Goal: Task Accomplishment & Management: Complete application form

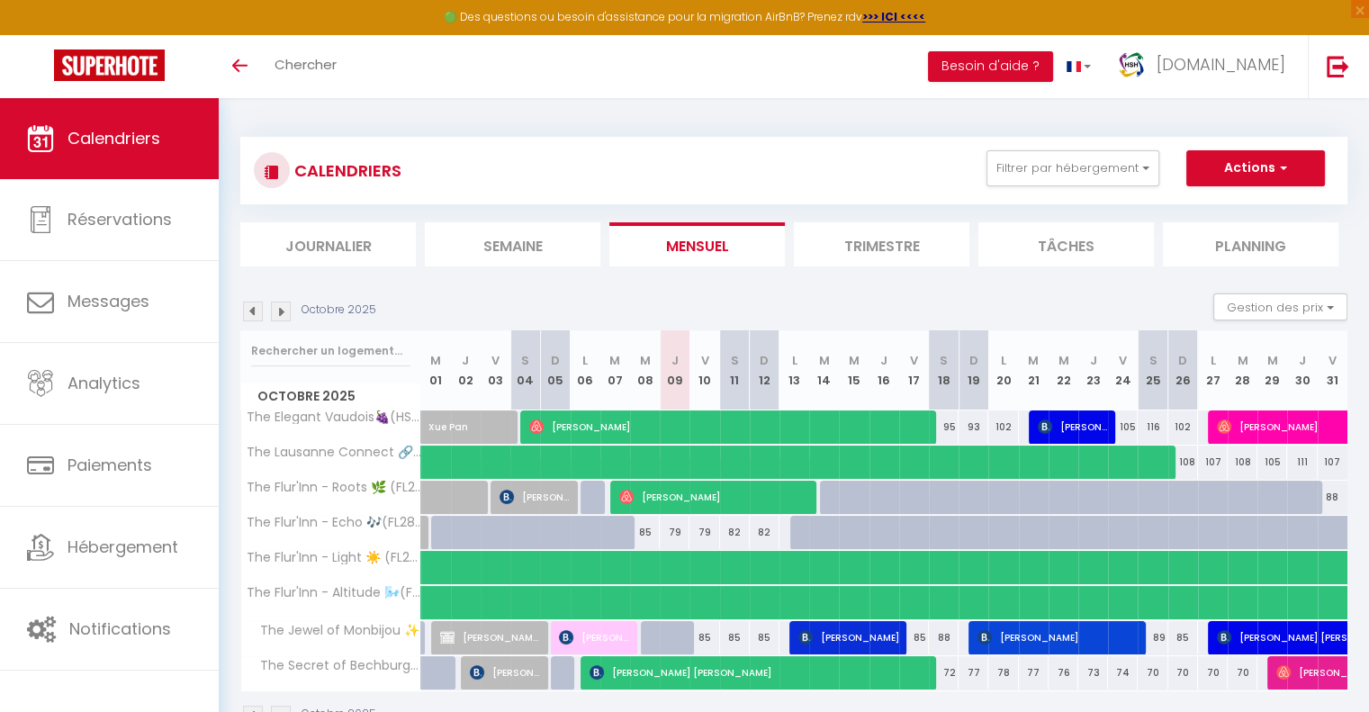
scroll to position [98, 0]
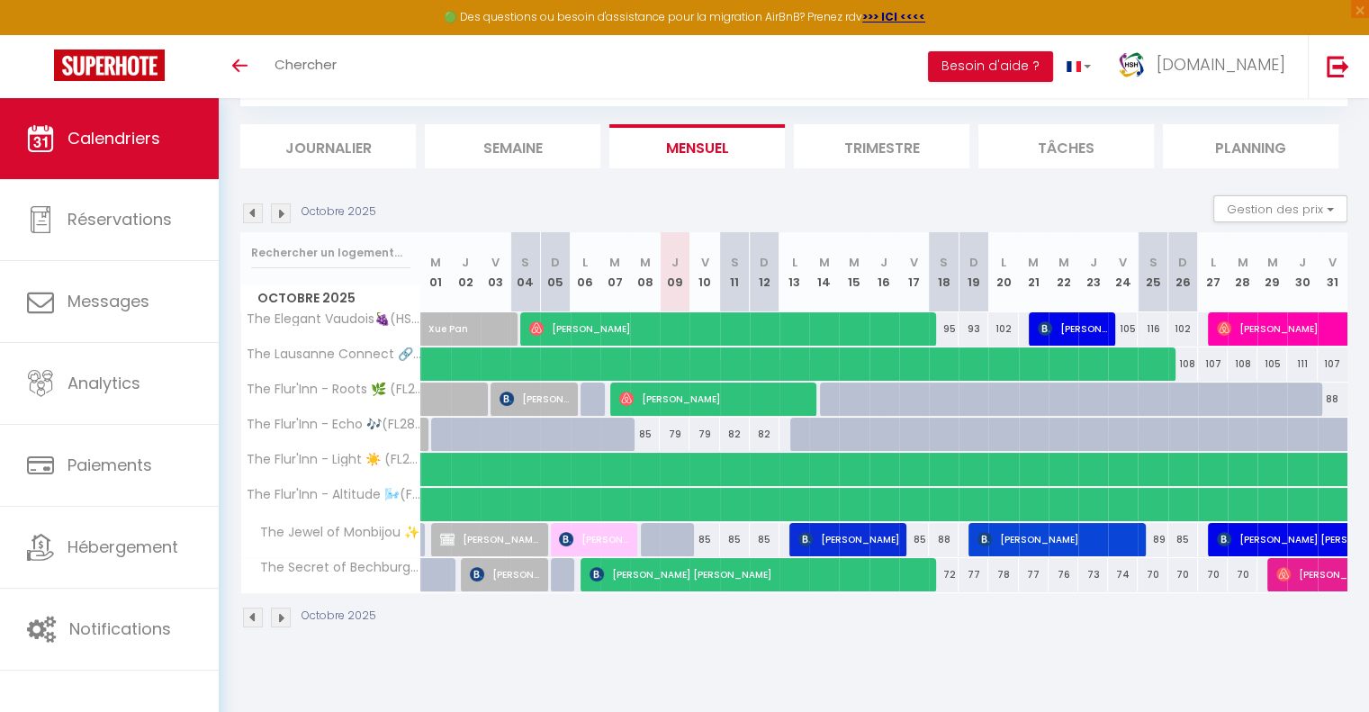
click at [821, 393] on div at bounding box center [835, 400] width 30 height 34
type input "91"
type input "Mar 14 Octobre 2025"
type input "Mer 15 Octobre 2025"
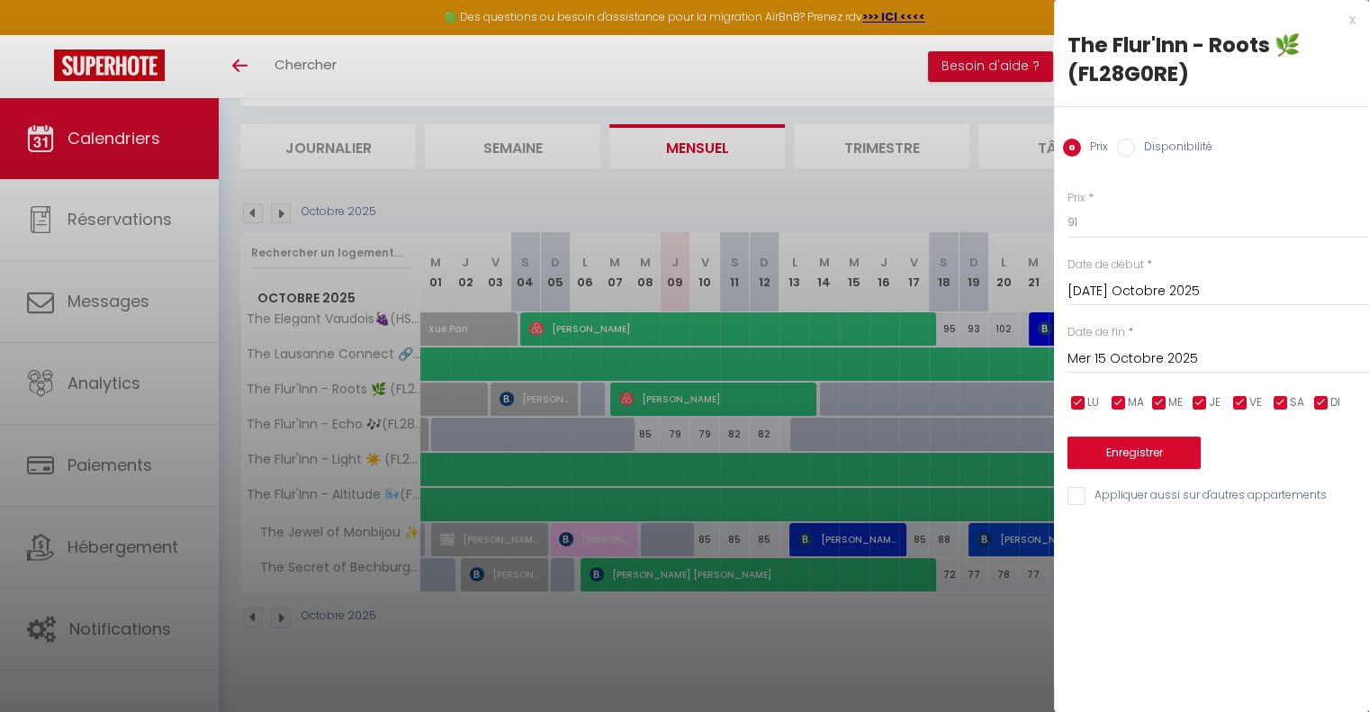
click at [866, 186] on div at bounding box center [684, 356] width 1369 height 712
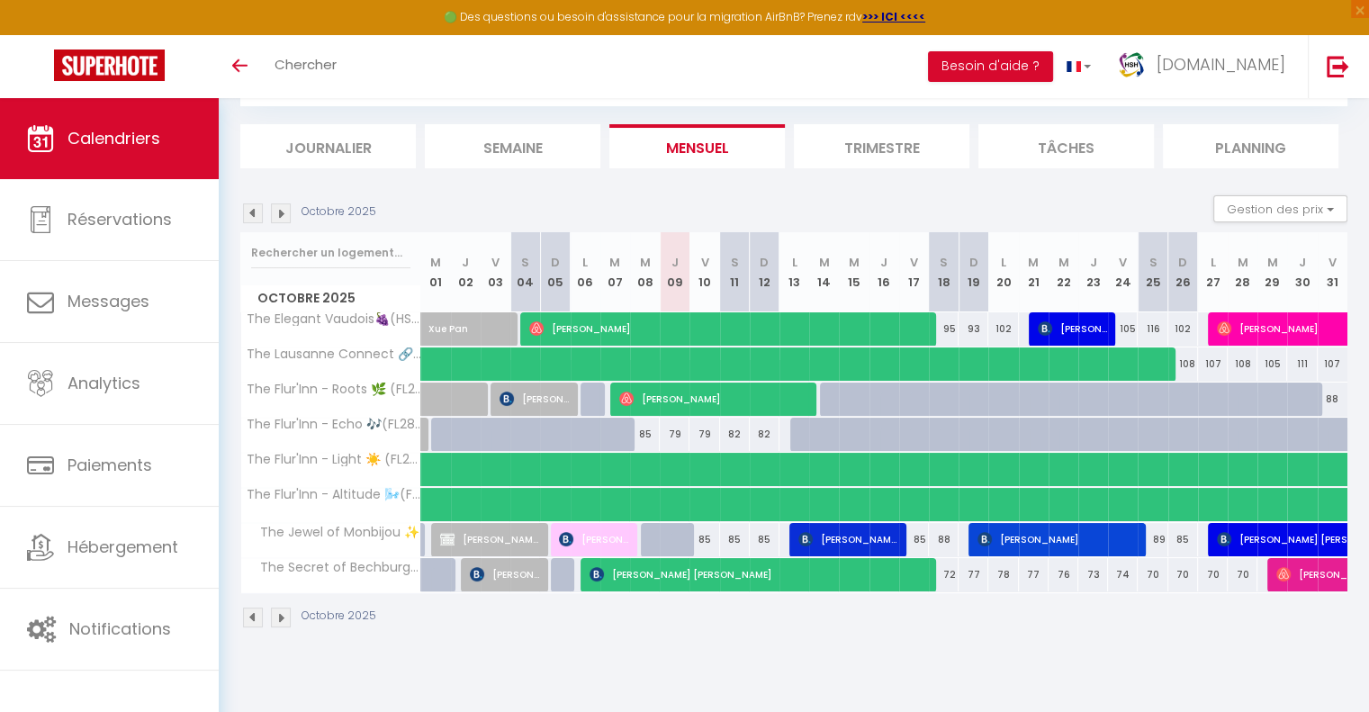
click at [798, 431] on div at bounding box center [805, 435] width 30 height 34
type input "91"
type input "Lun 13 Octobre 2025"
type input "Mar 14 Octobre 2025"
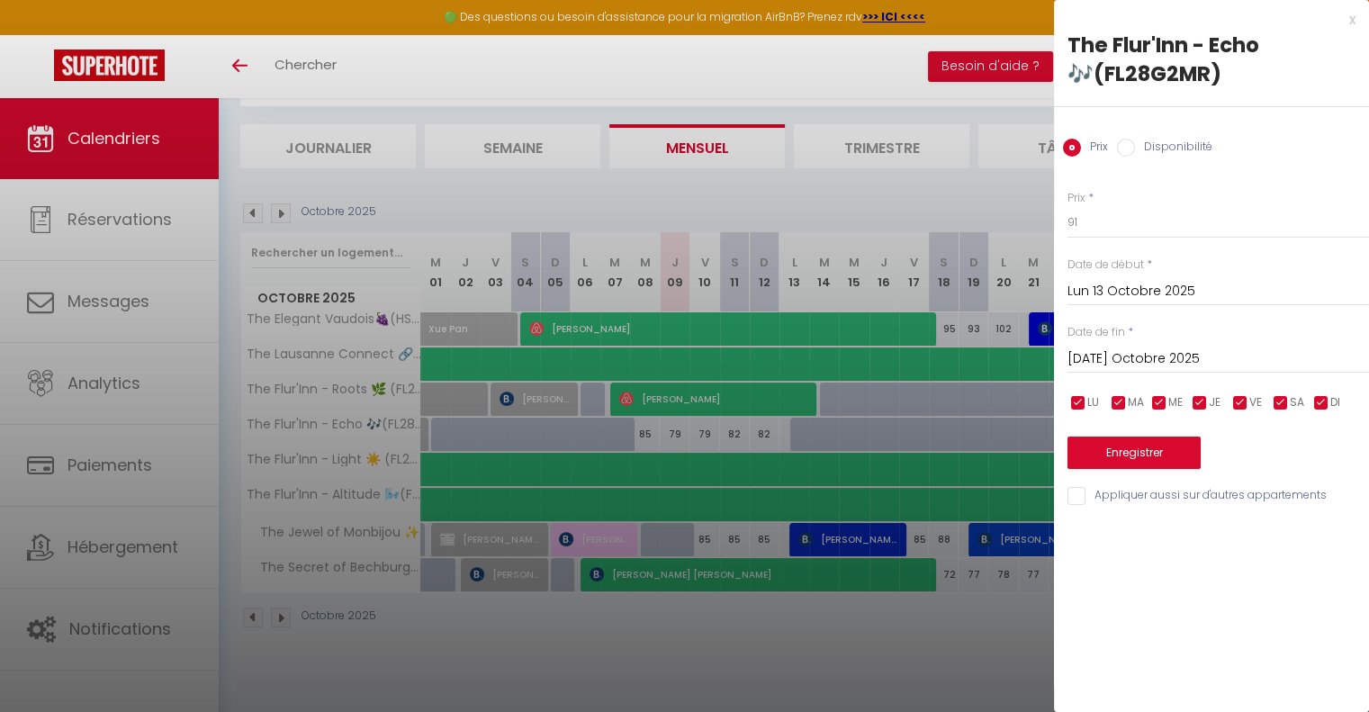
click at [1013, 210] on div at bounding box center [684, 356] width 1369 height 712
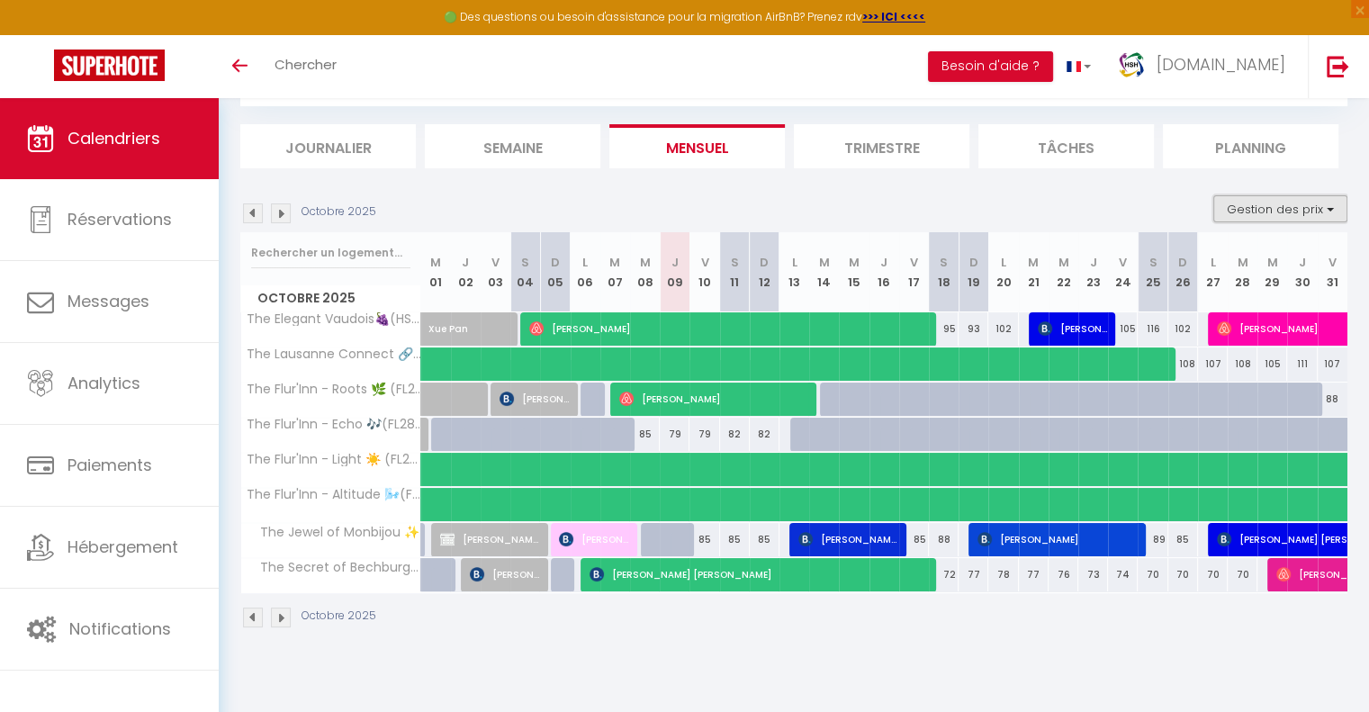
click at [1272, 214] on button "Gestion des prix" at bounding box center [1280, 208] width 134 height 27
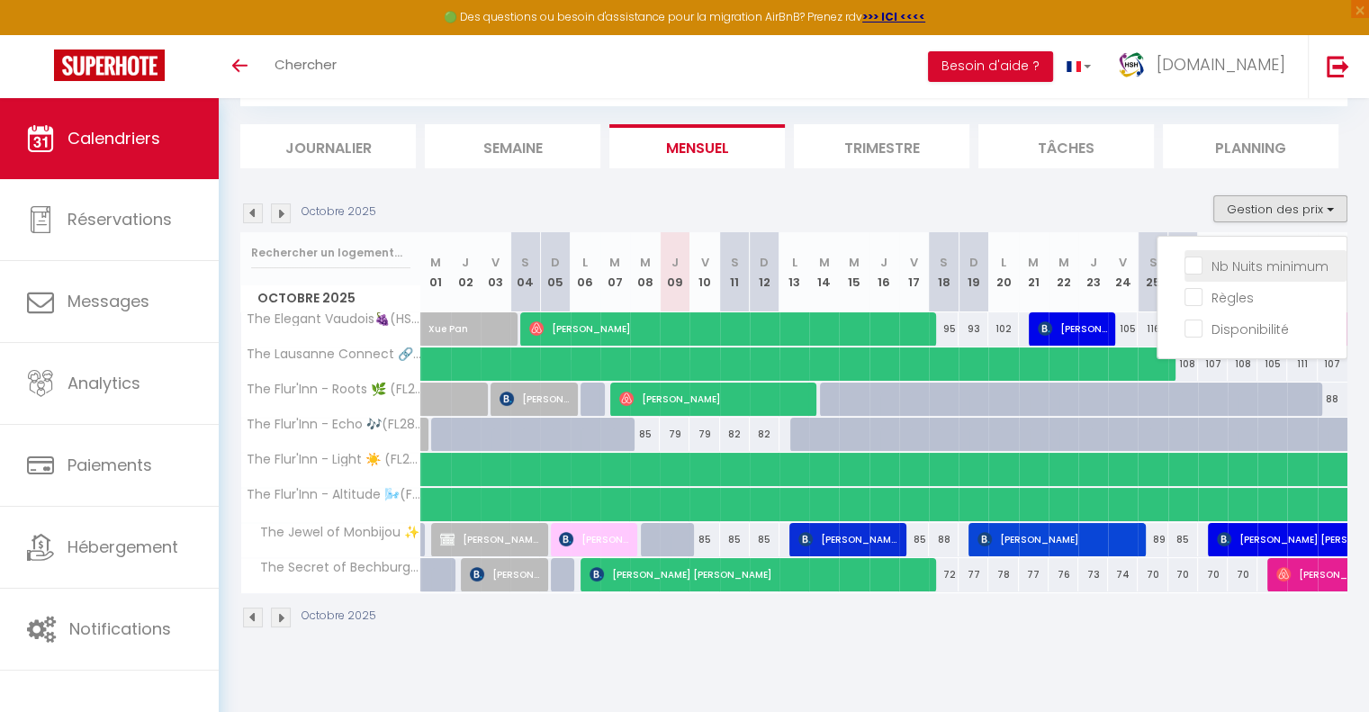
click at [1194, 266] on input "Nb Nuits minimum" at bounding box center [1266, 265] width 162 height 18
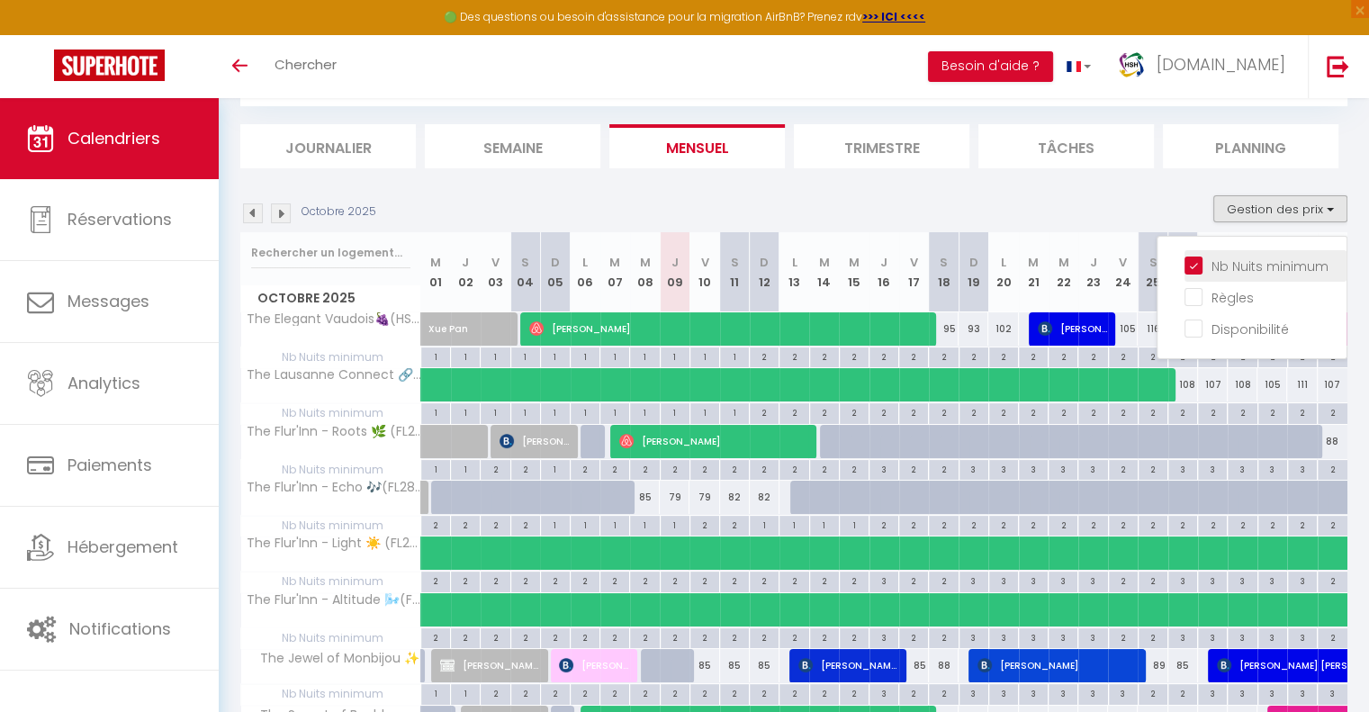
click at [1194, 264] on input "Nb Nuits minimum" at bounding box center [1266, 265] width 162 height 18
checkbox input "false"
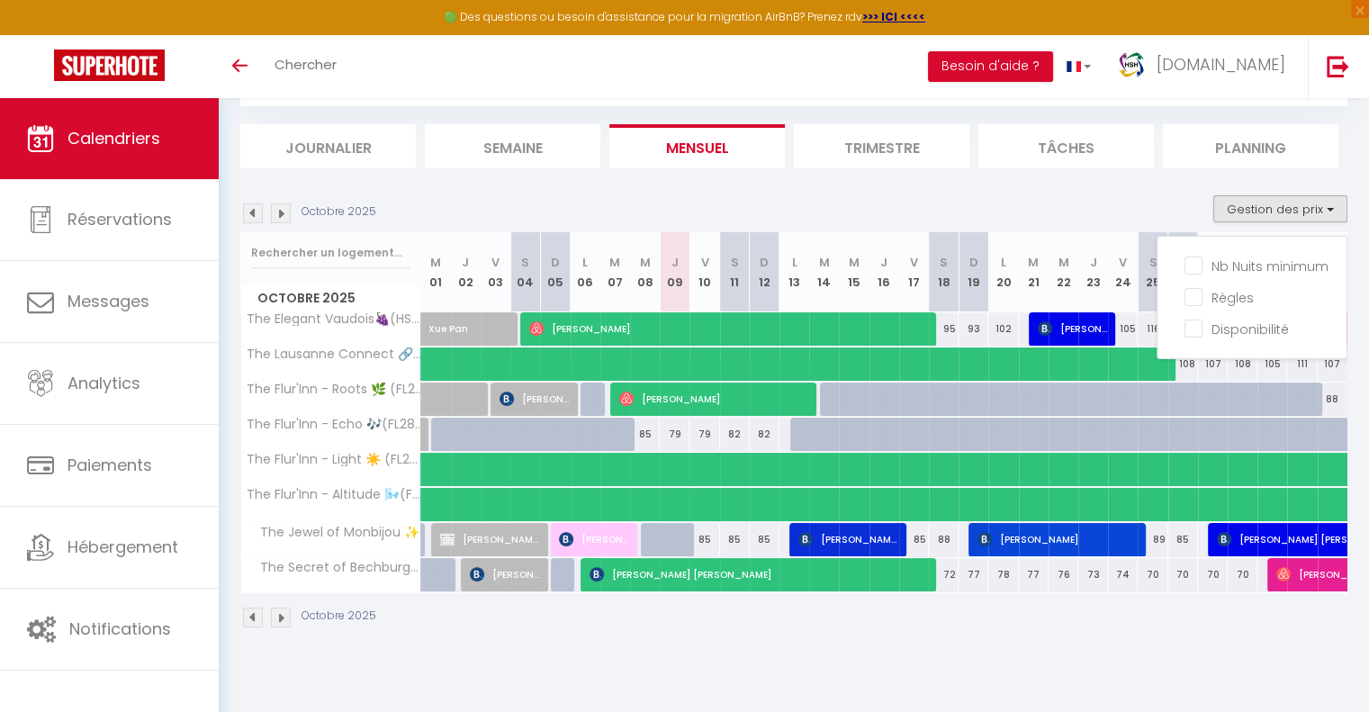
scroll to position [0, 0]
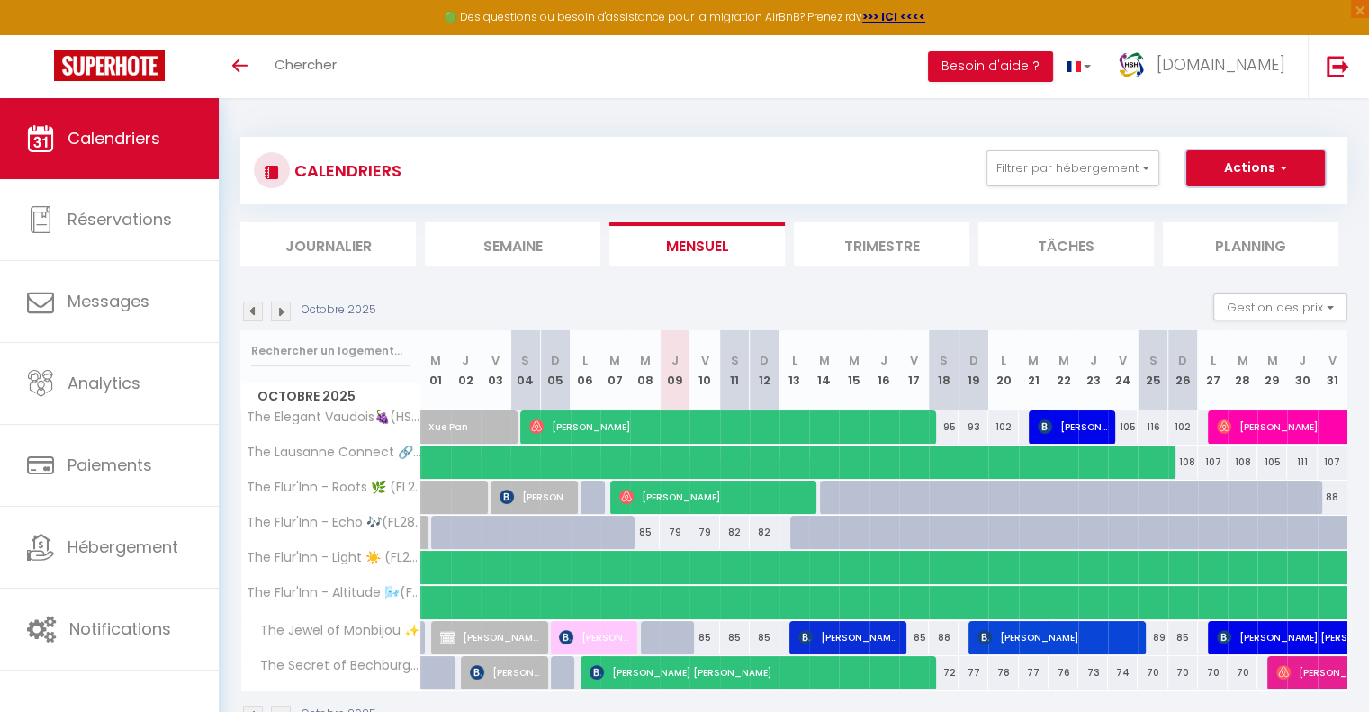
click at [1227, 167] on button "Actions" at bounding box center [1255, 168] width 139 height 36
click at [1195, 212] on link "Nouvelle réservation" at bounding box center [1236, 209] width 157 height 27
select select
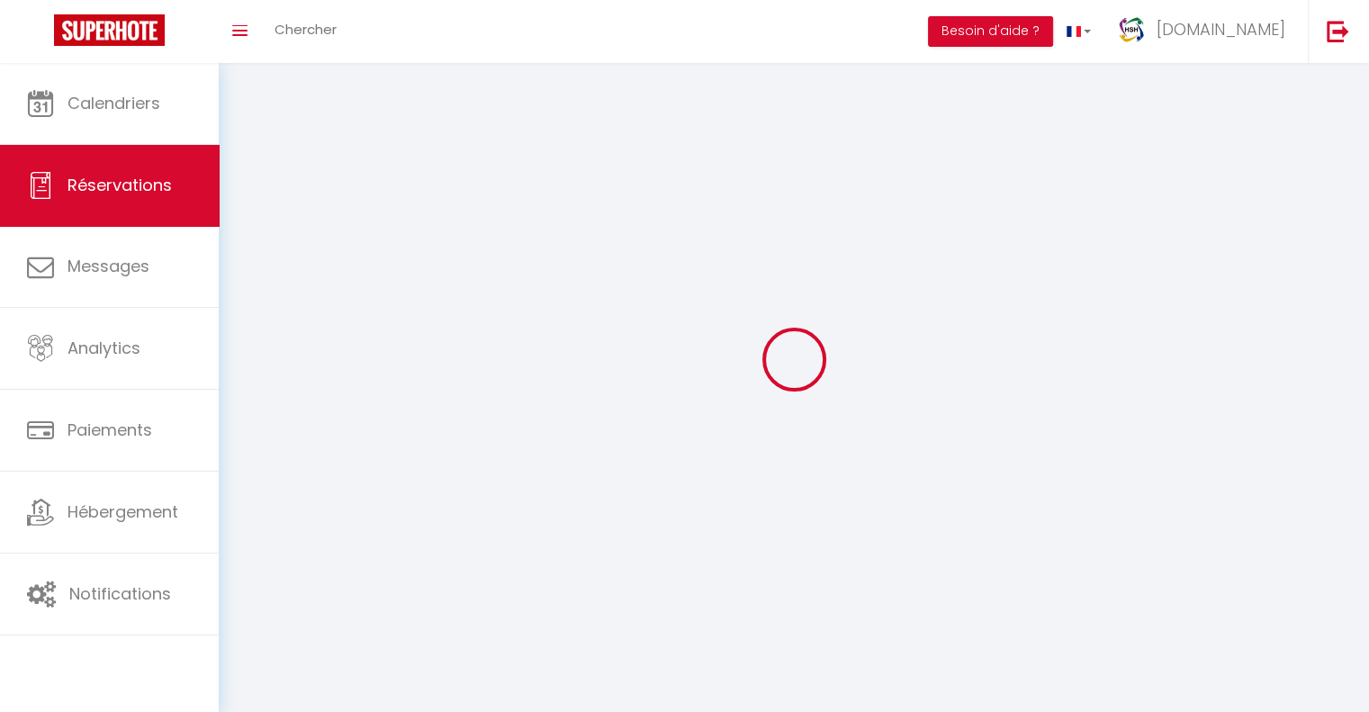
select select
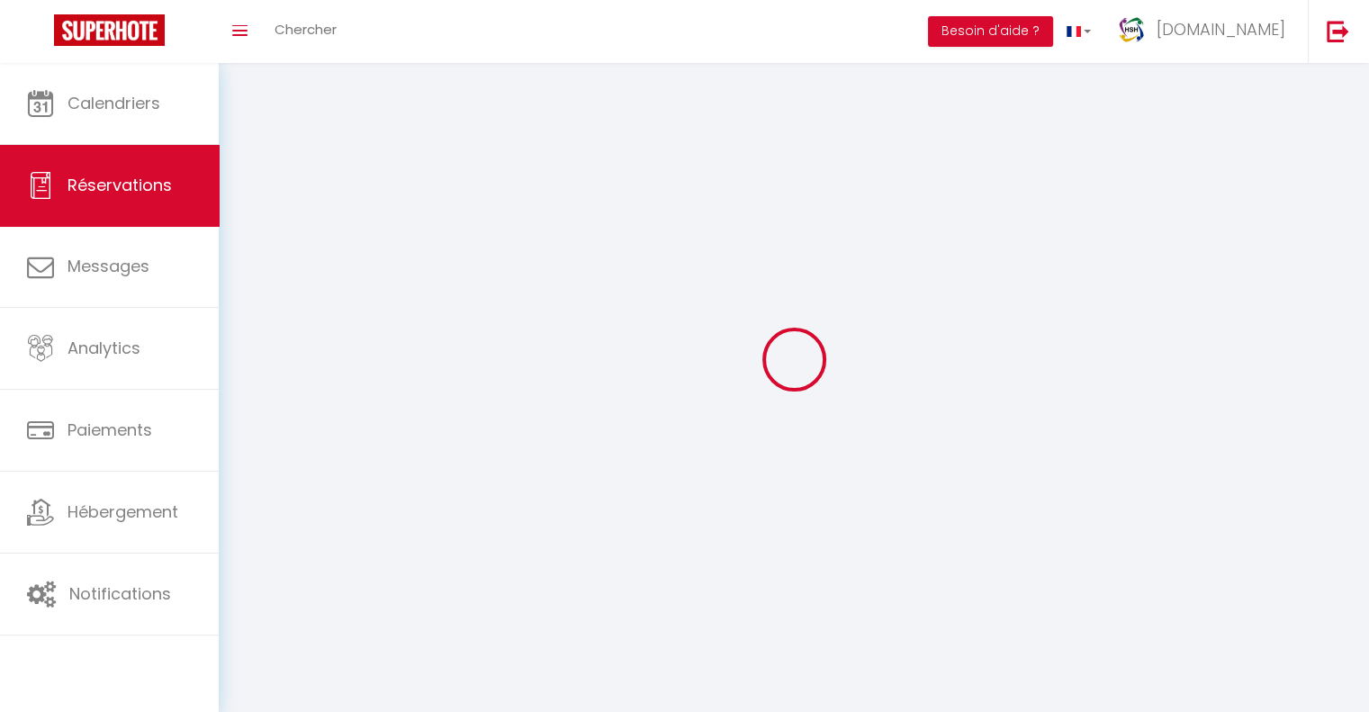
select select
checkbox input "false"
select select
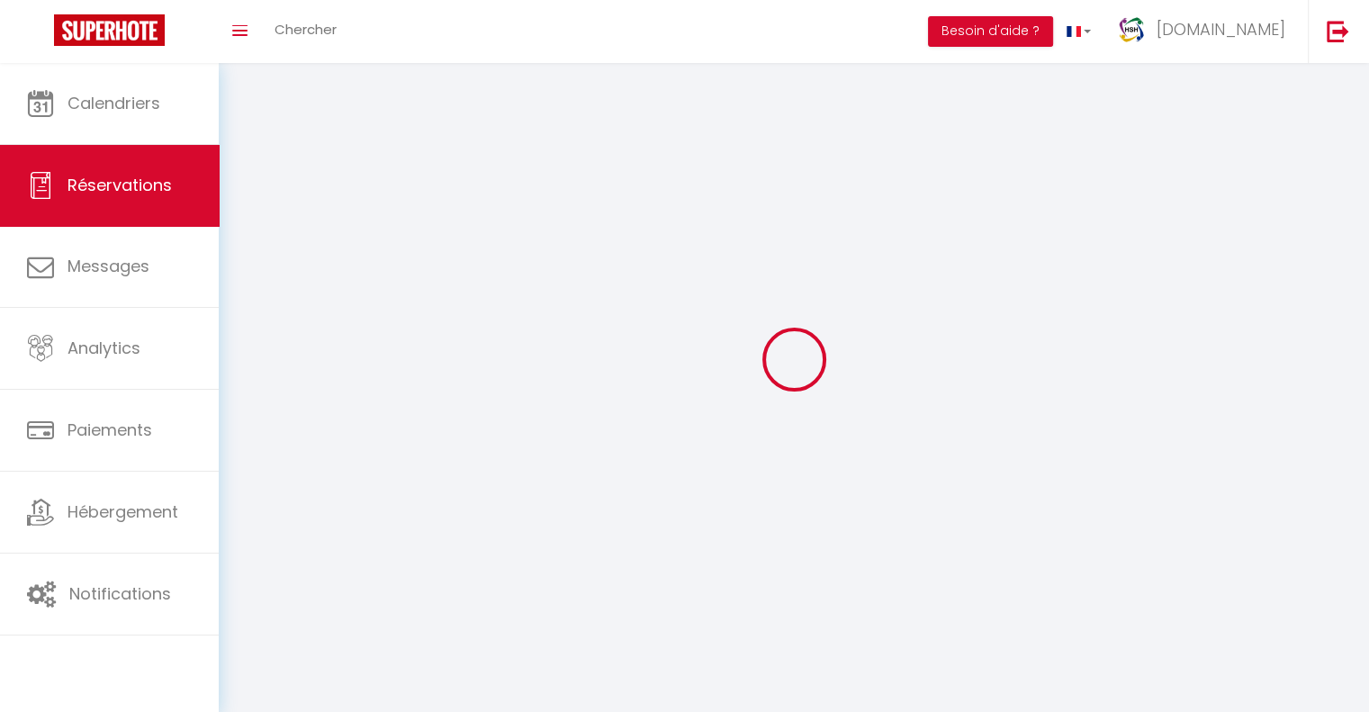
select select
checkbox input "false"
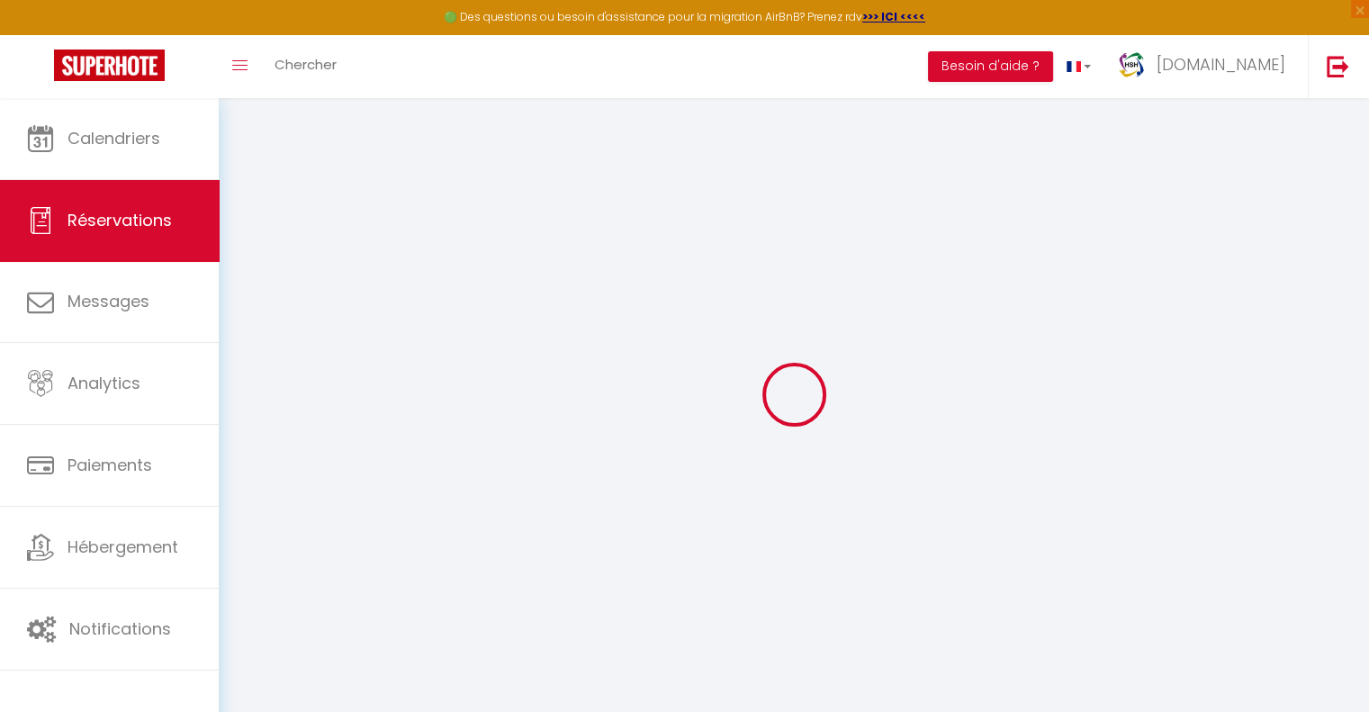
select select
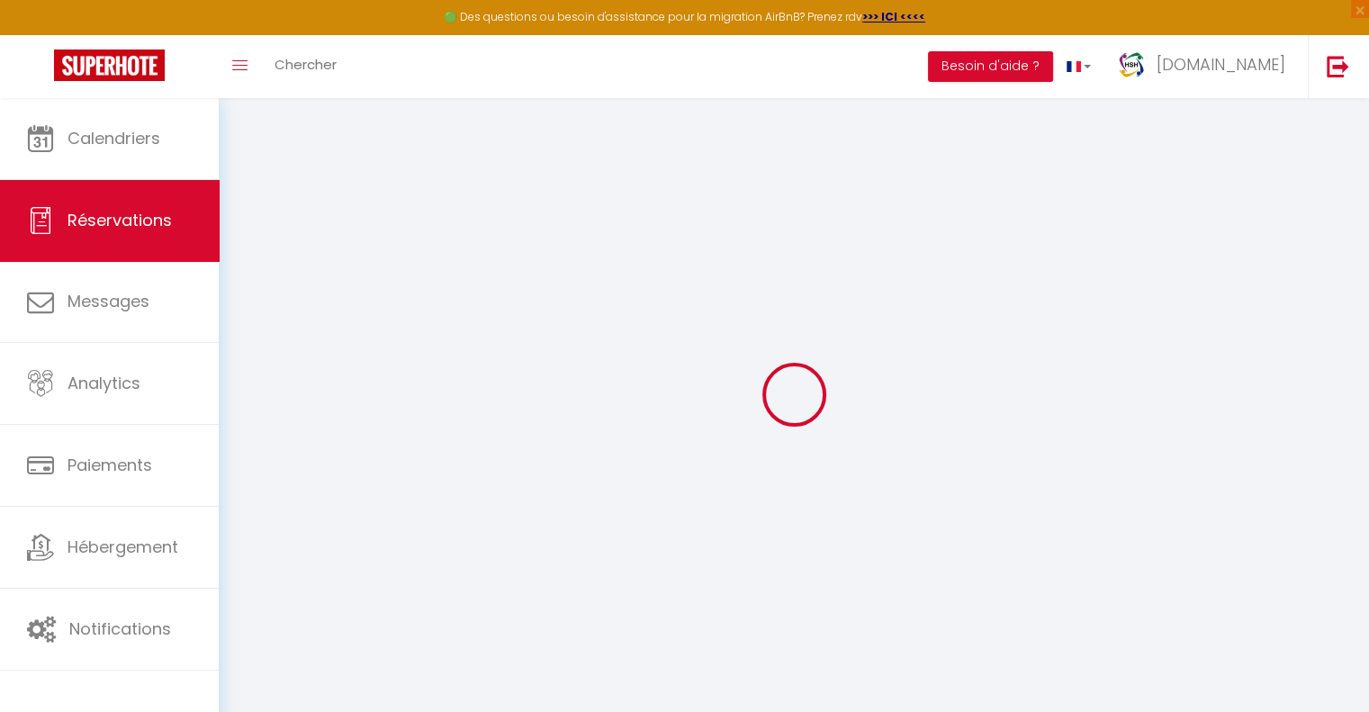
select select
checkbox input "false"
select select
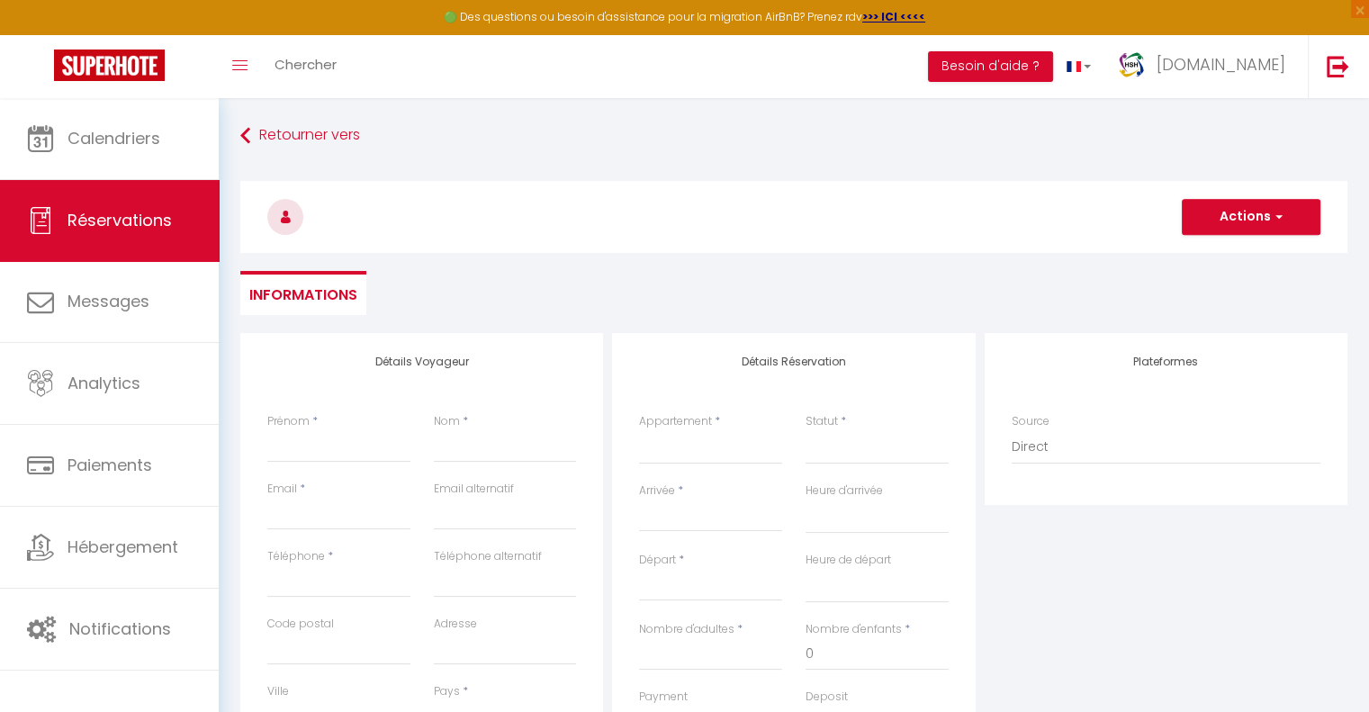
select select
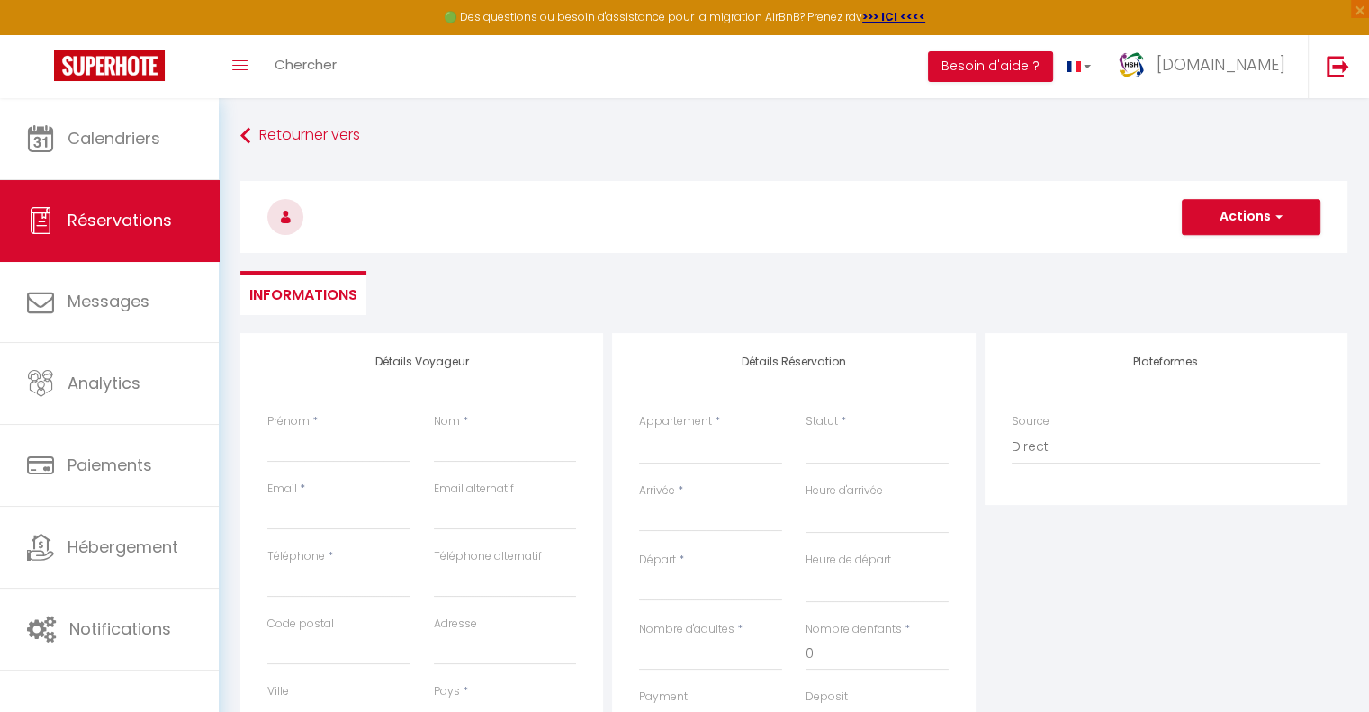
checkbox input "false"
select select
click at [385, 447] on input "Prénom" at bounding box center [338, 446] width 143 height 32
type input "H"
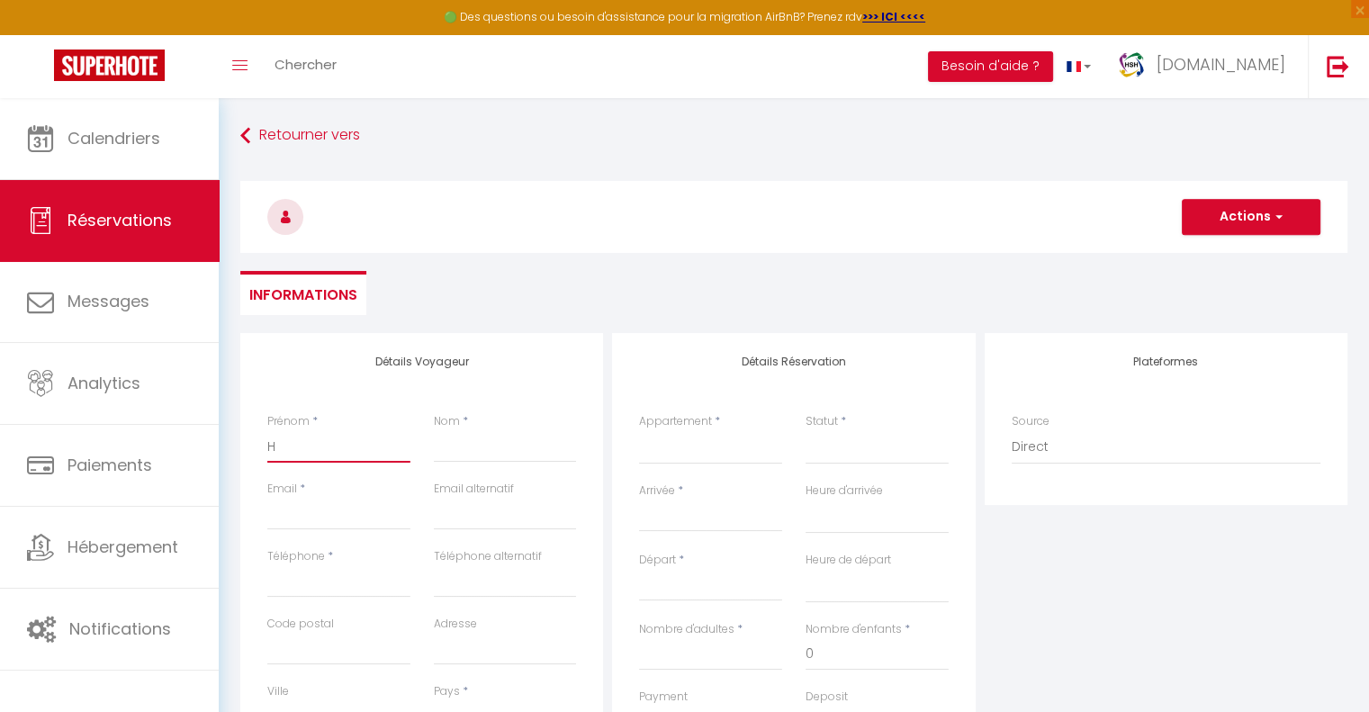
select select
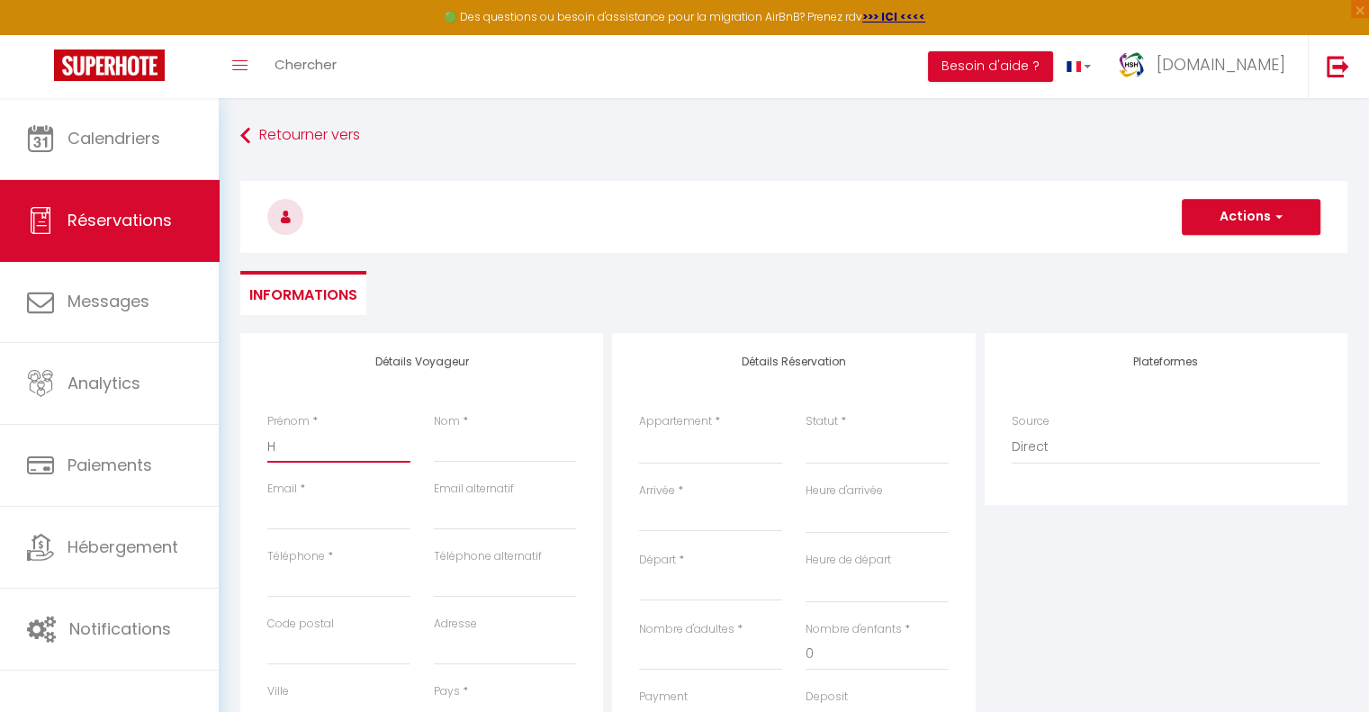
select select
checkbox input "false"
type input "Ho"
select select
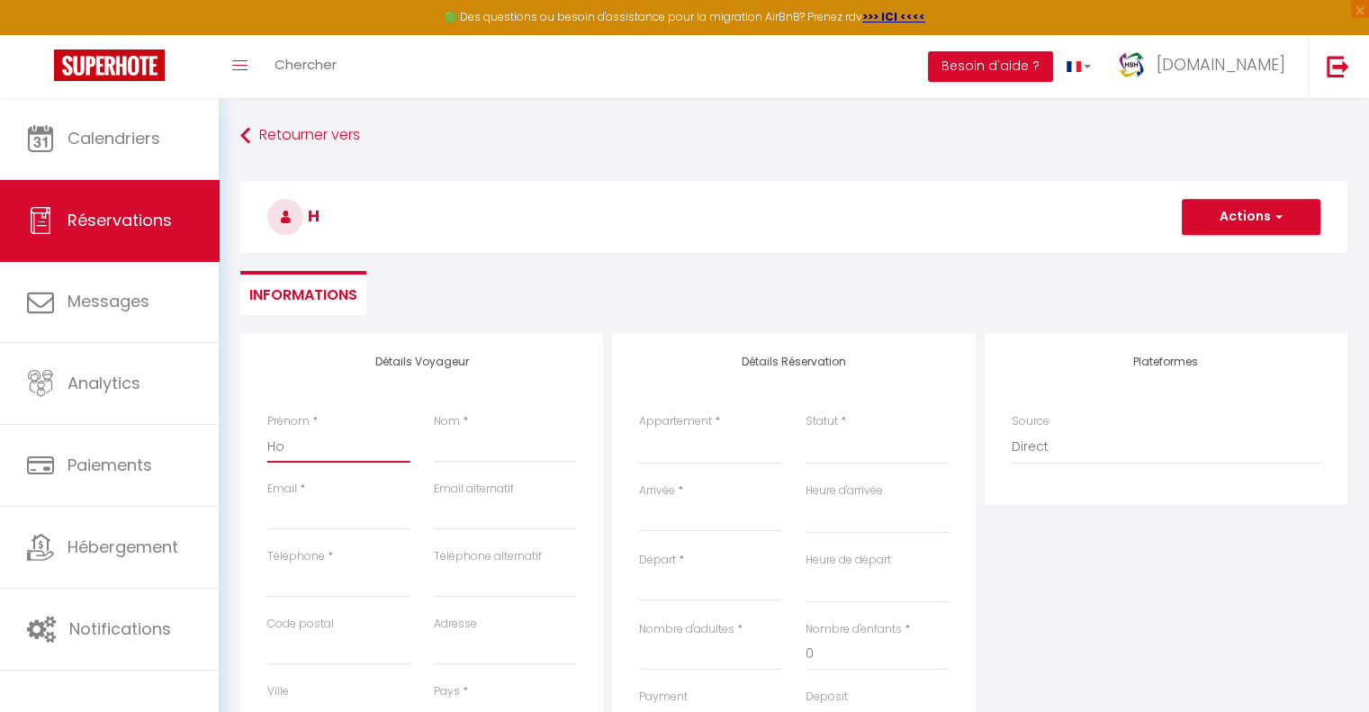
select select
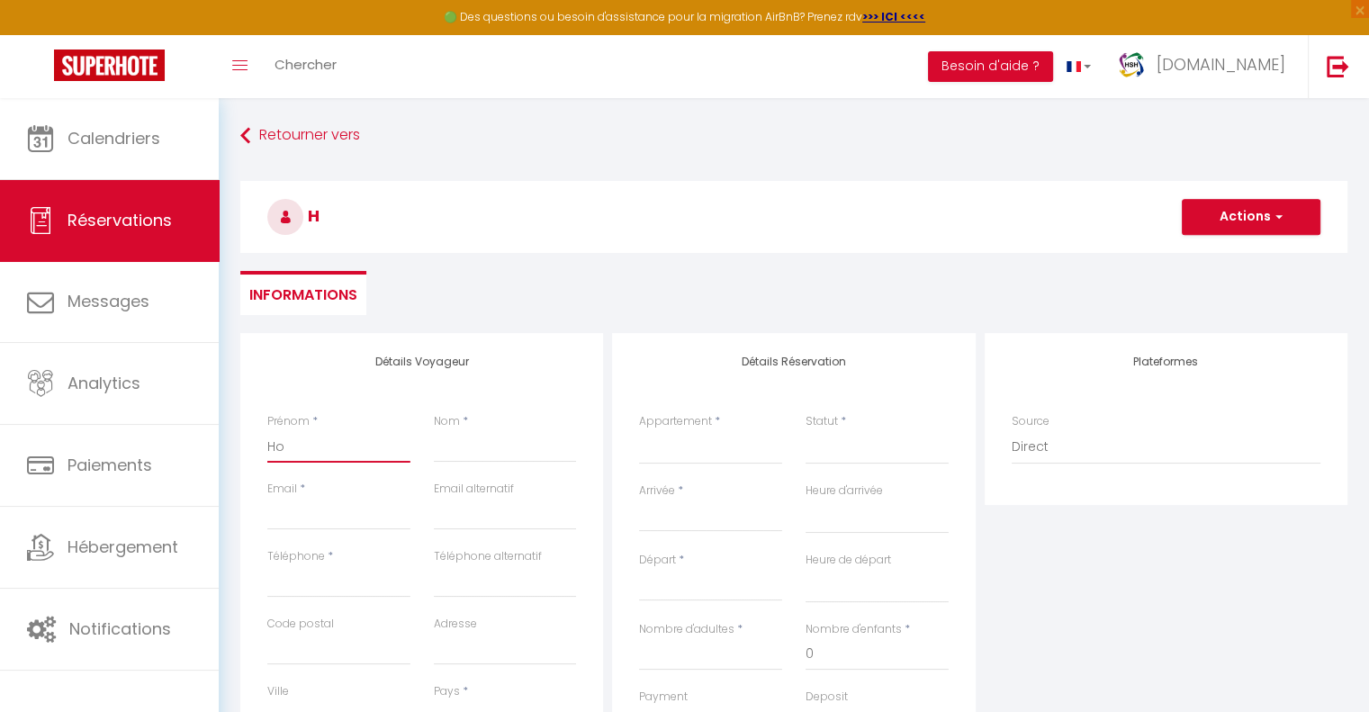
select select
checkbox input "false"
type input "Hoc"
select select
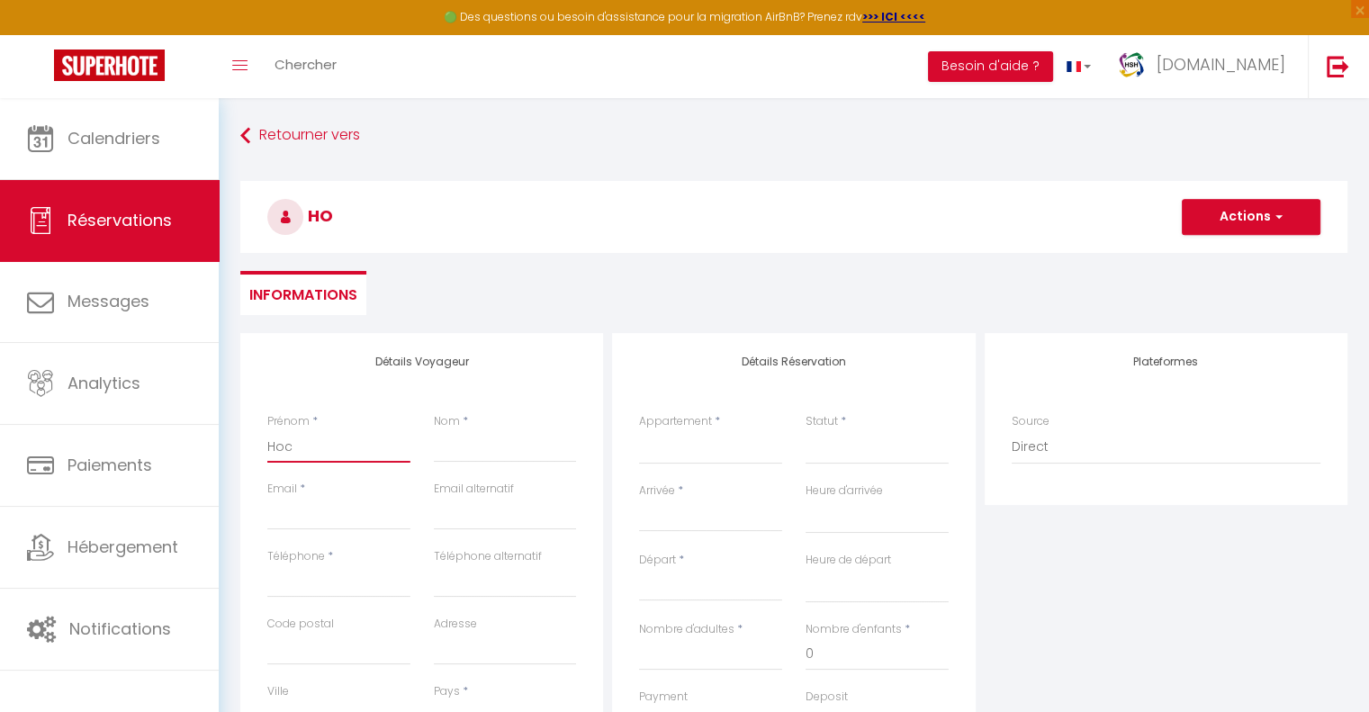
select select
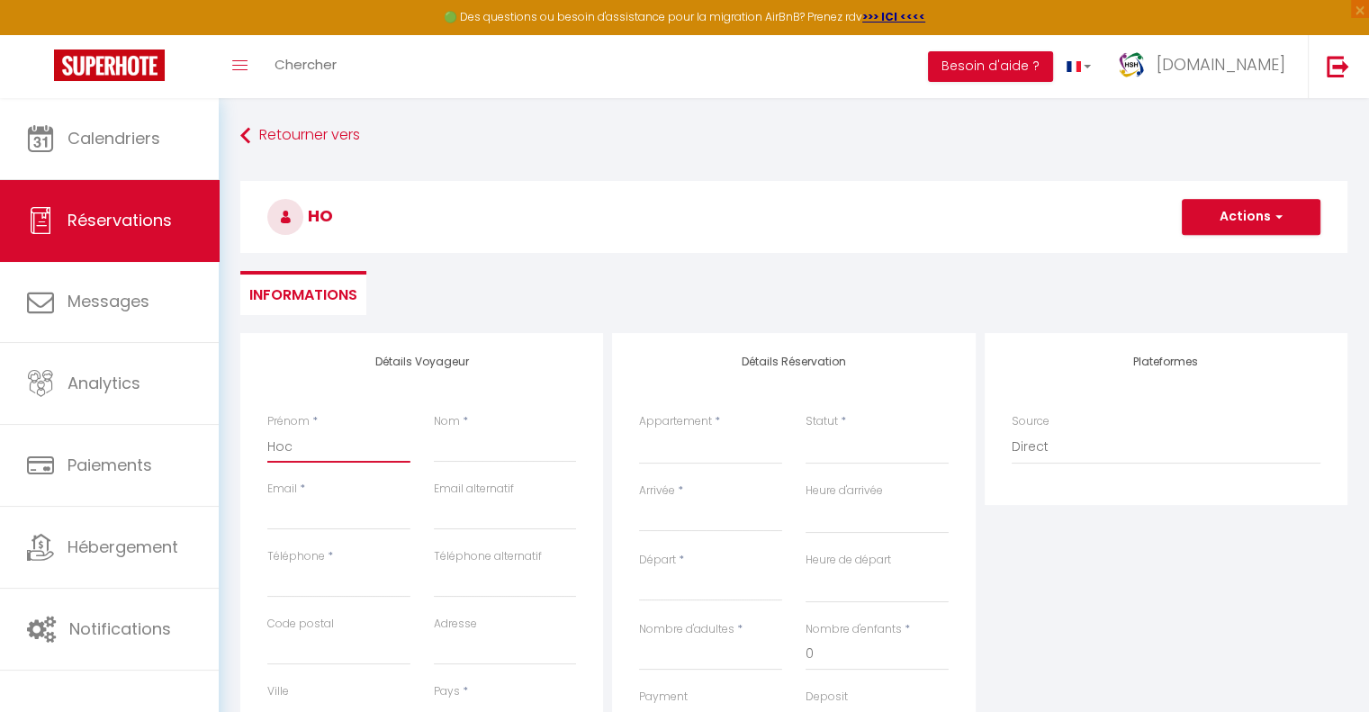
checkbox input "false"
type input "Hoci"
select select
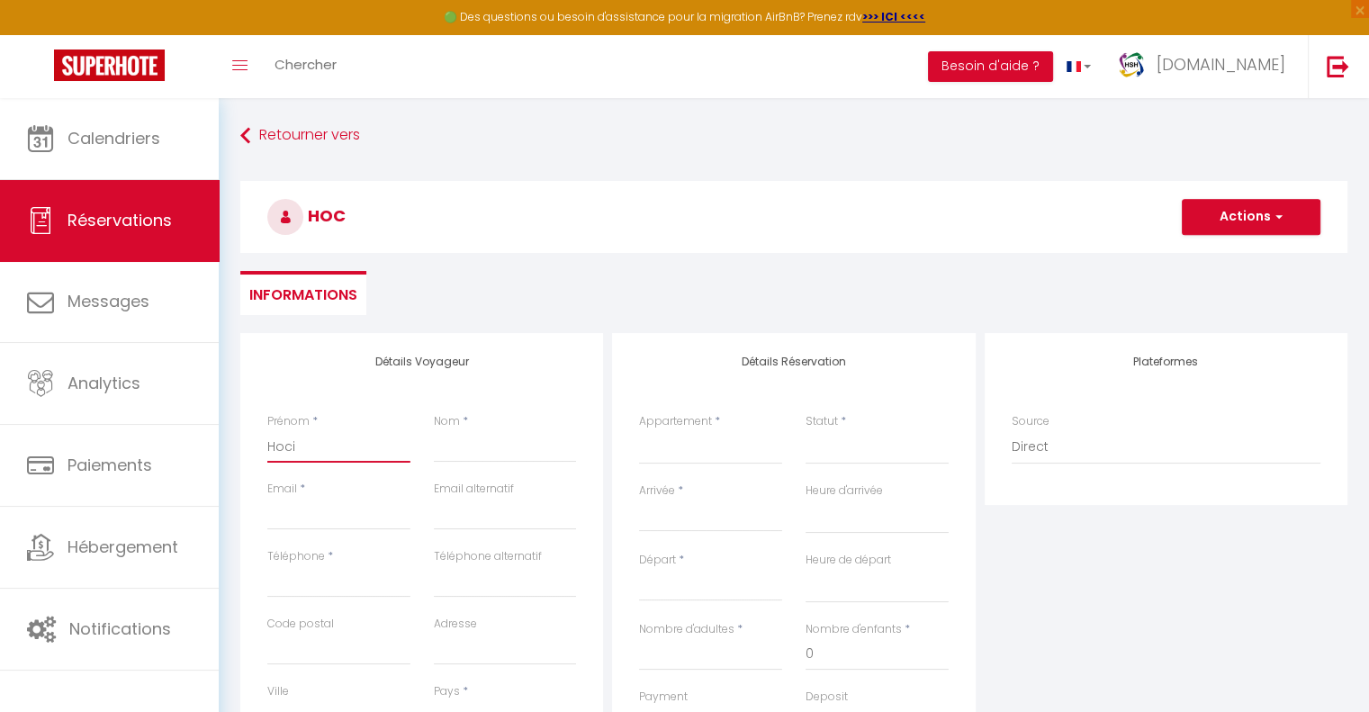
select select
checkbox input "false"
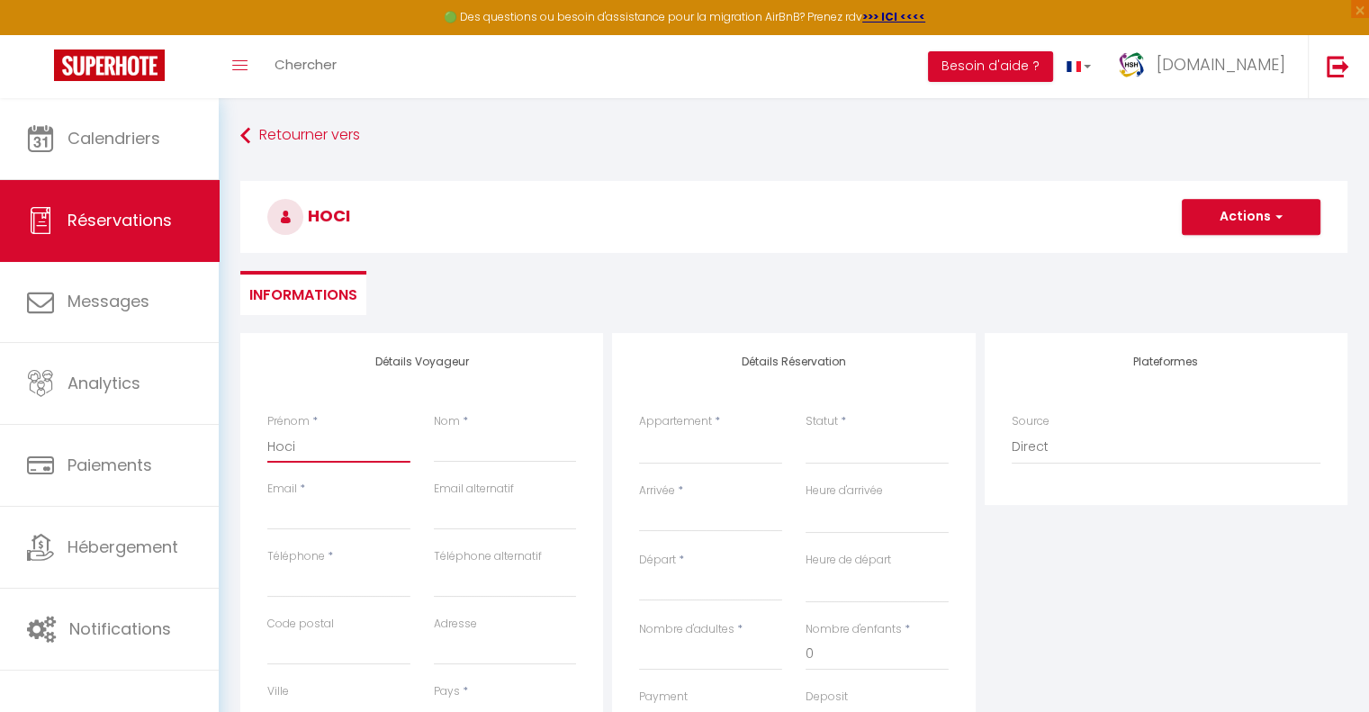
type input "Hocin"
select select
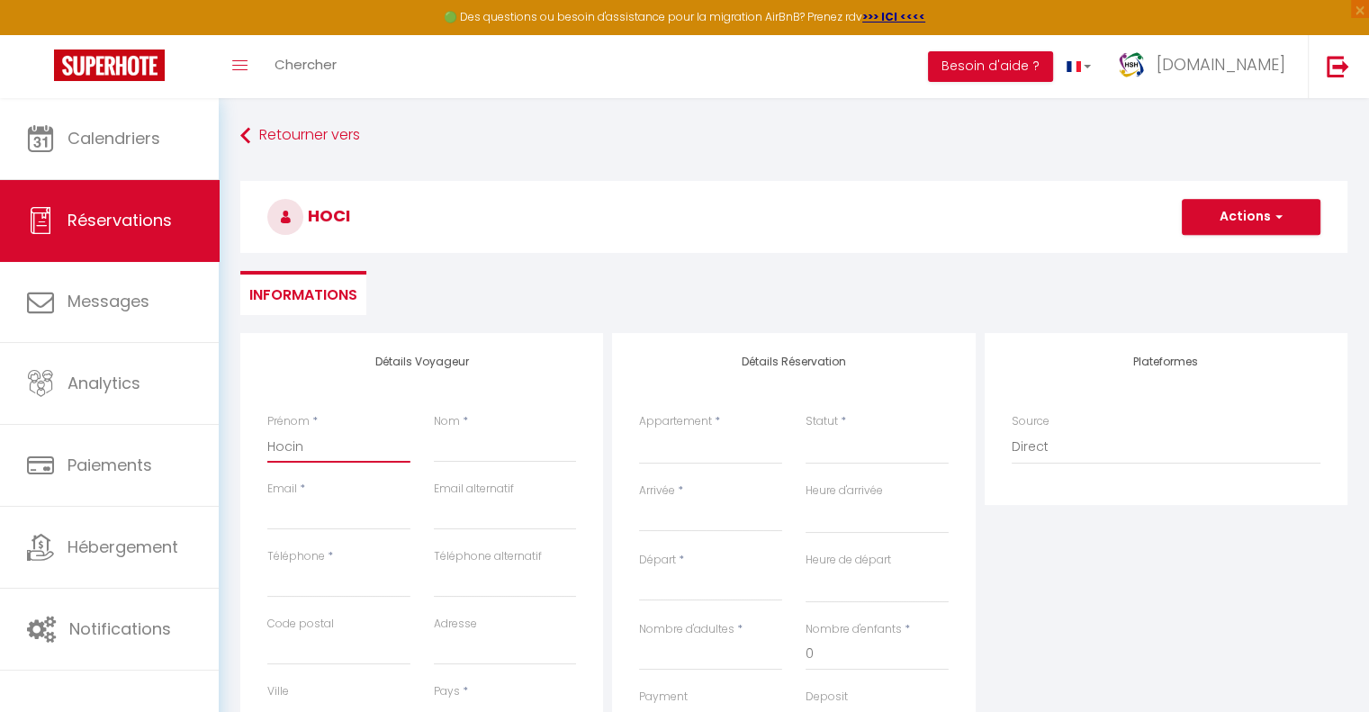
select select
checkbox input "false"
type input "Hocine"
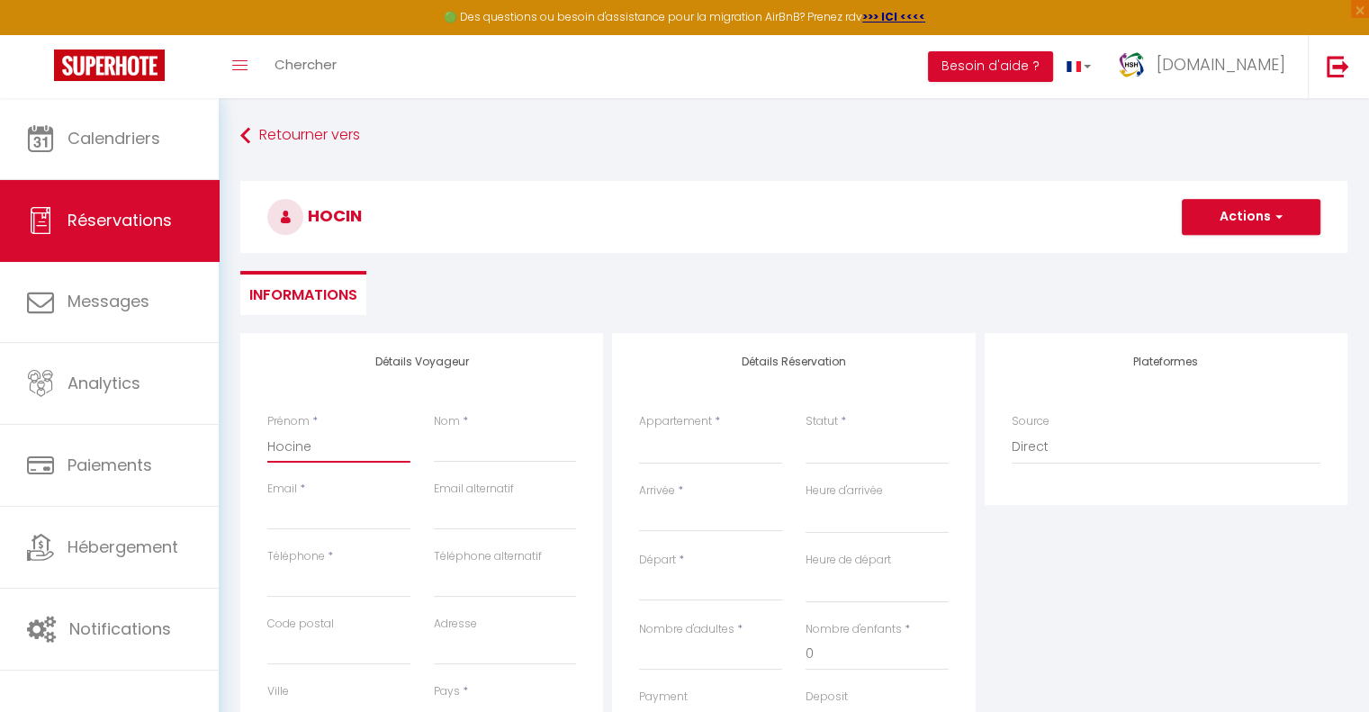
select select
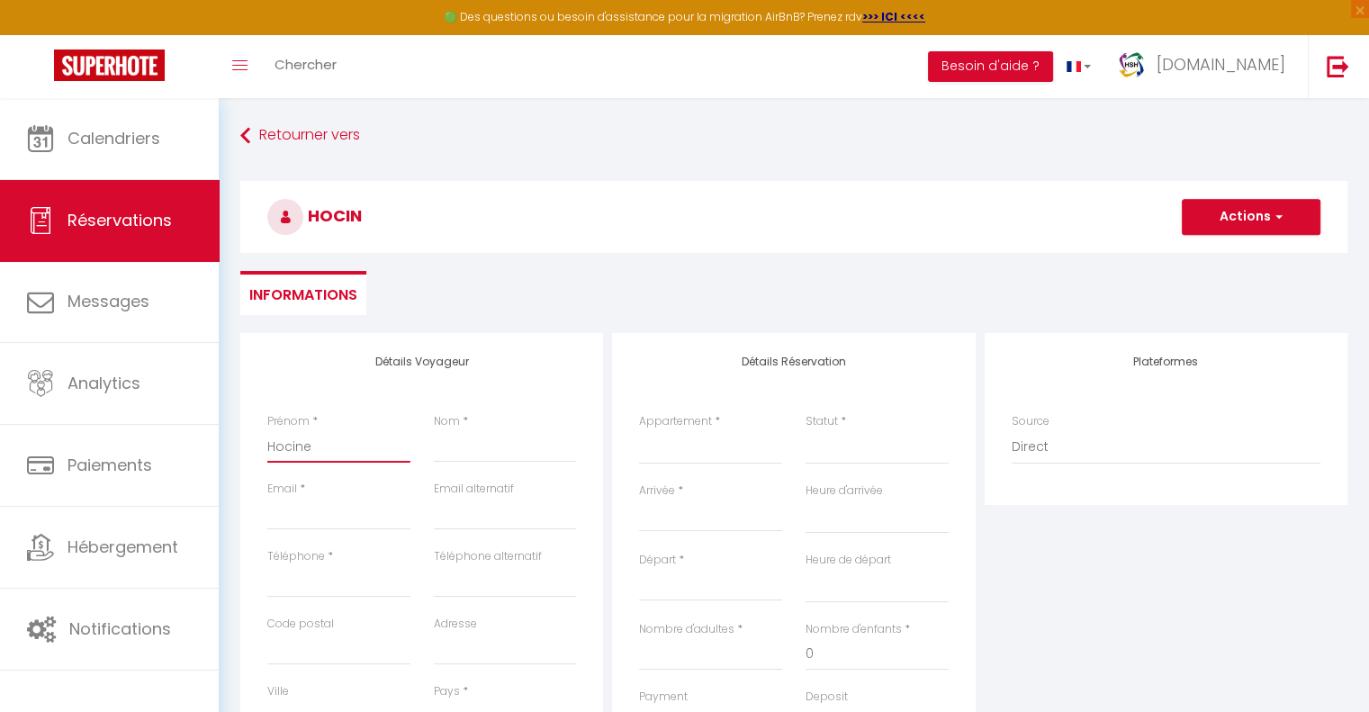
select select
checkbox input "false"
type input "Hocine"
click at [458, 445] on input "Nom" at bounding box center [505, 446] width 143 height 32
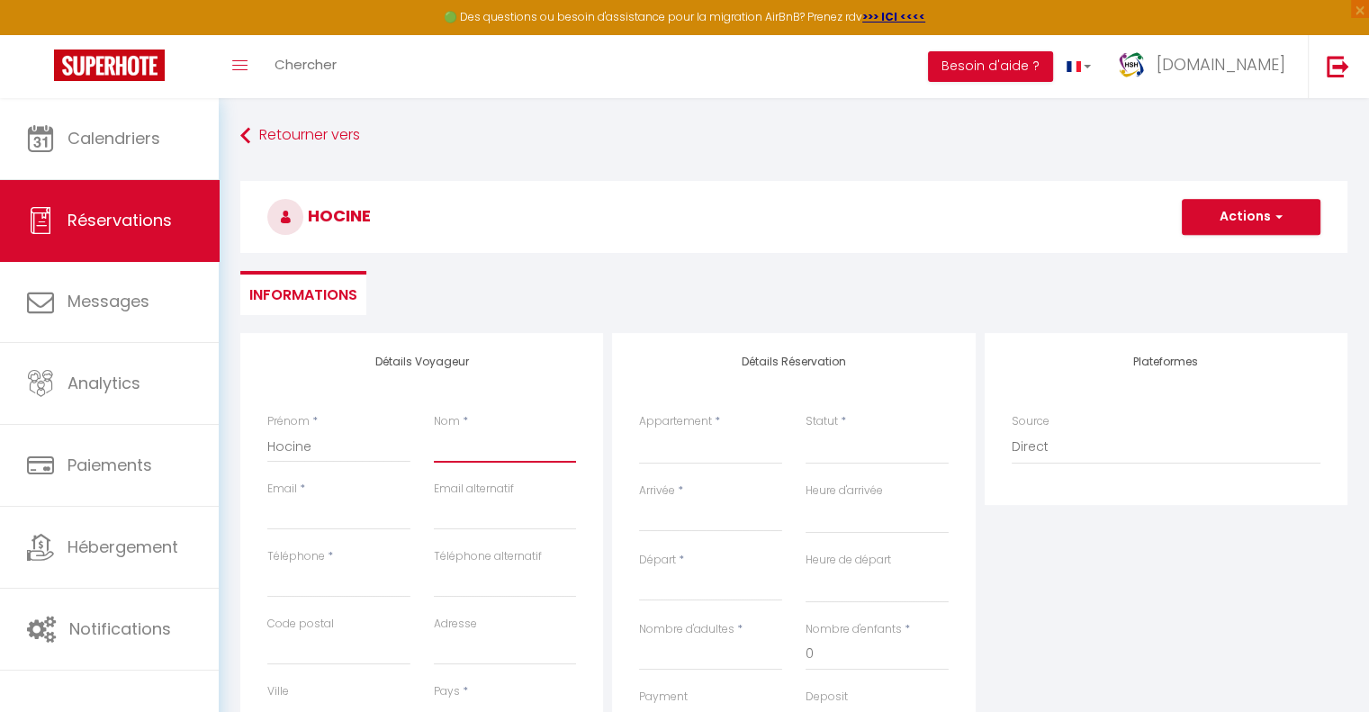
type input "B"
select select
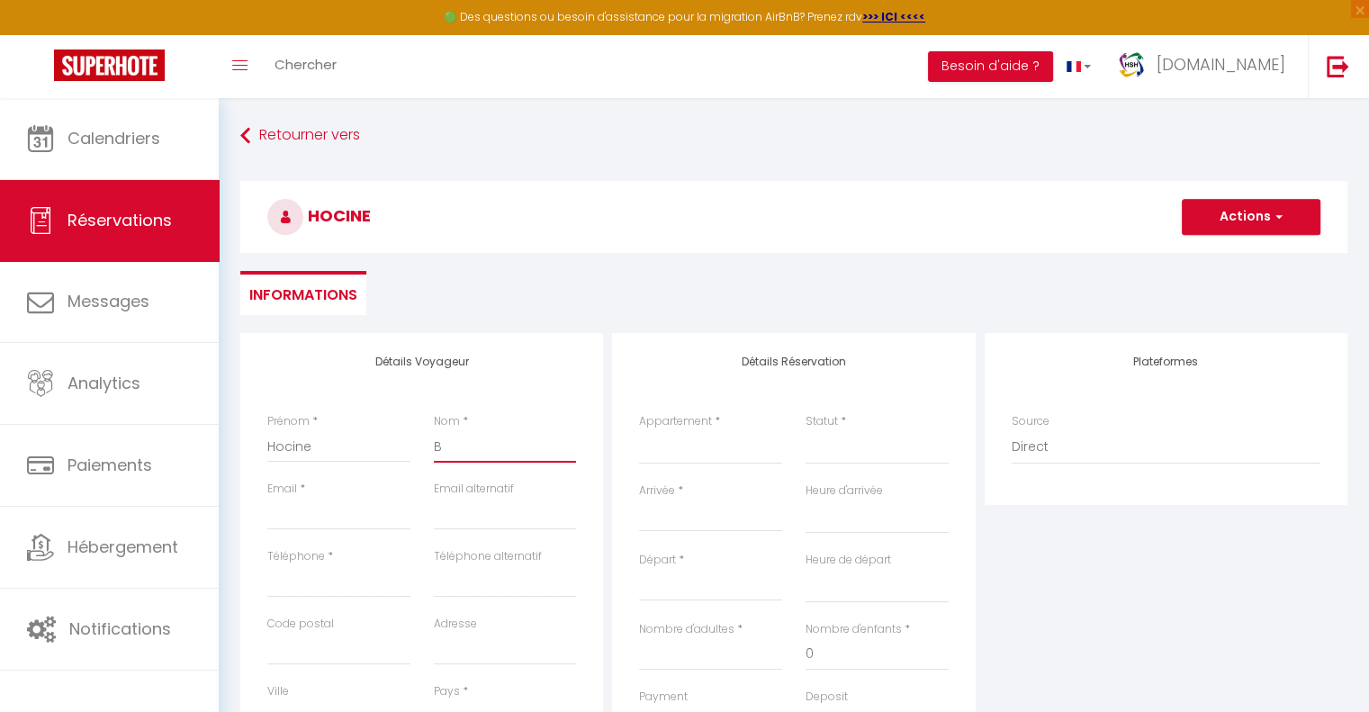
select select
checkbox input "false"
type input "Bo"
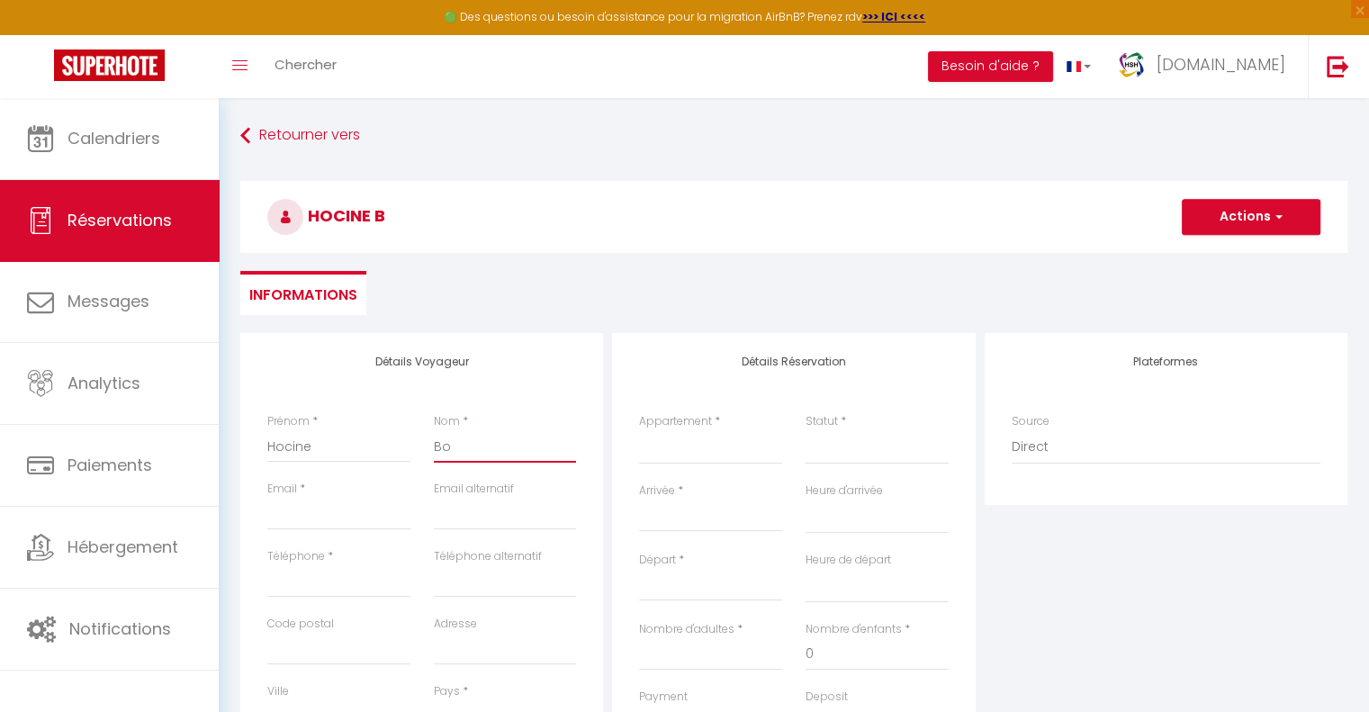
select select
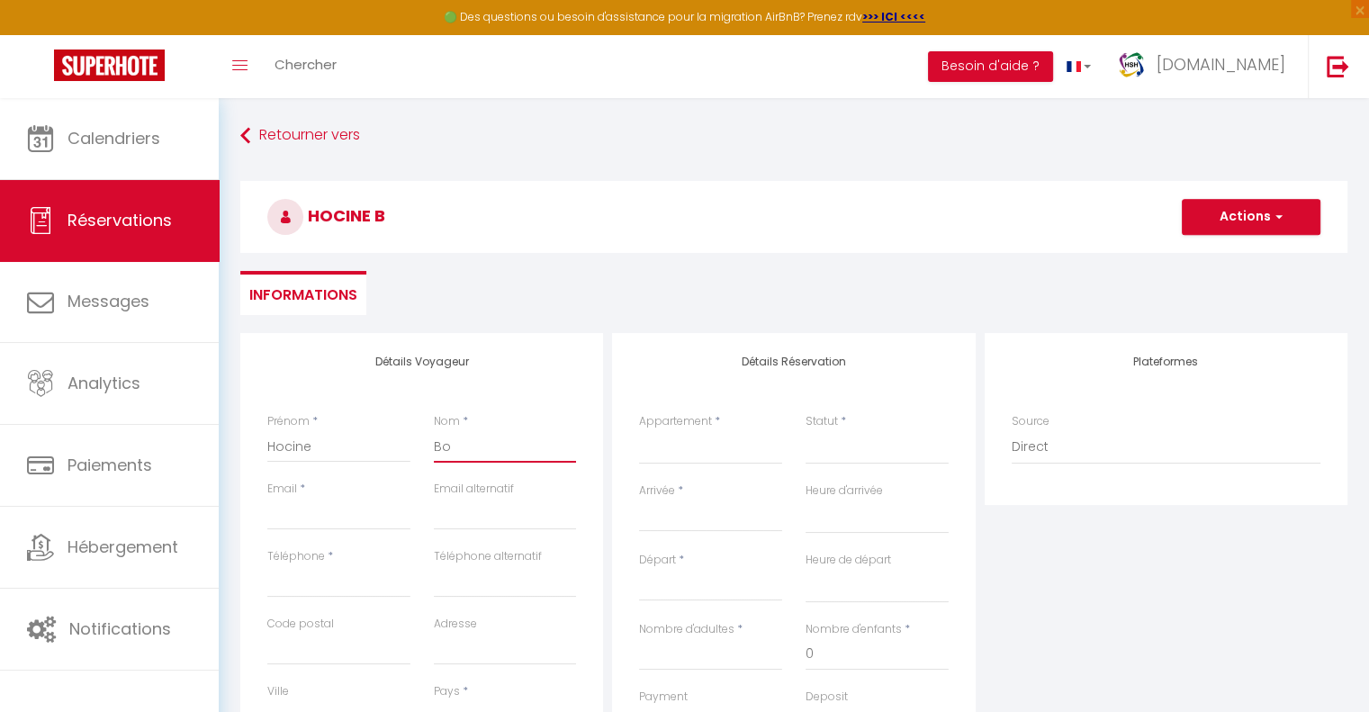
select select
checkbox input "false"
type input "Bou"
select select
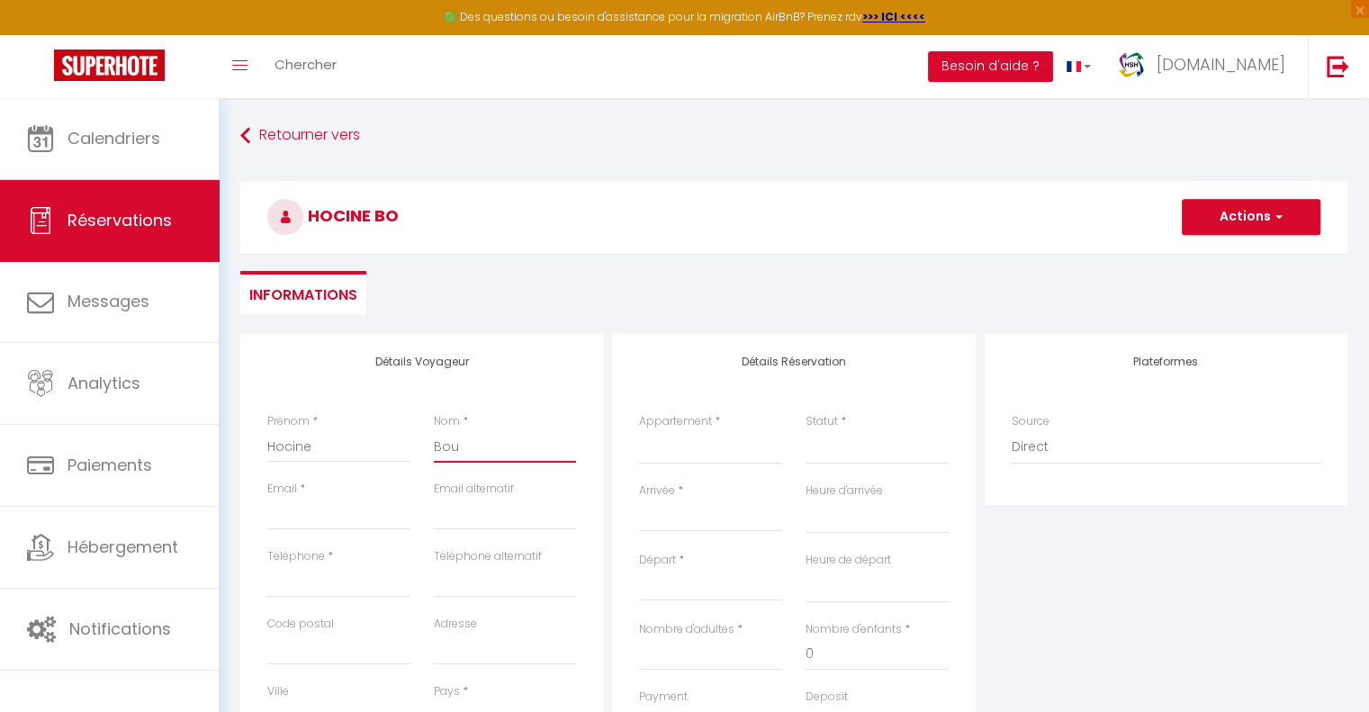
select select
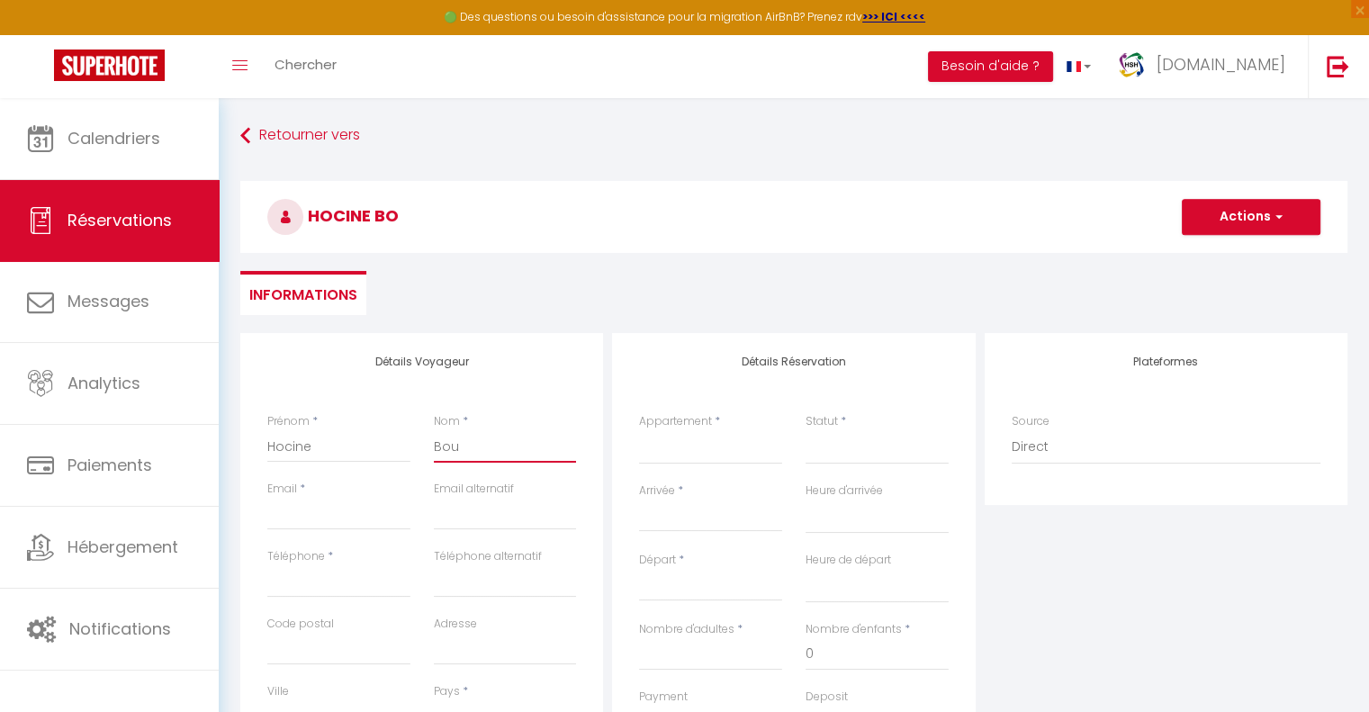
select select
checkbox input "false"
type input "Boub"
select select
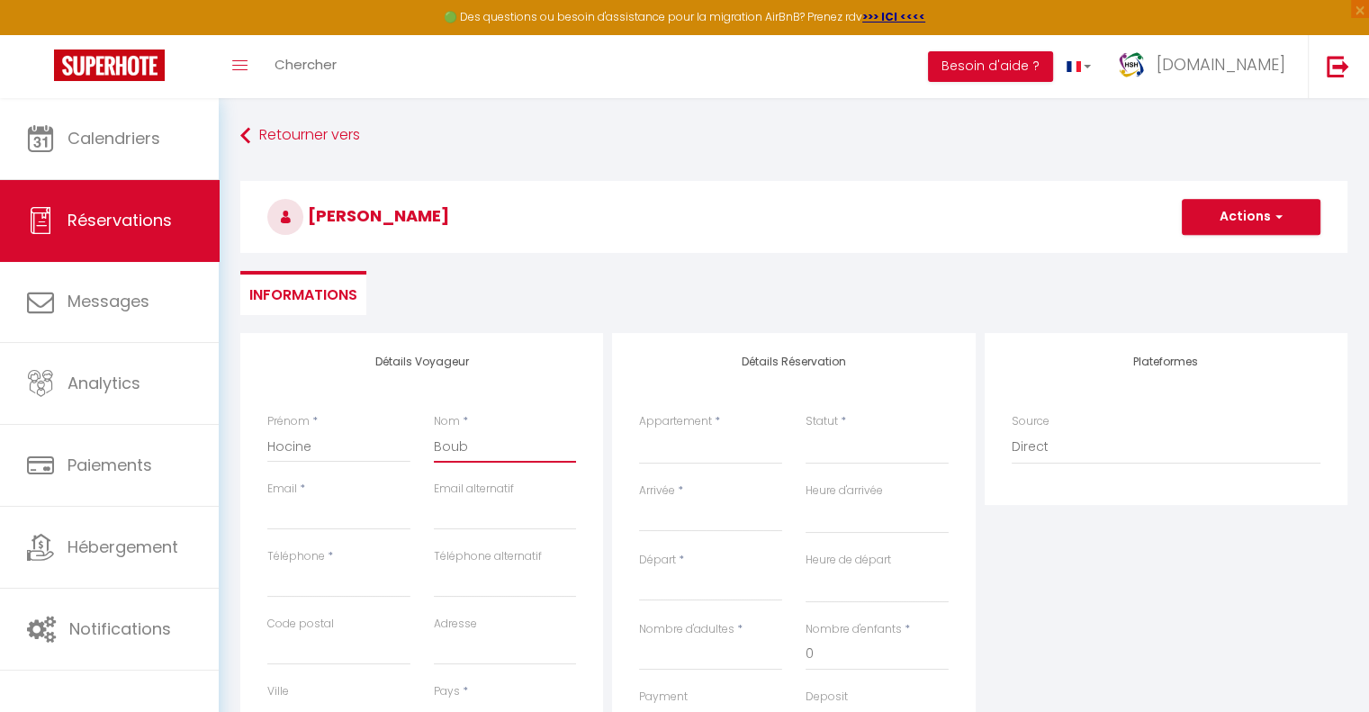
select select
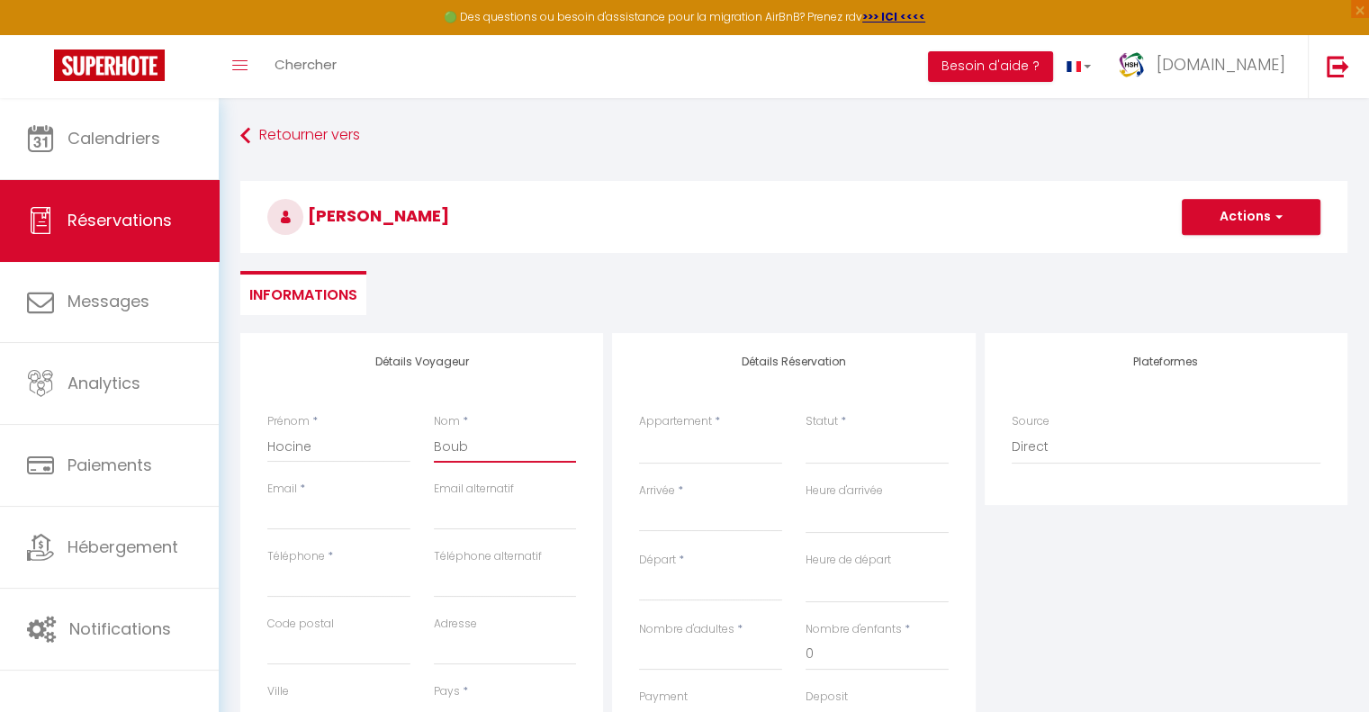
checkbox input "false"
type input "Boube"
select select
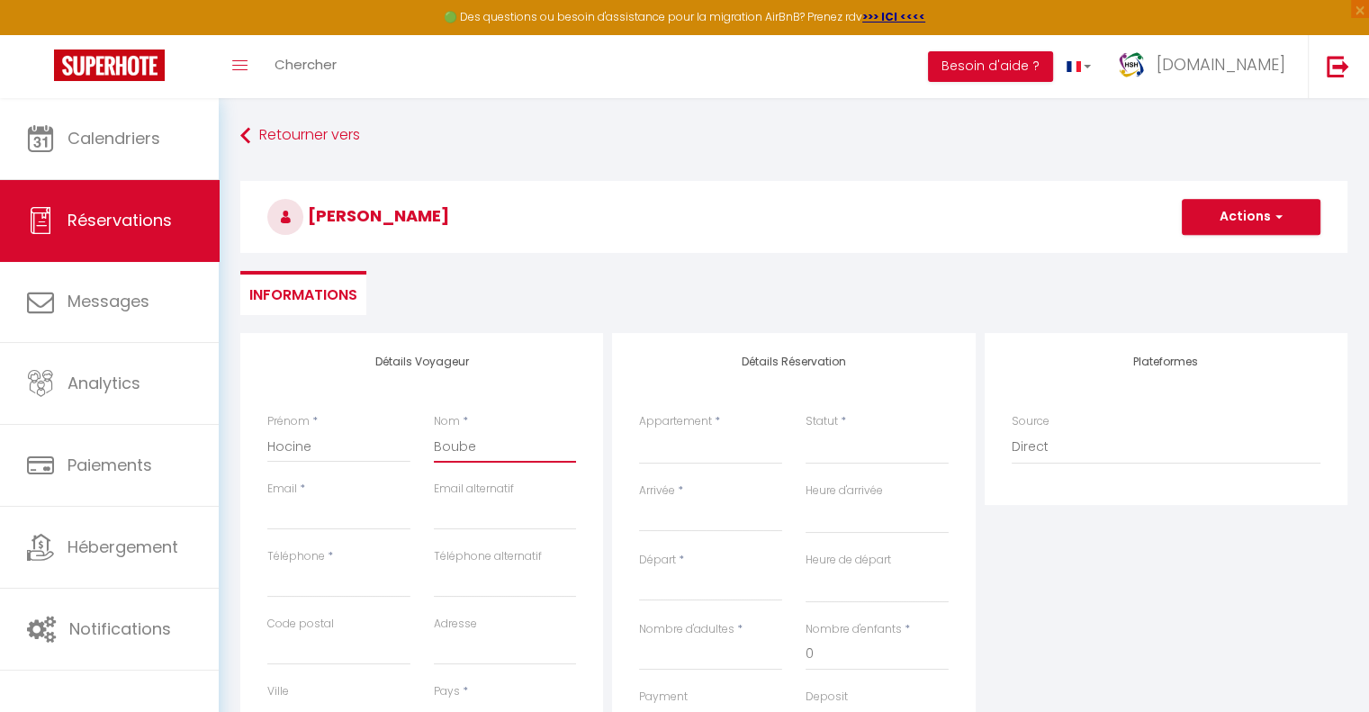
select select
checkbox input "false"
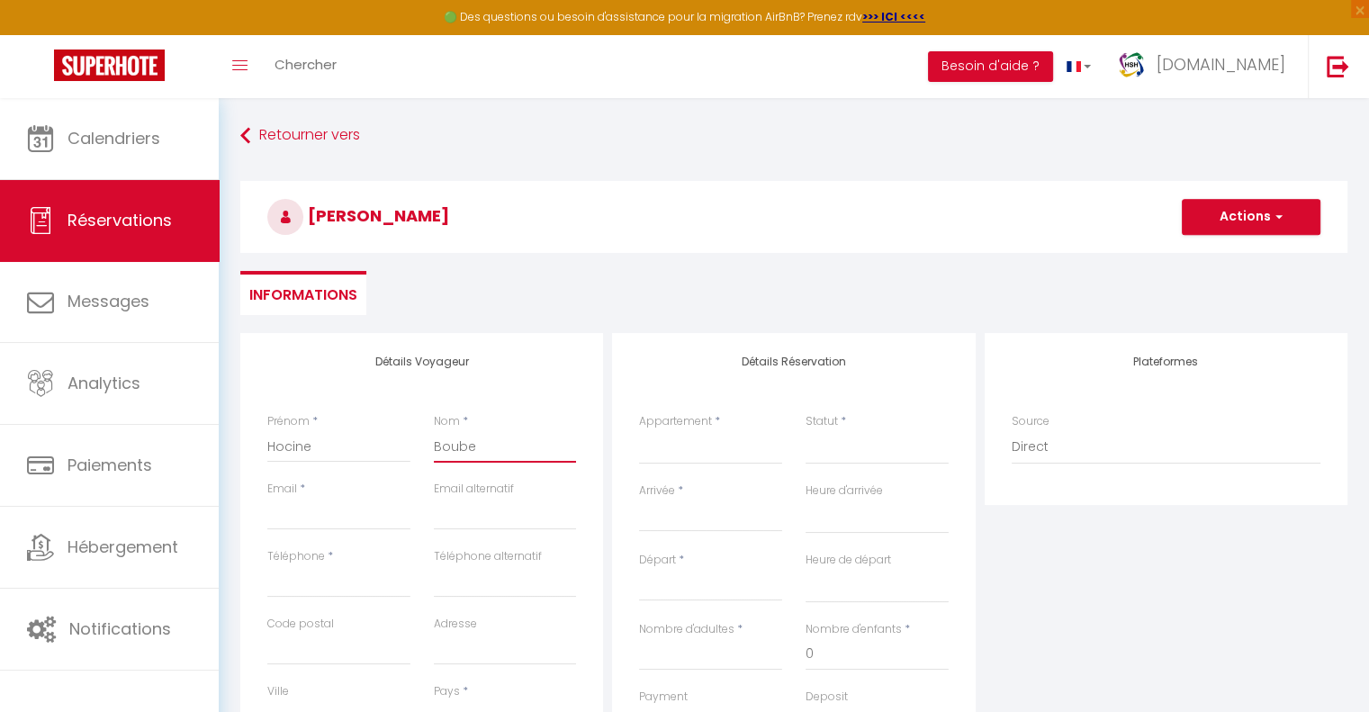
type input "Bouben"
select select
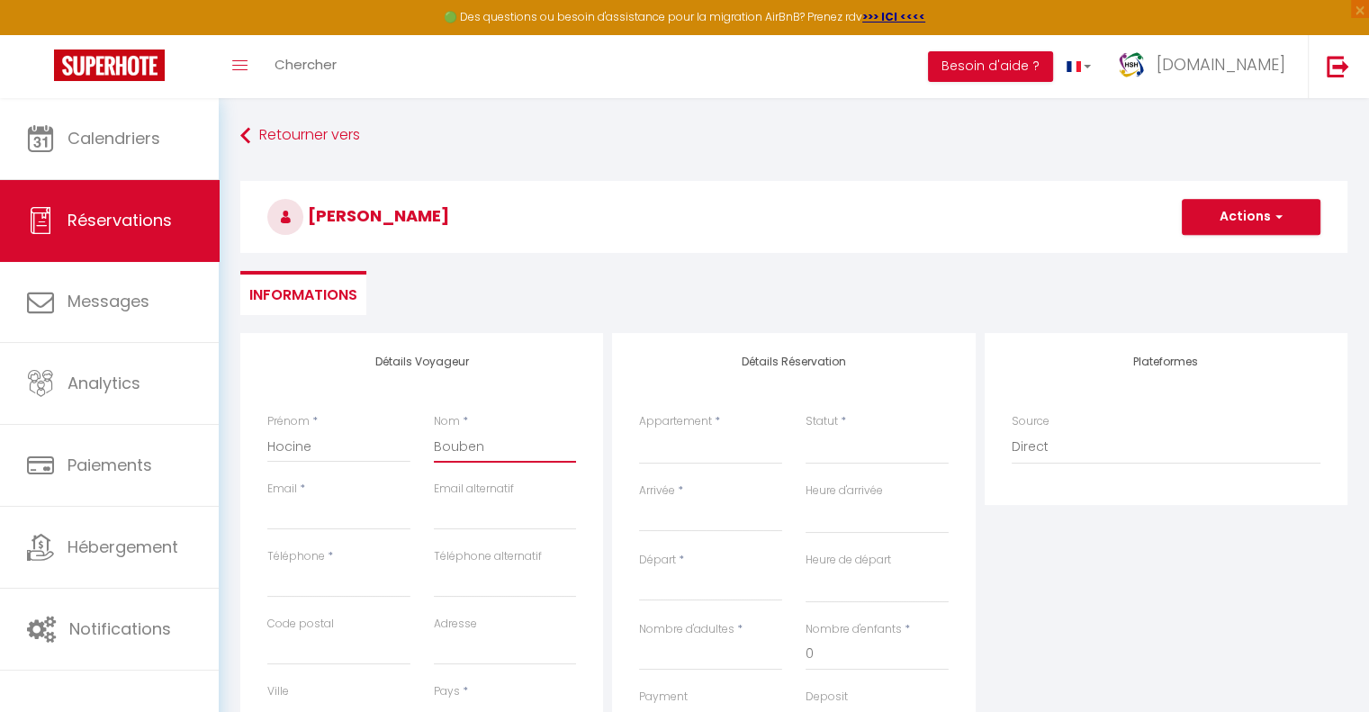
select select
checkbox input "false"
type input "Boubeni"
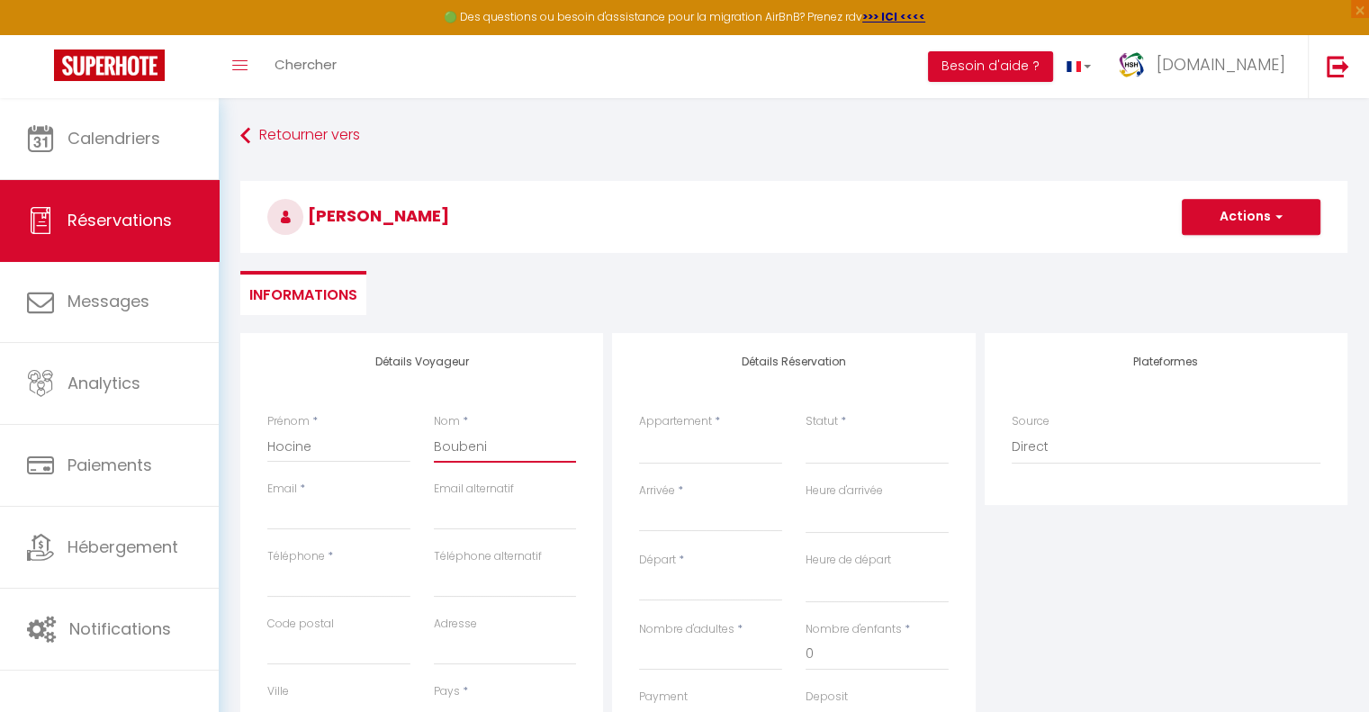
select select
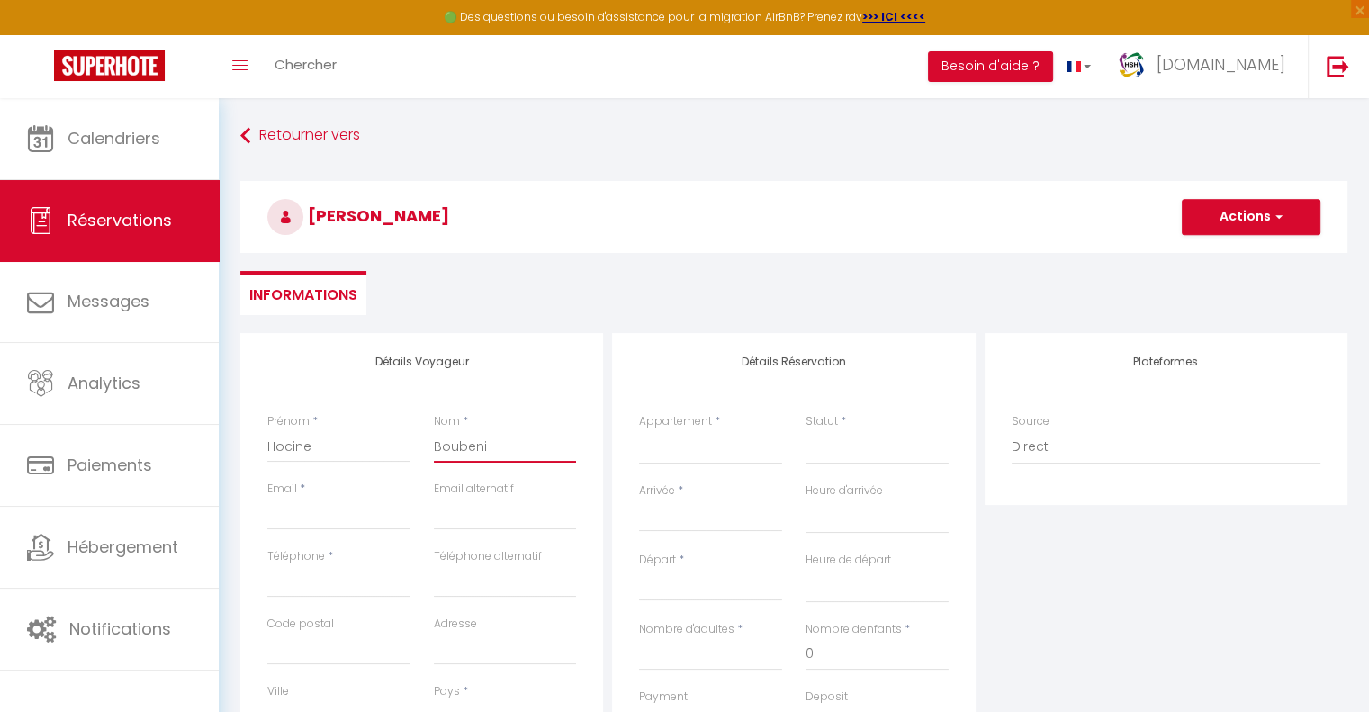
select select
checkbox input "false"
type input "Boubenia"
select select
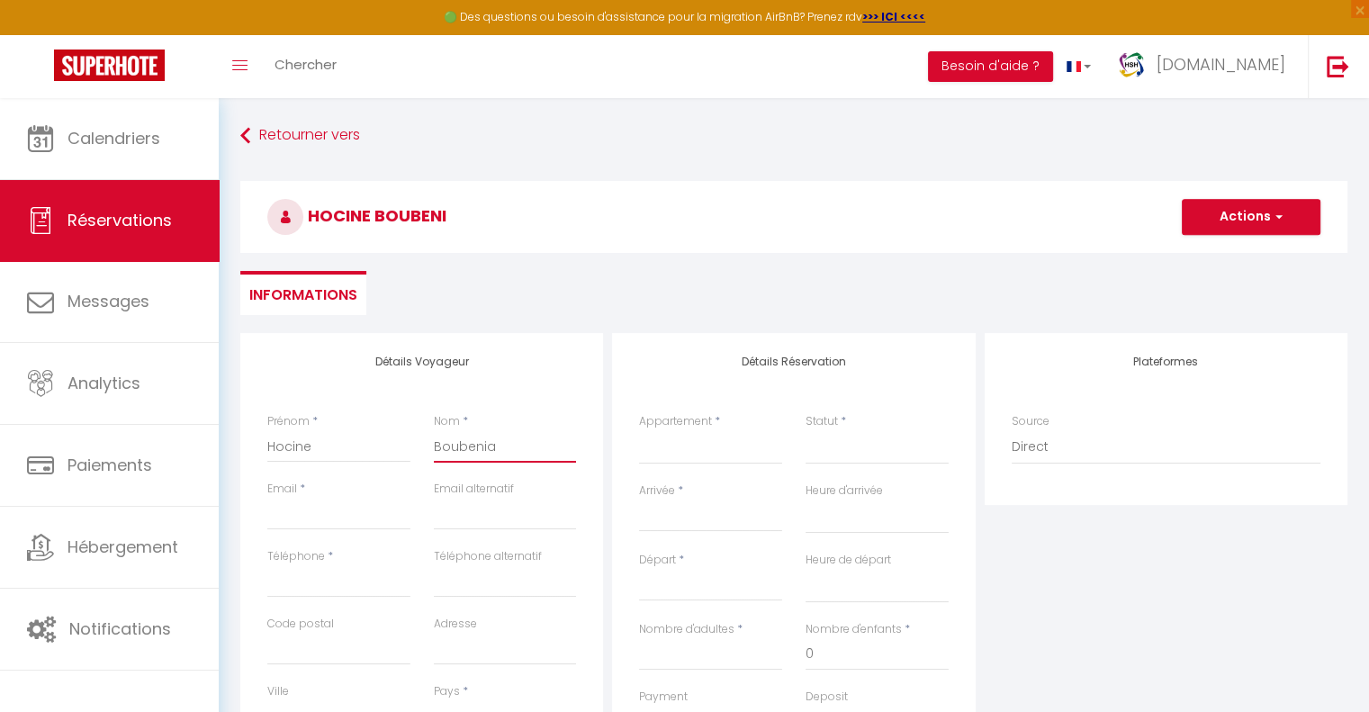
select select
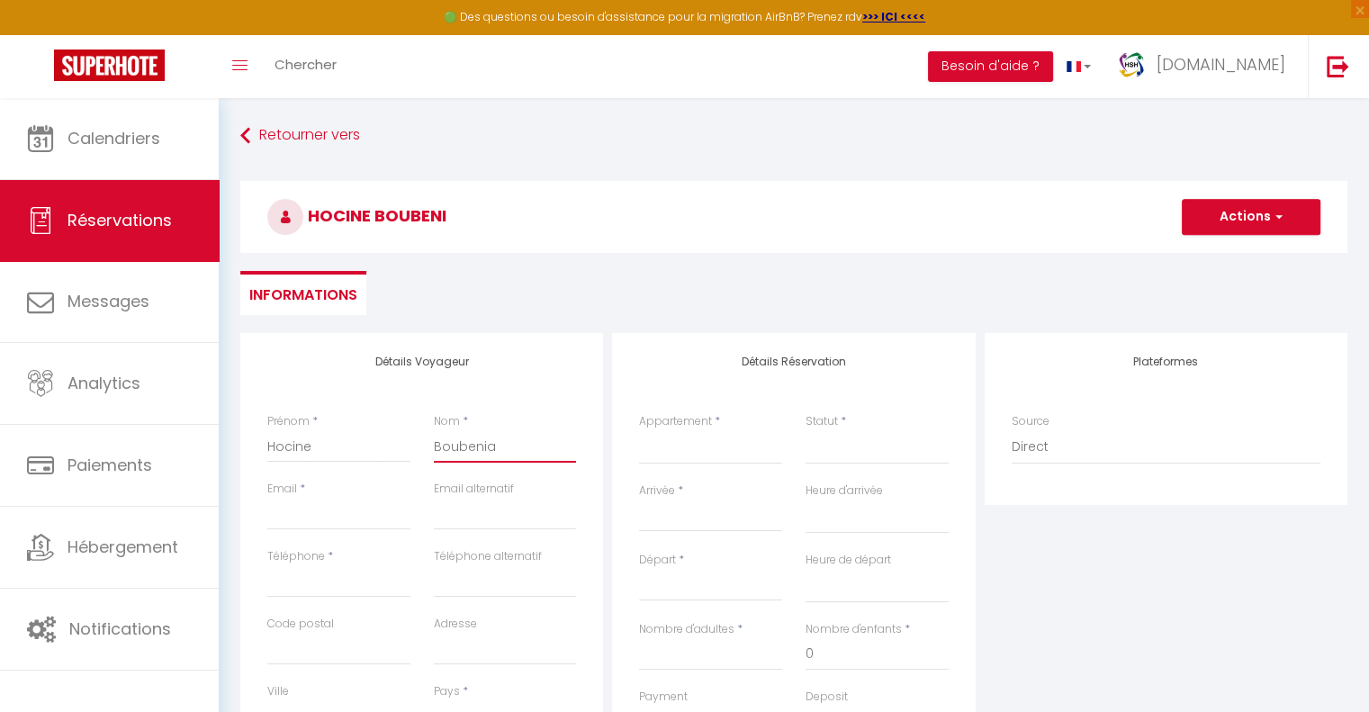
select select
checkbox input "false"
type input "Boubenia"
click at [359, 513] on input "Email client" at bounding box center [338, 514] width 143 height 32
type input "r"
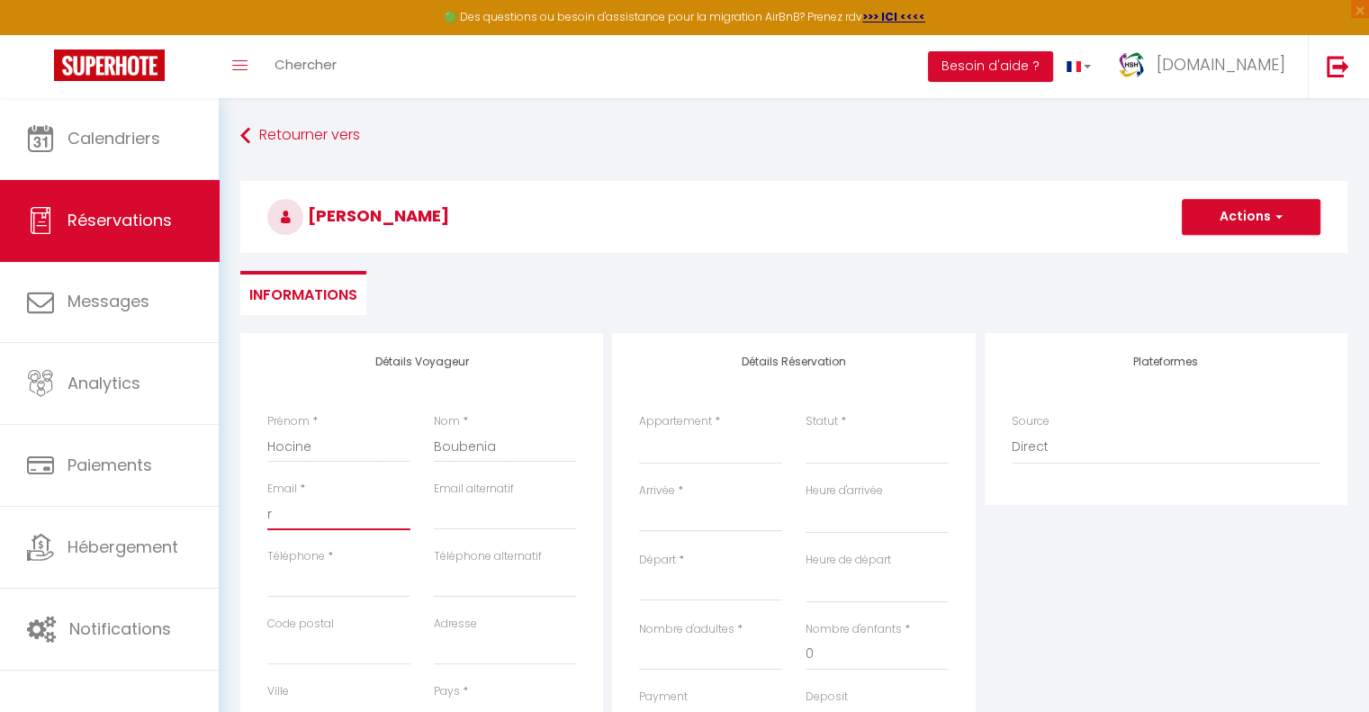
select select
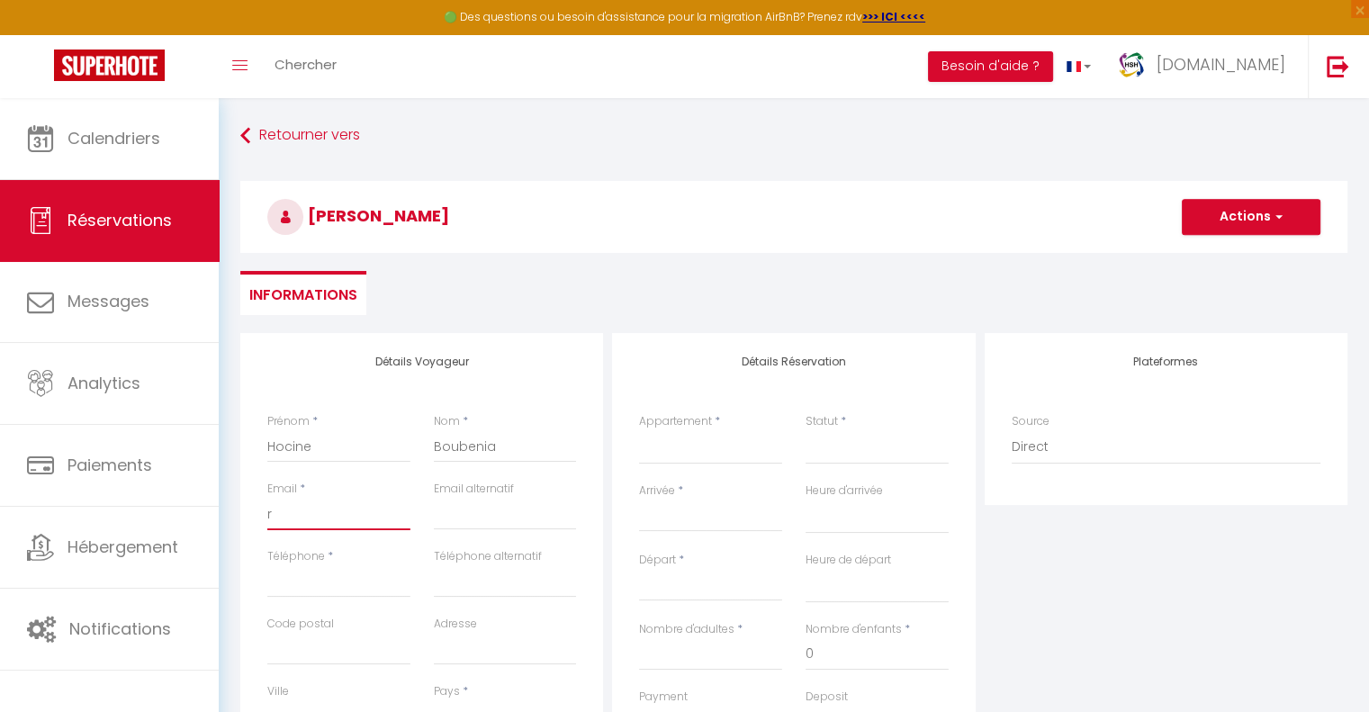
select select
checkbox input "false"
type input "re"
select select
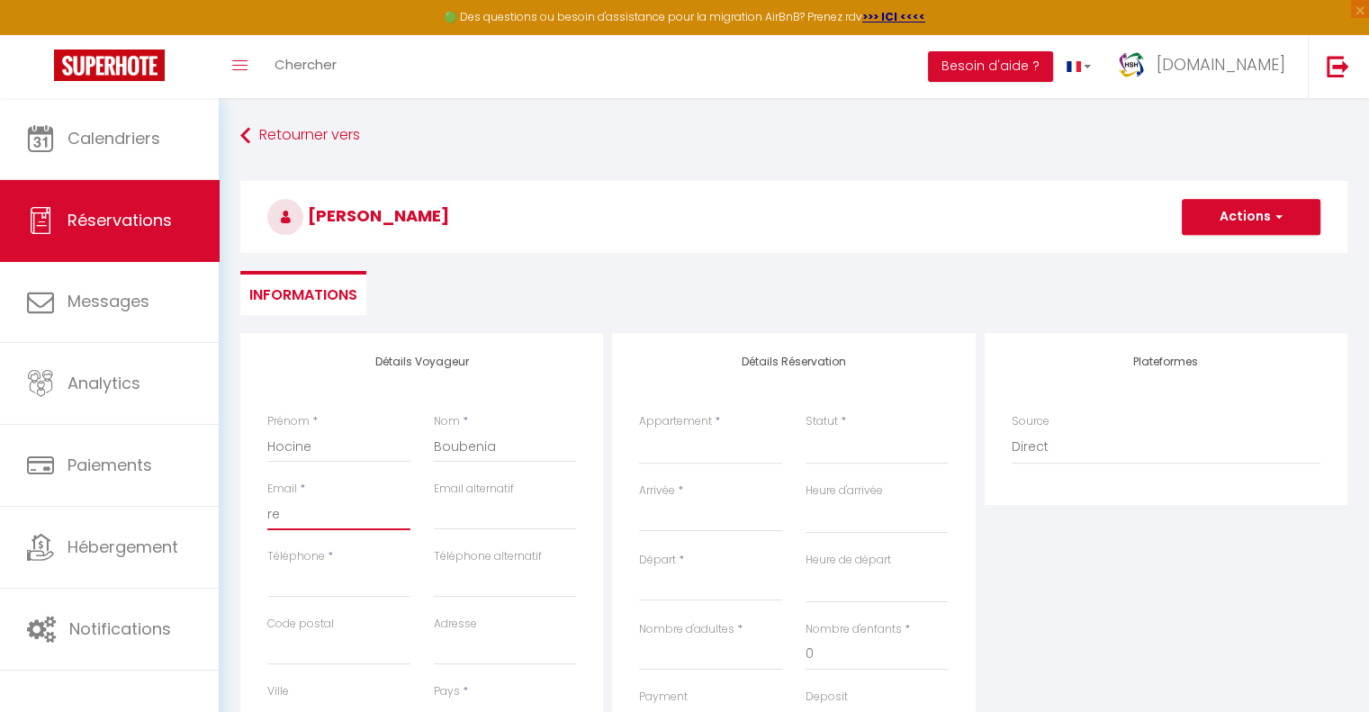
select select
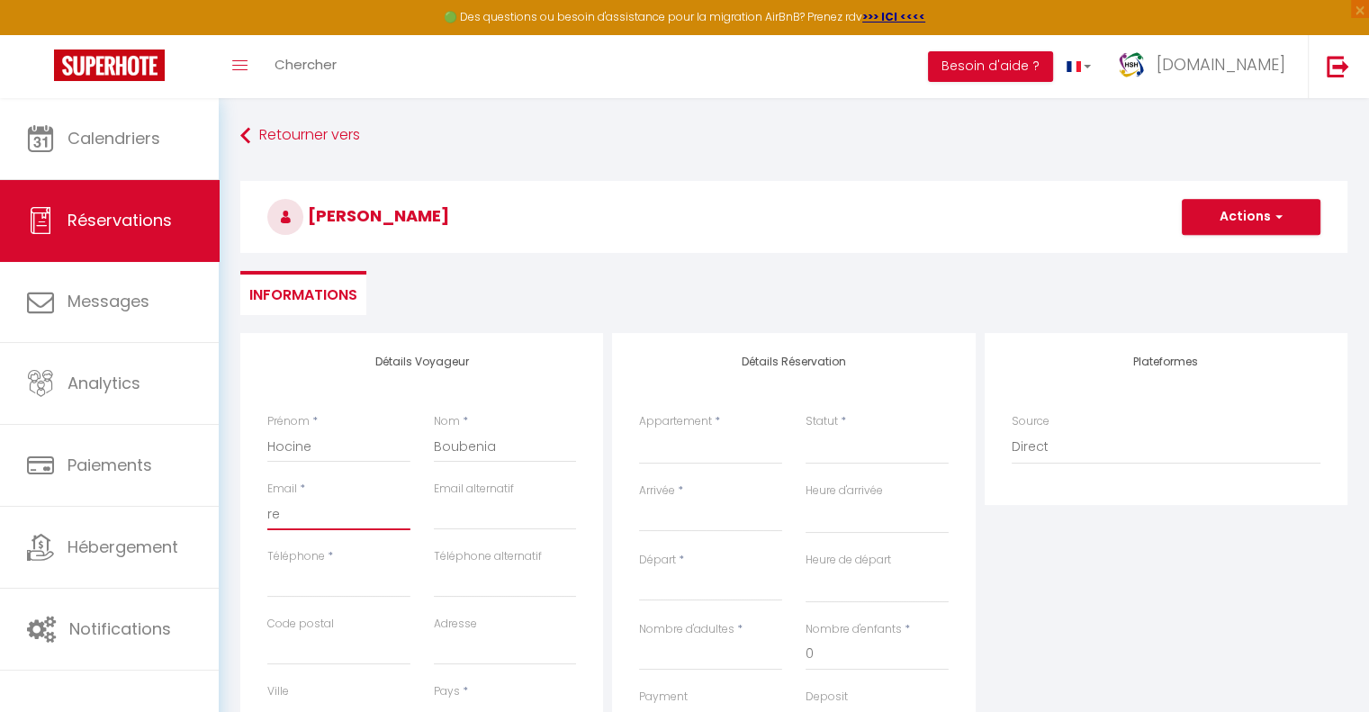
select select
checkbox input "false"
type input "reh"
select select
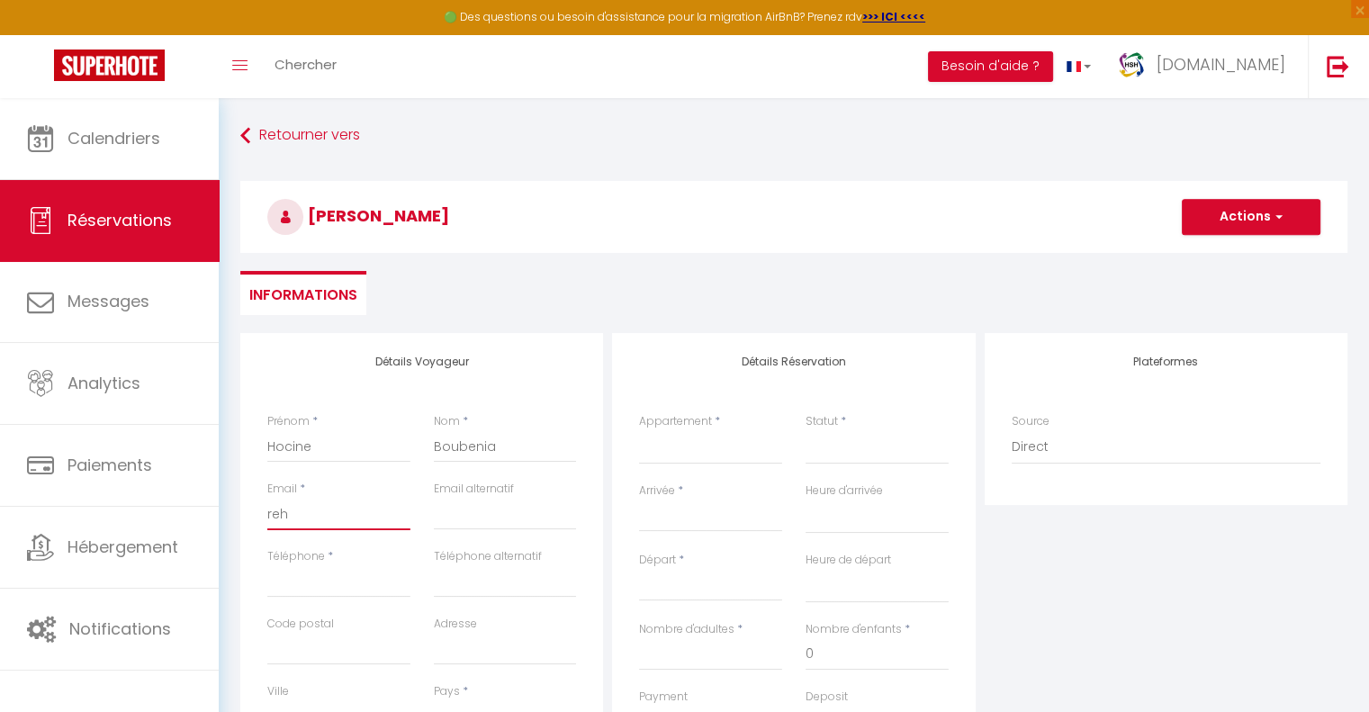
select select
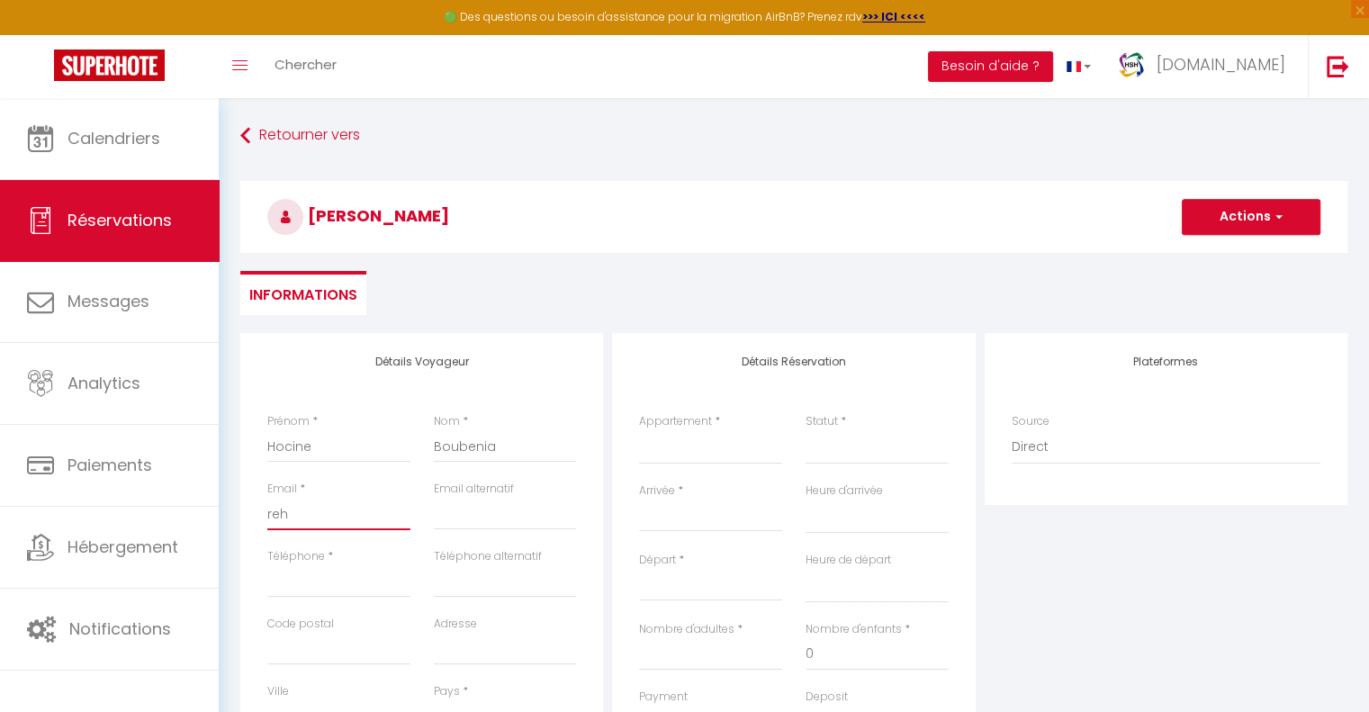
checkbox input "false"
type input "re"
select select
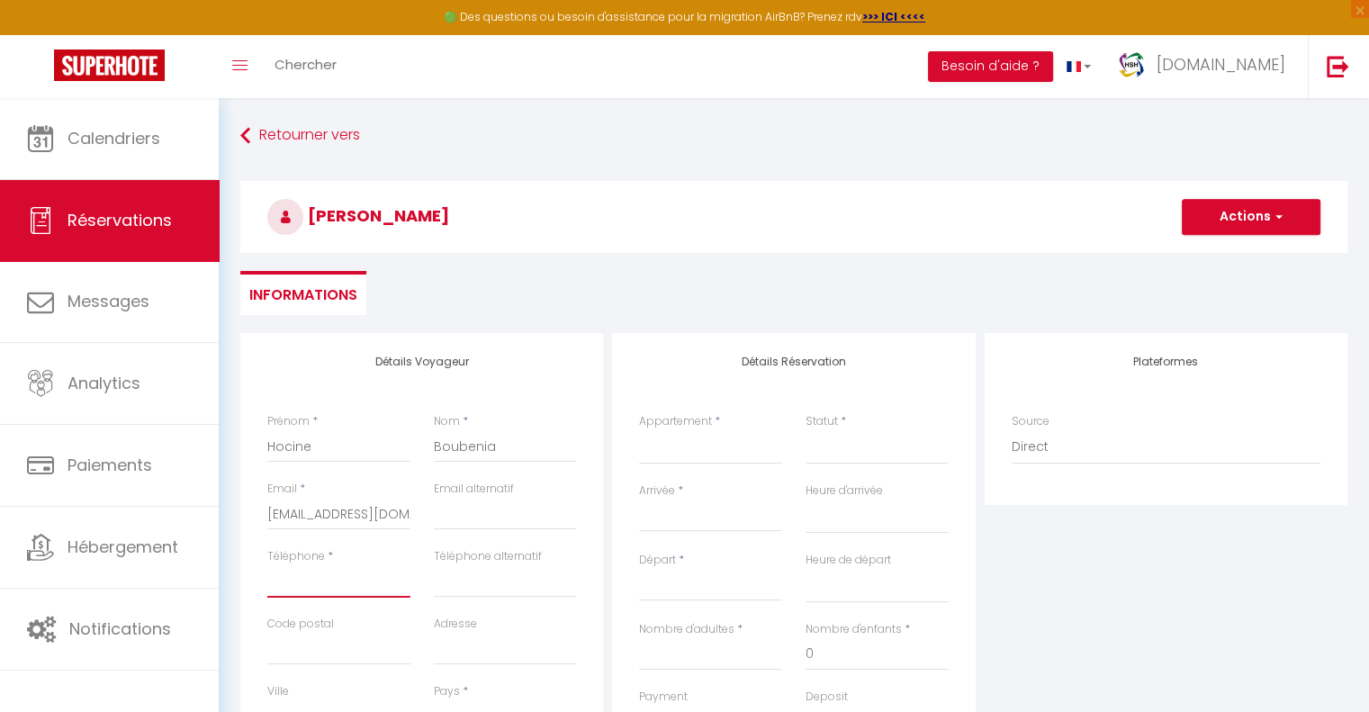
click at [338, 574] on input "Téléphone" at bounding box center [338, 581] width 143 height 32
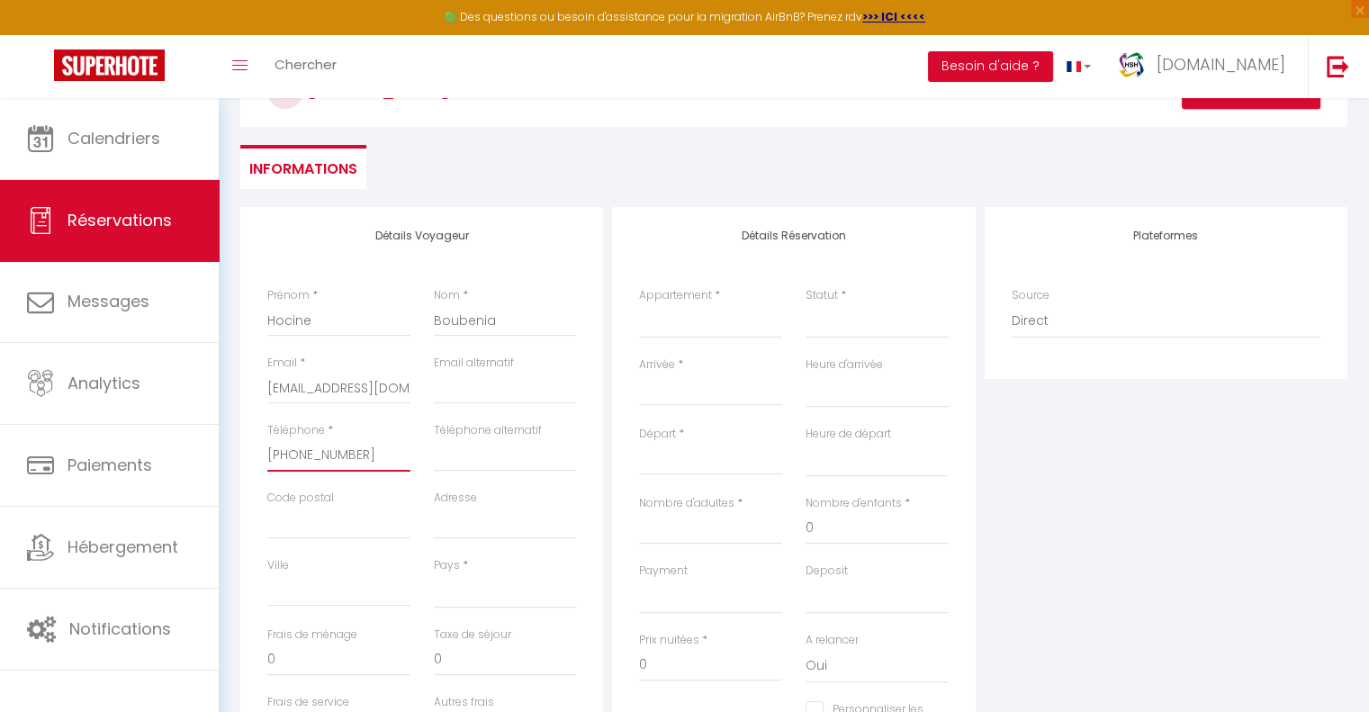
scroll to position [127, 0]
click at [494, 593] on select "France Portugal Afghanistan Albania Algeria American Samoa Andorra Angola Angui…" at bounding box center [505, 590] width 143 height 34
click at [434, 573] on select "France Portugal Afghanistan Albania Algeria American Samoa Andorra Angola Angui…" at bounding box center [505, 590] width 143 height 34
click at [688, 313] on select "The Elegant Vaudois🍇(HSH Barre 6) The Lausanne Connect 🔗 (HSH Boston) The Flur'…" at bounding box center [710, 320] width 143 height 34
click at [639, 303] on select "The Elegant Vaudois🍇(HSH Barre 6) The Lausanne Connect 🔗 (HSH Boston) The Flur'…" at bounding box center [710, 320] width 143 height 34
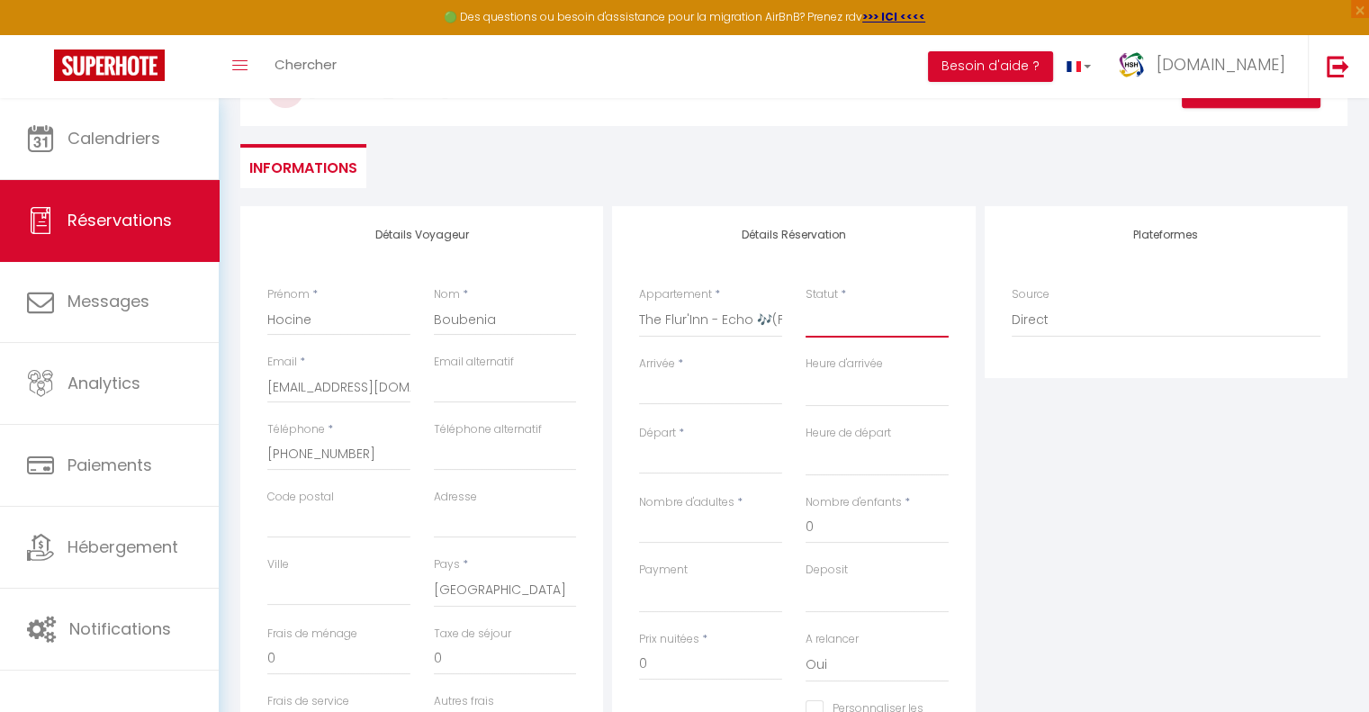
click at [846, 319] on select "Confirmé Non Confirmé Annulé Annulé par le voyageur No Show Request" at bounding box center [877, 320] width 143 height 34
click at [806, 303] on select "Confirmé Non Confirmé Annulé Annulé par le voyageur No Show Request" at bounding box center [877, 320] width 143 height 34
click at [716, 392] on input "Arrivée" at bounding box center [710, 390] width 143 height 23
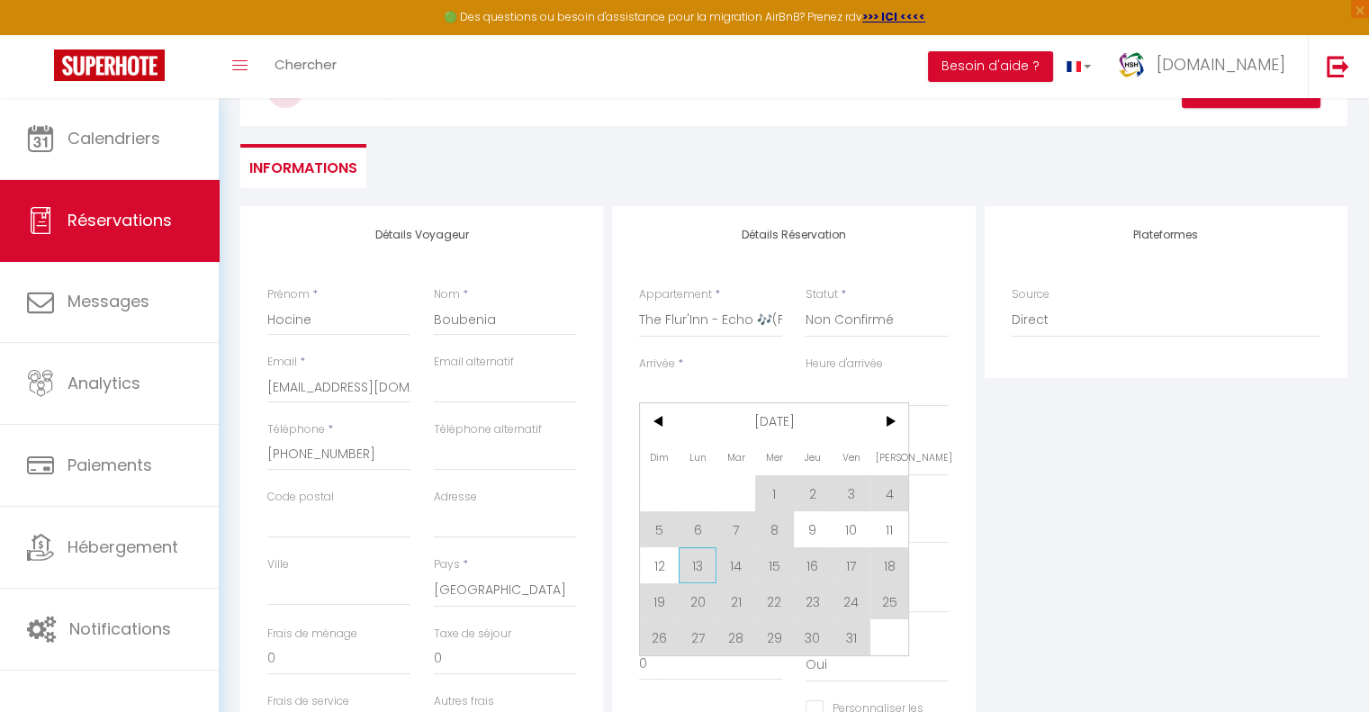
click at [692, 562] on span "13" at bounding box center [698, 565] width 39 height 36
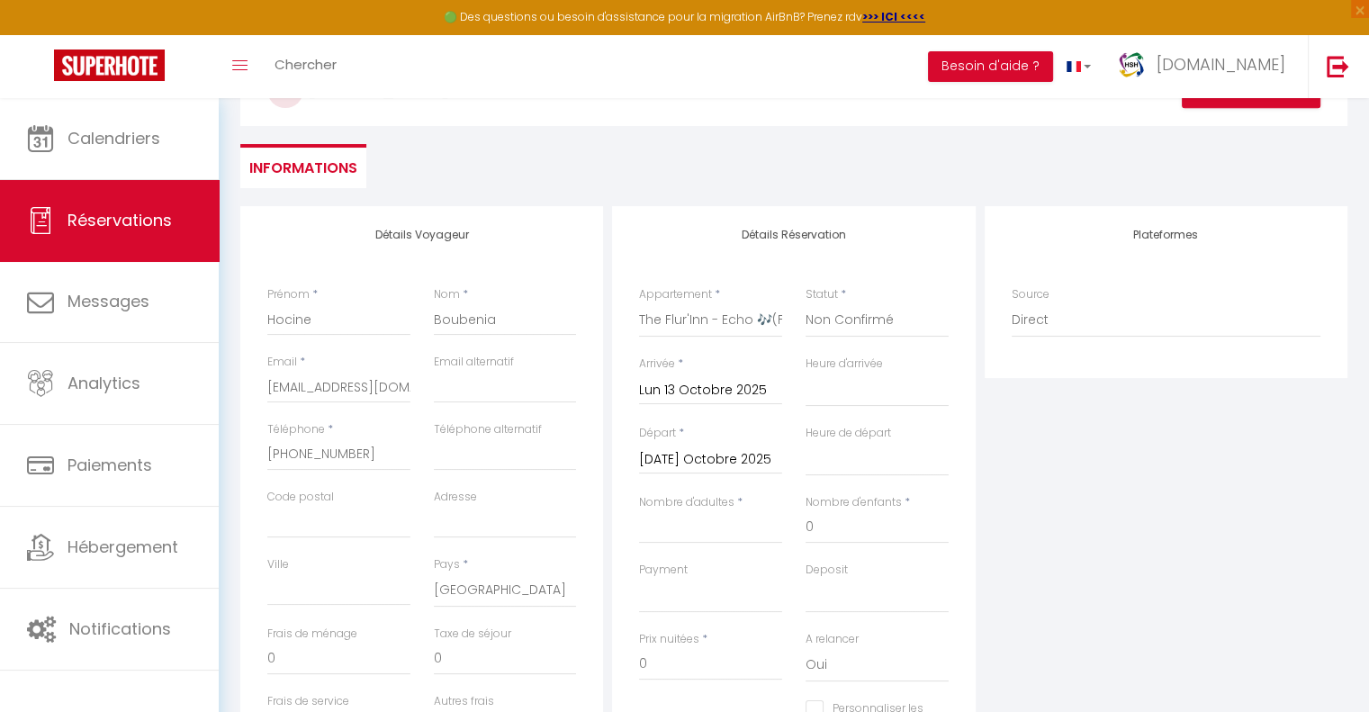
click at [733, 460] on input "Mar 14 Octobre 2025" at bounding box center [710, 459] width 143 height 23
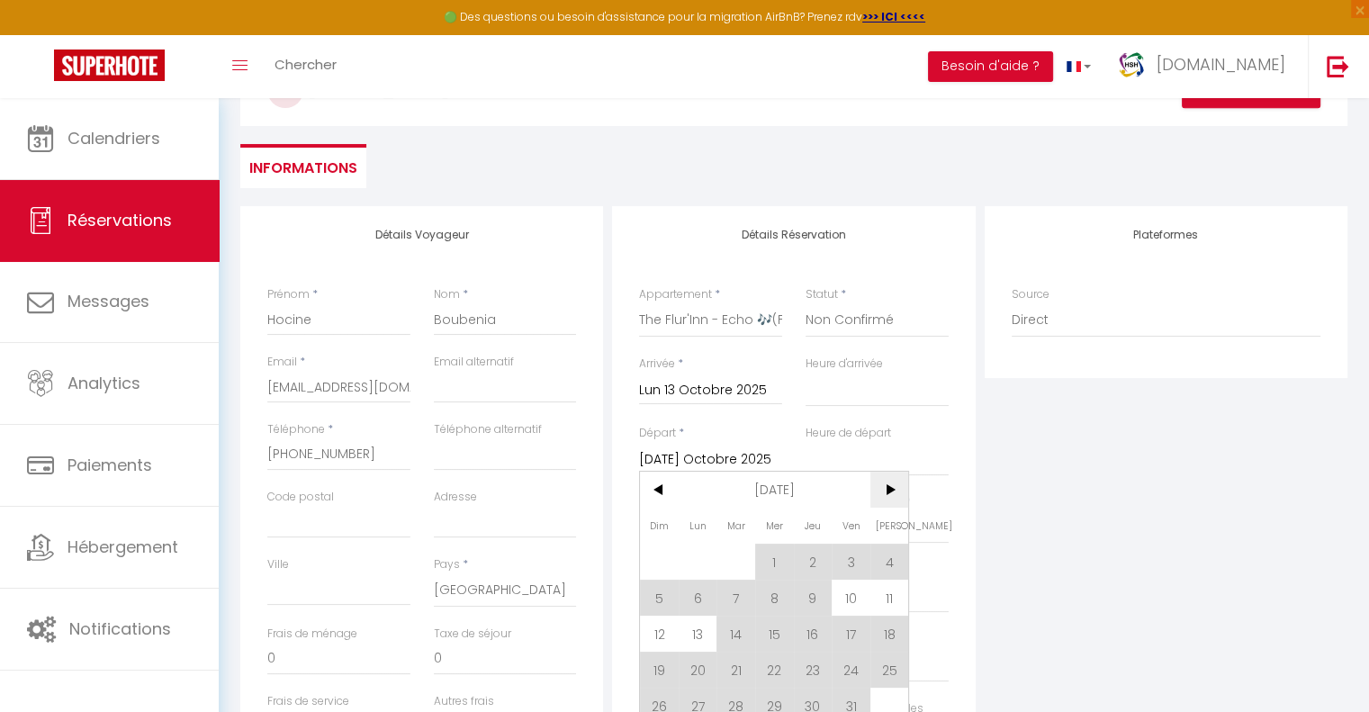
click at [888, 486] on span ">" at bounding box center [889, 490] width 39 height 36
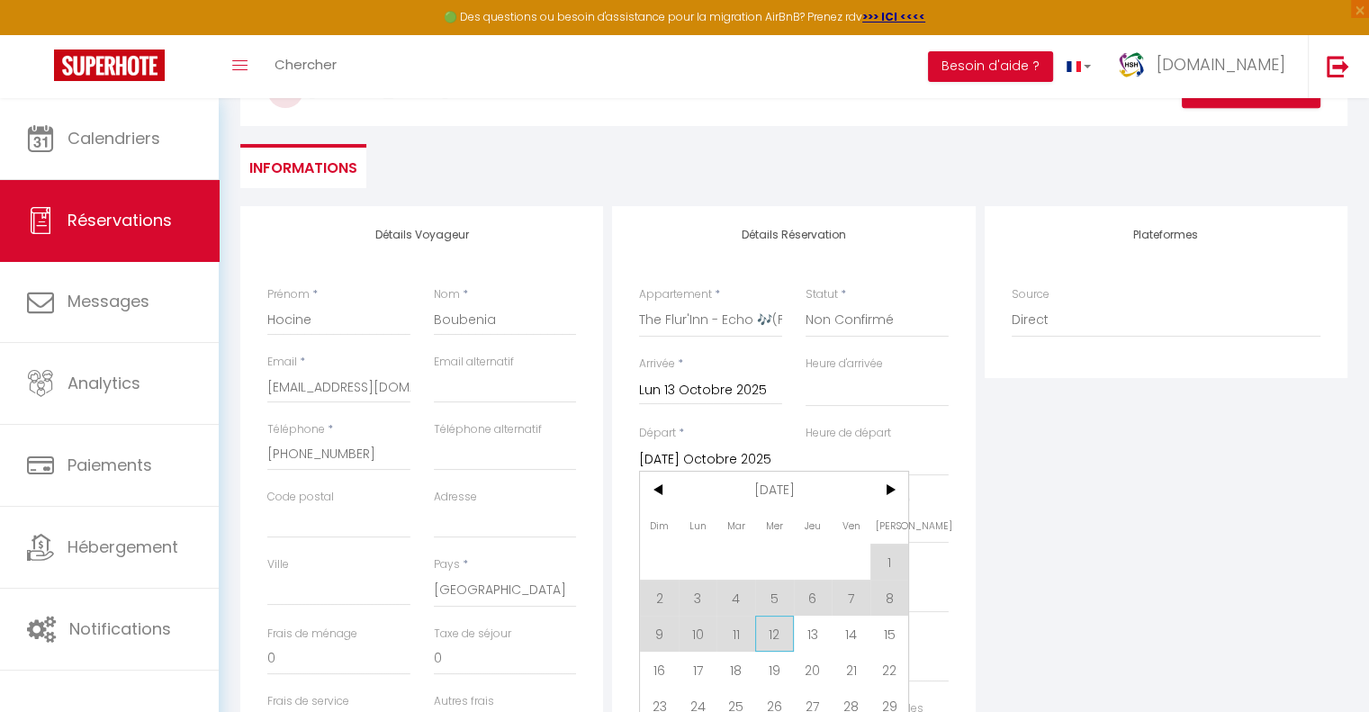
click at [779, 636] on span "12" at bounding box center [774, 634] width 39 height 36
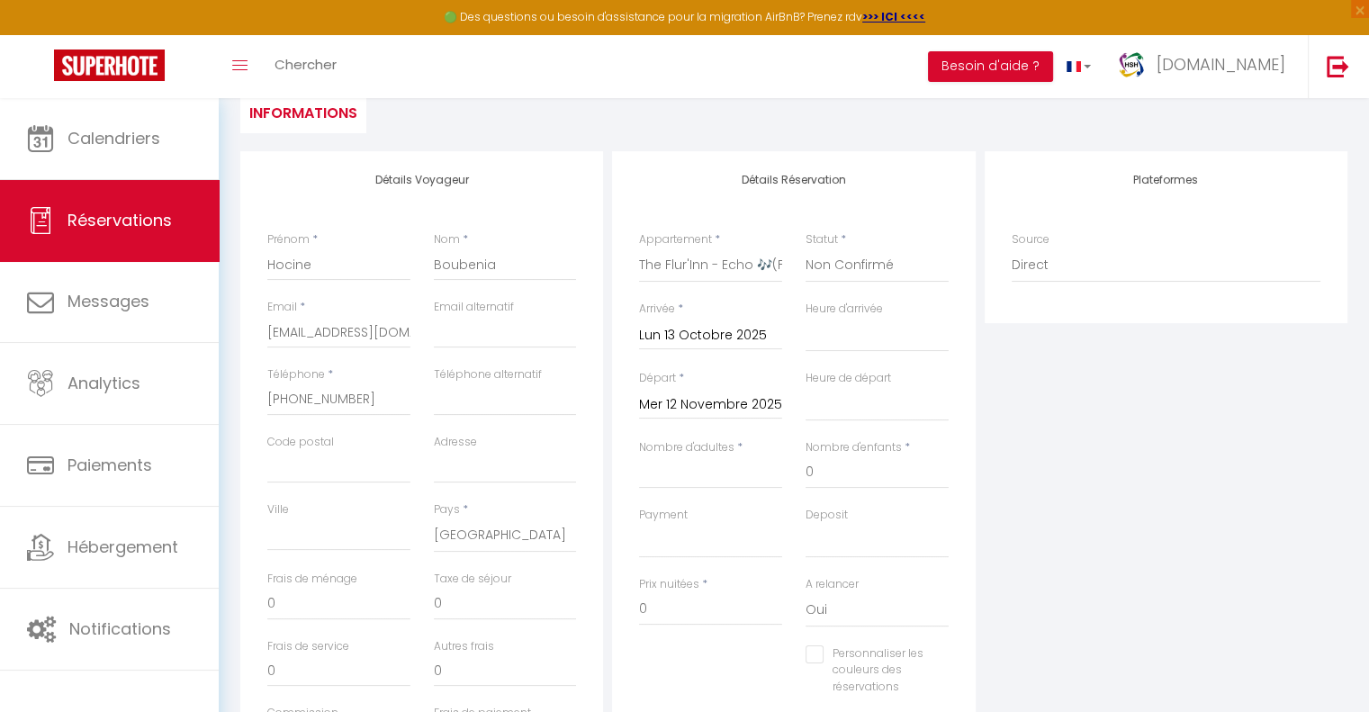
scroll to position [183, 0]
click at [709, 469] on input "Nombre d'adultes" at bounding box center [710, 471] width 143 height 32
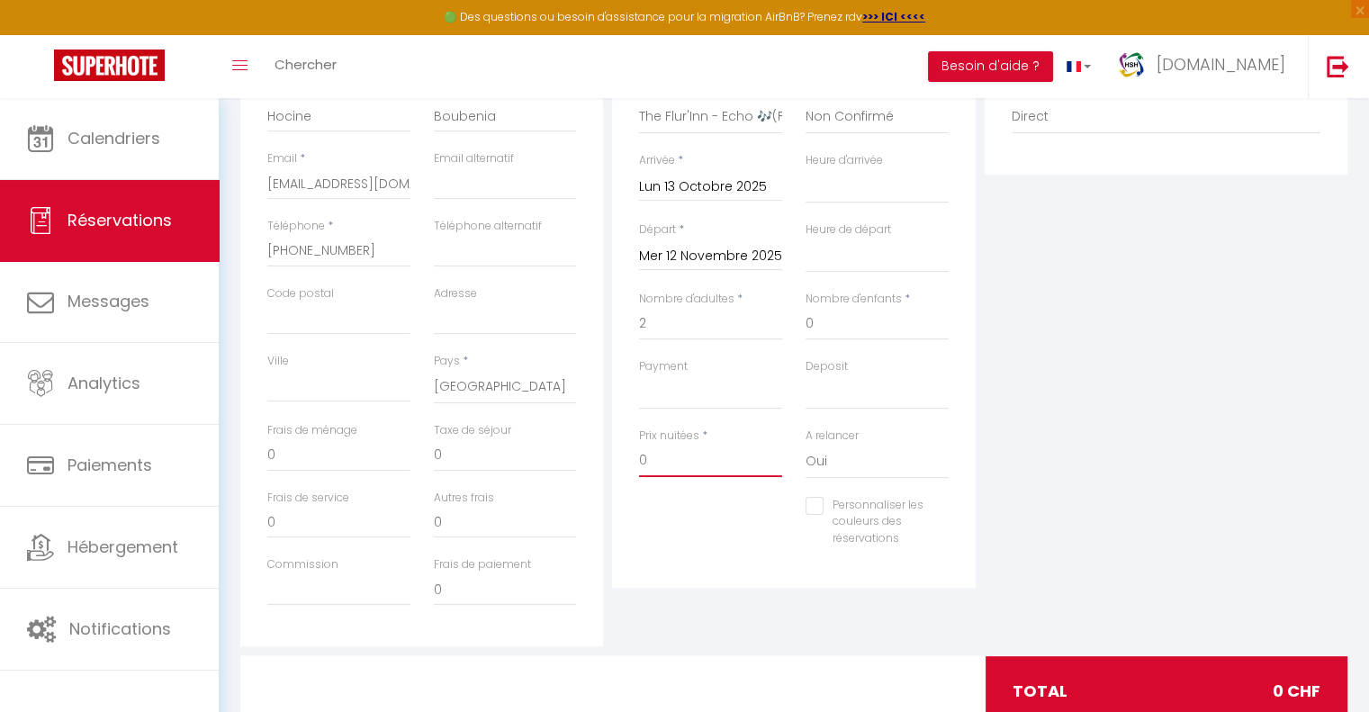
click at [663, 461] on input "0" at bounding box center [710, 461] width 143 height 32
click at [317, 461] on input "0" at bounding box center [338, 455] width 143 height 32
click at [684, 468] on input "3150" at bounding box center [710, 461] width 143 height 32
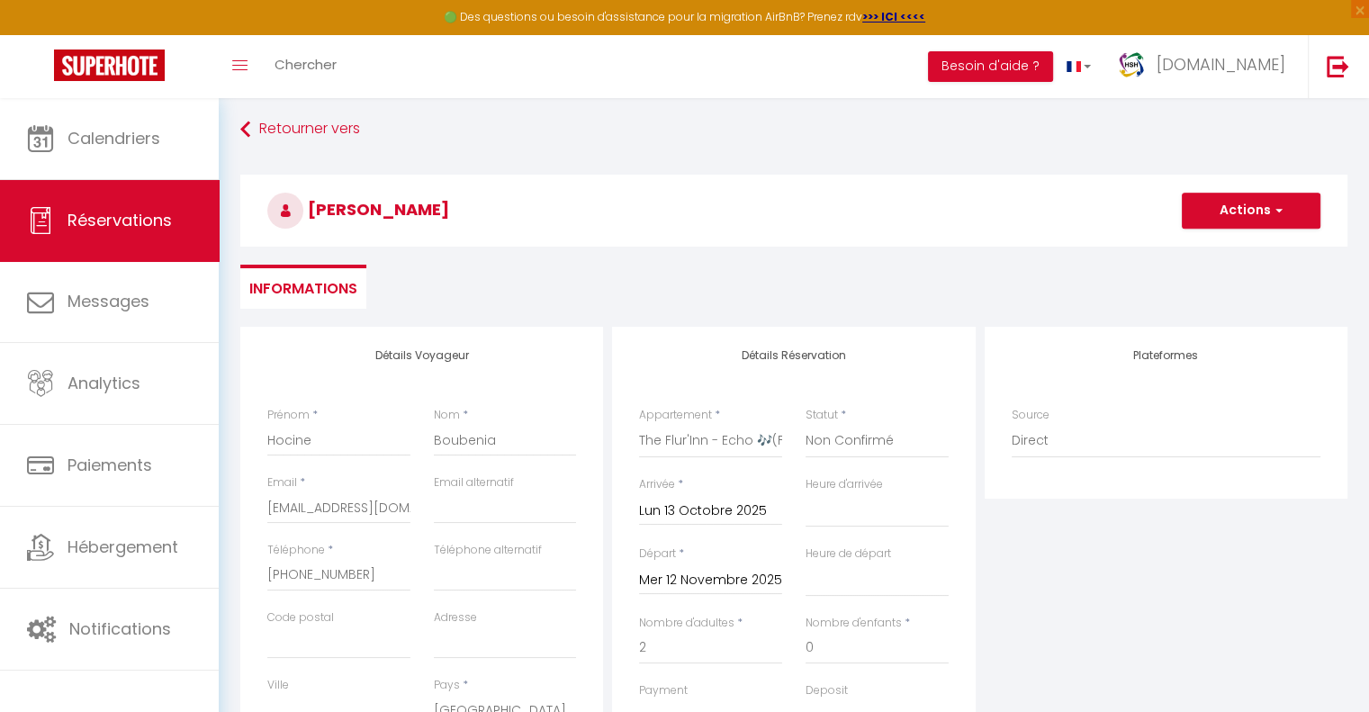
scroll to position [3, 0]
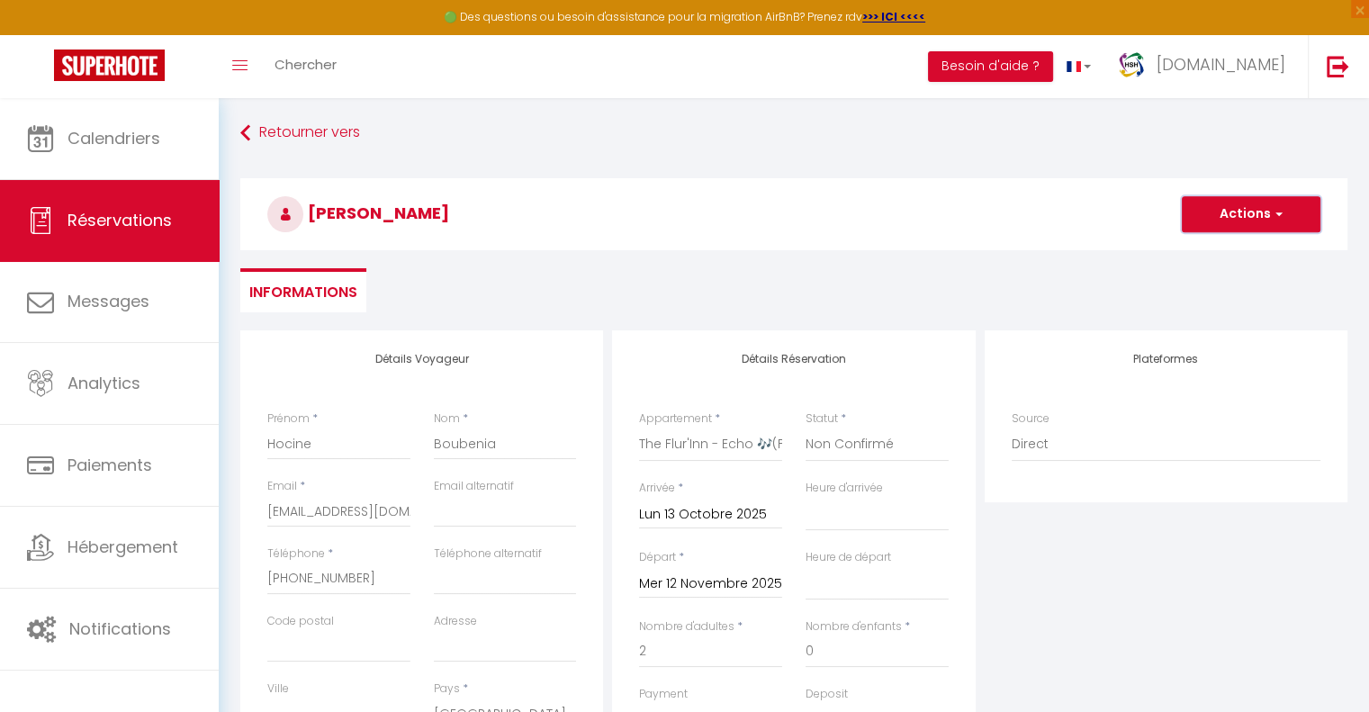
click at [1201, 212] on button "Actions" at bounding box center [1251, 214] width 139 height 36
click at [1197, 249] on link "Enregistrer" at bounding box center [1233, 253] width 142 height 23
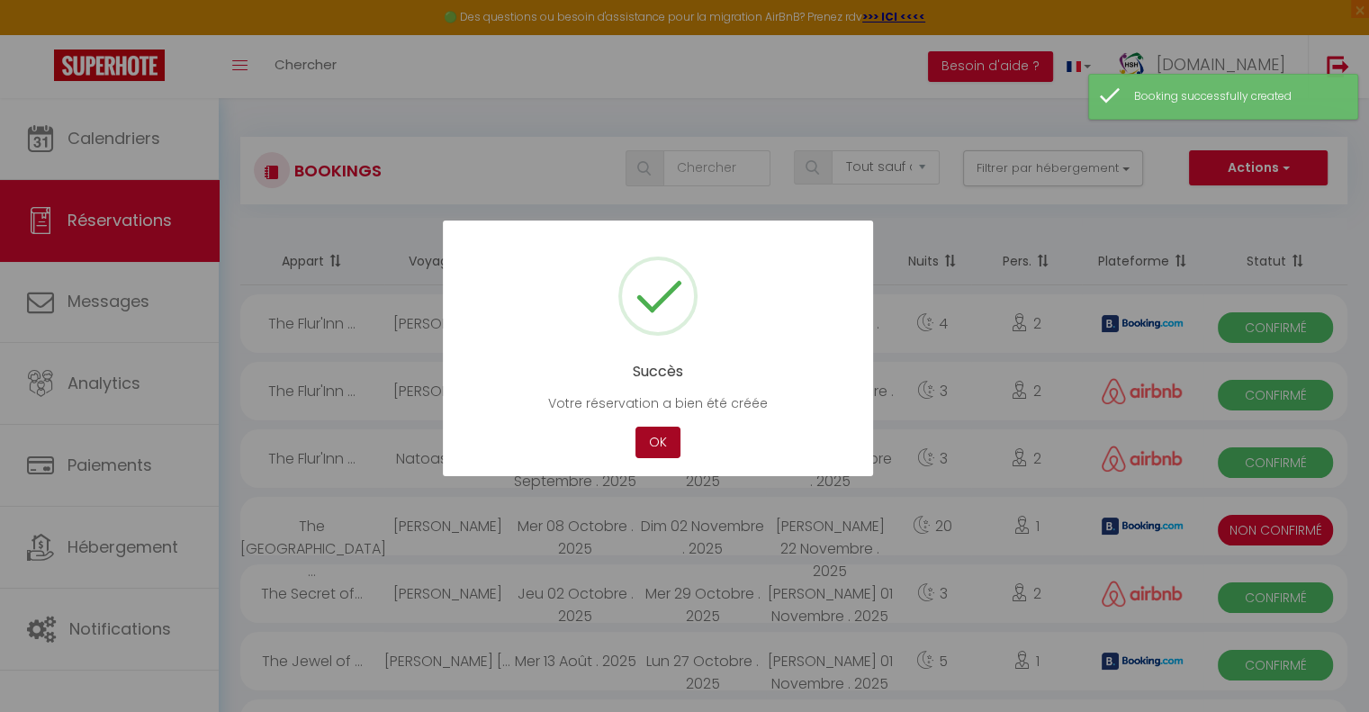
click at [654, 443] on button "OK" at bounding box center [658, 443] width 45 height 32
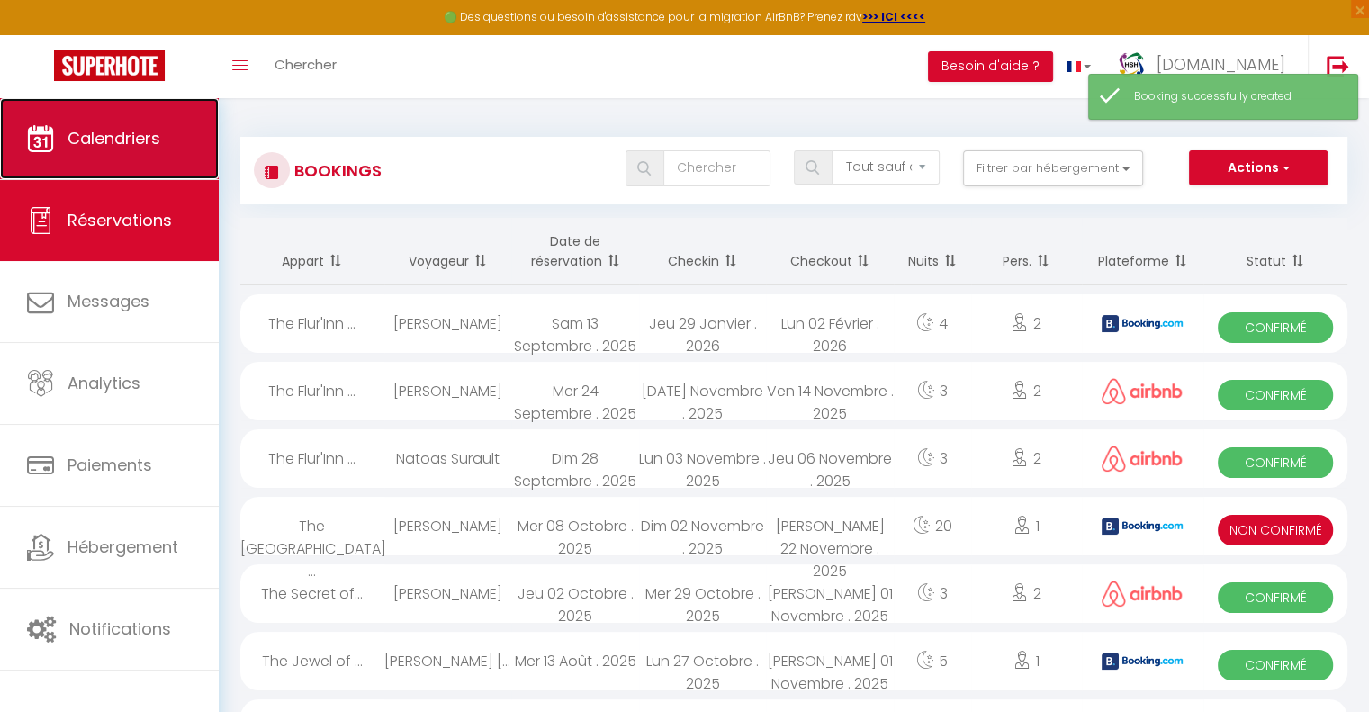
click at [140, 142] on span "Calendriers" at bounding box center [114, 138] width 93 height 23
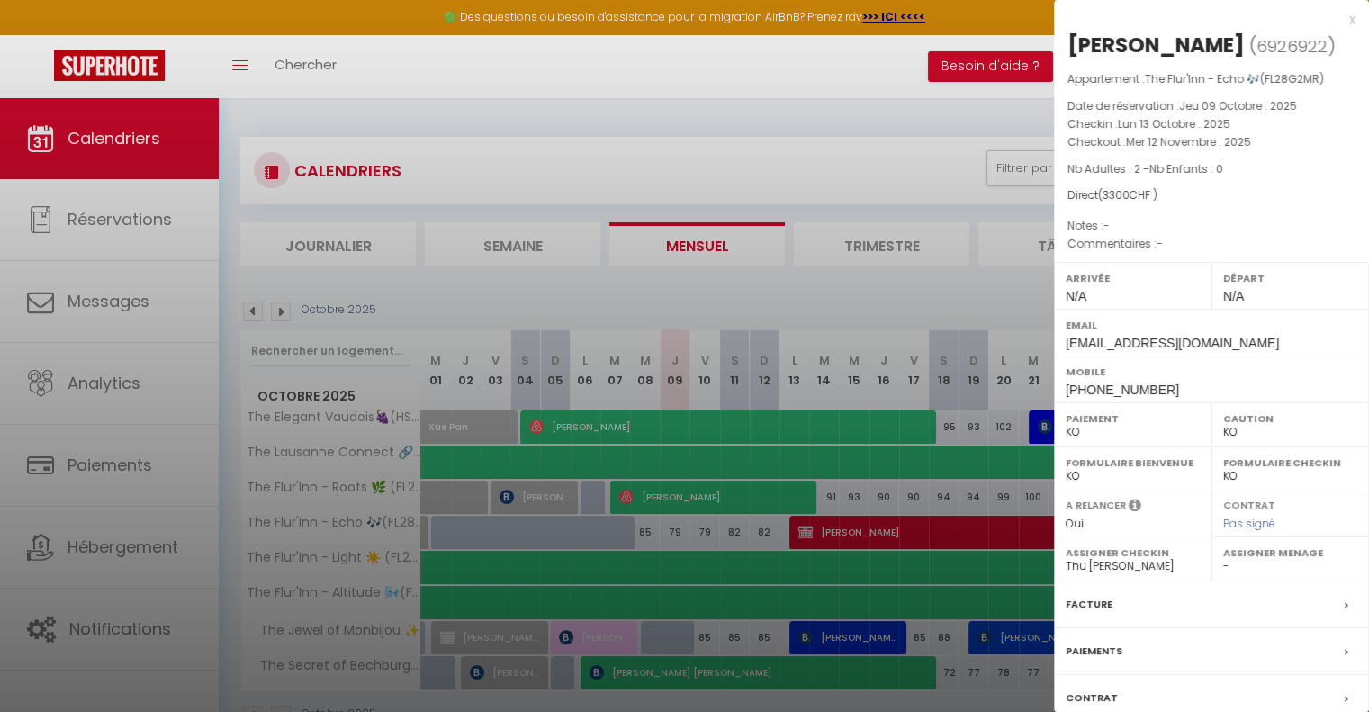
click at [1110, 643] on label "Paiements" at bounding box center [1094, 651] width 57 height 19
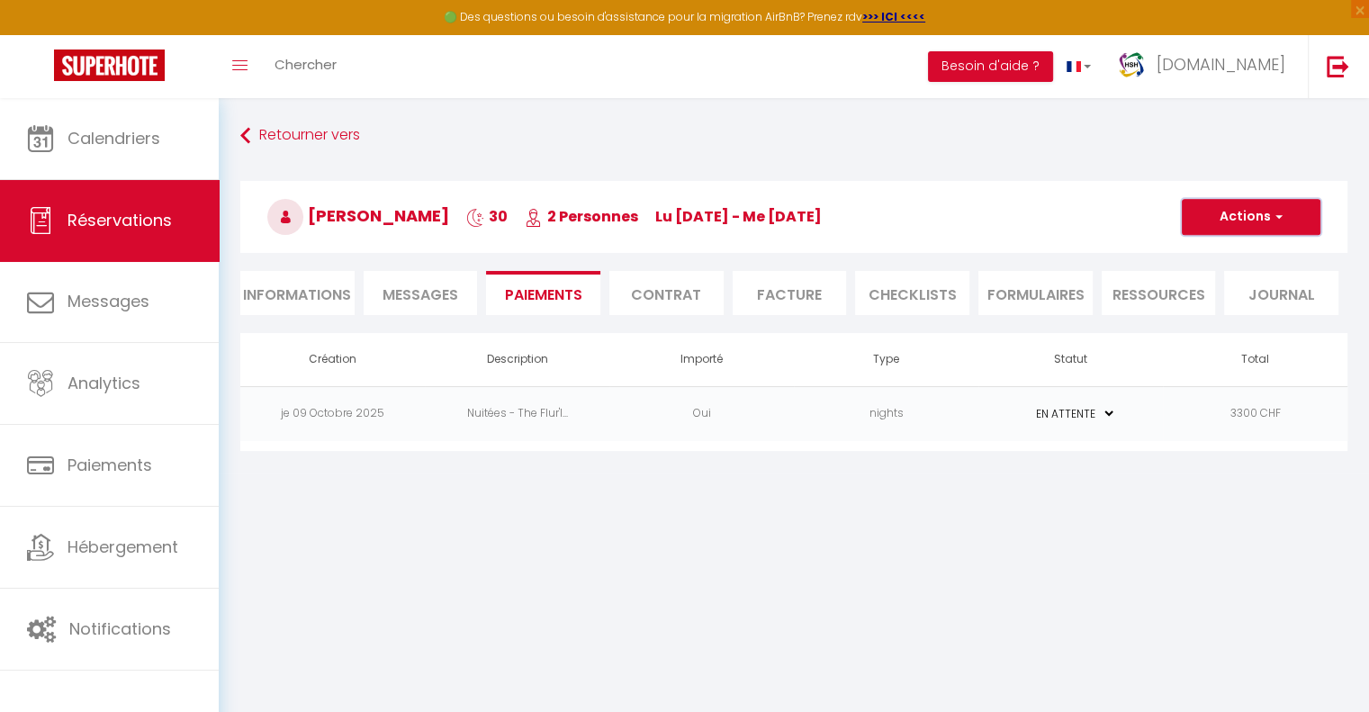
click at [1251, 213] on button "Actions" at bounding box center [1251, 217] width 139 height 36
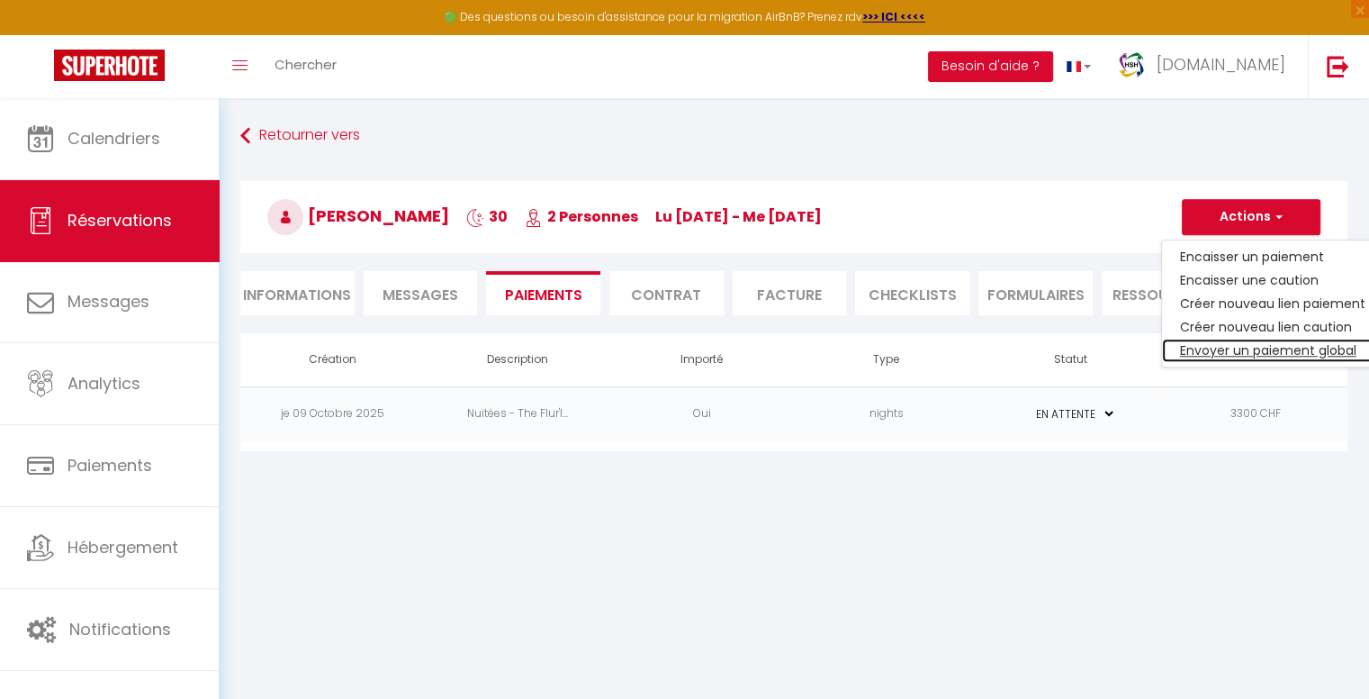
click at [1236, 351] on link "Envoyer un paiement global" at bounding box center [1272, 349] width 221 height 23
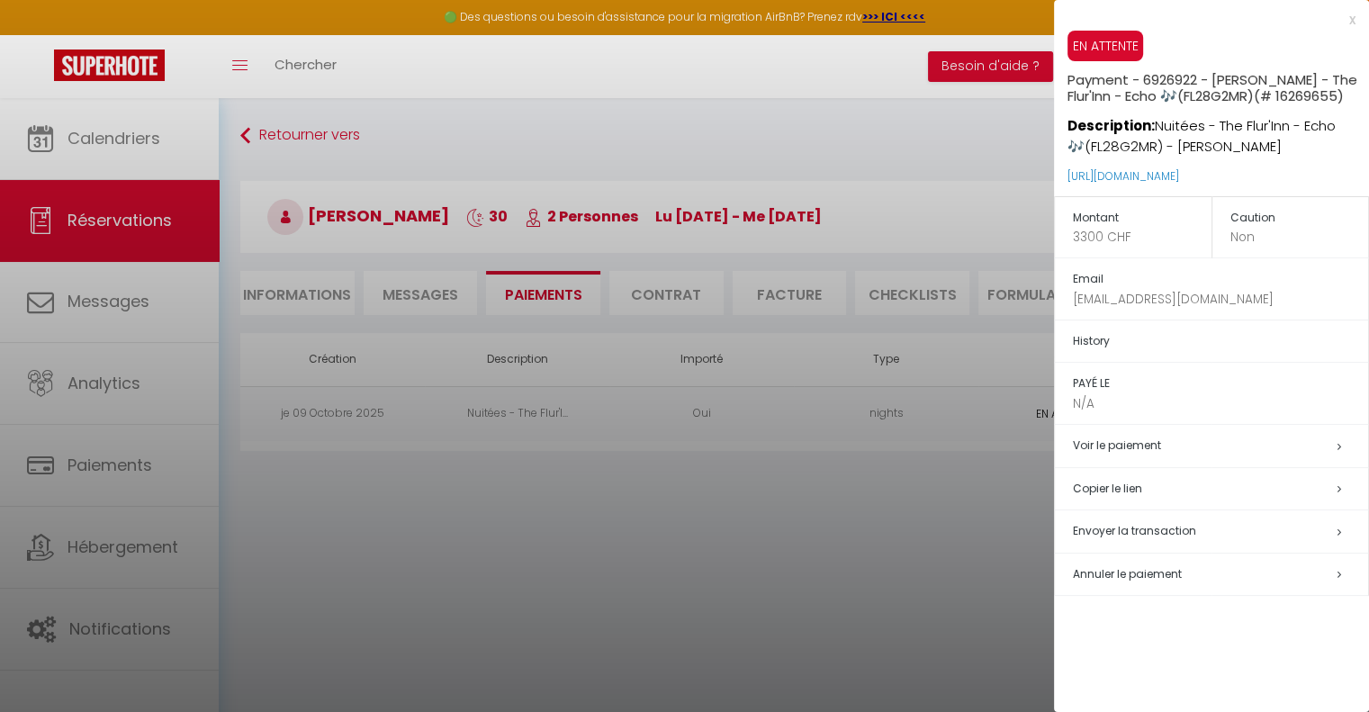
click at [1123, 532] on span "Envoyer la transaction" at bounding box center [1134, 530] width 123 height 15
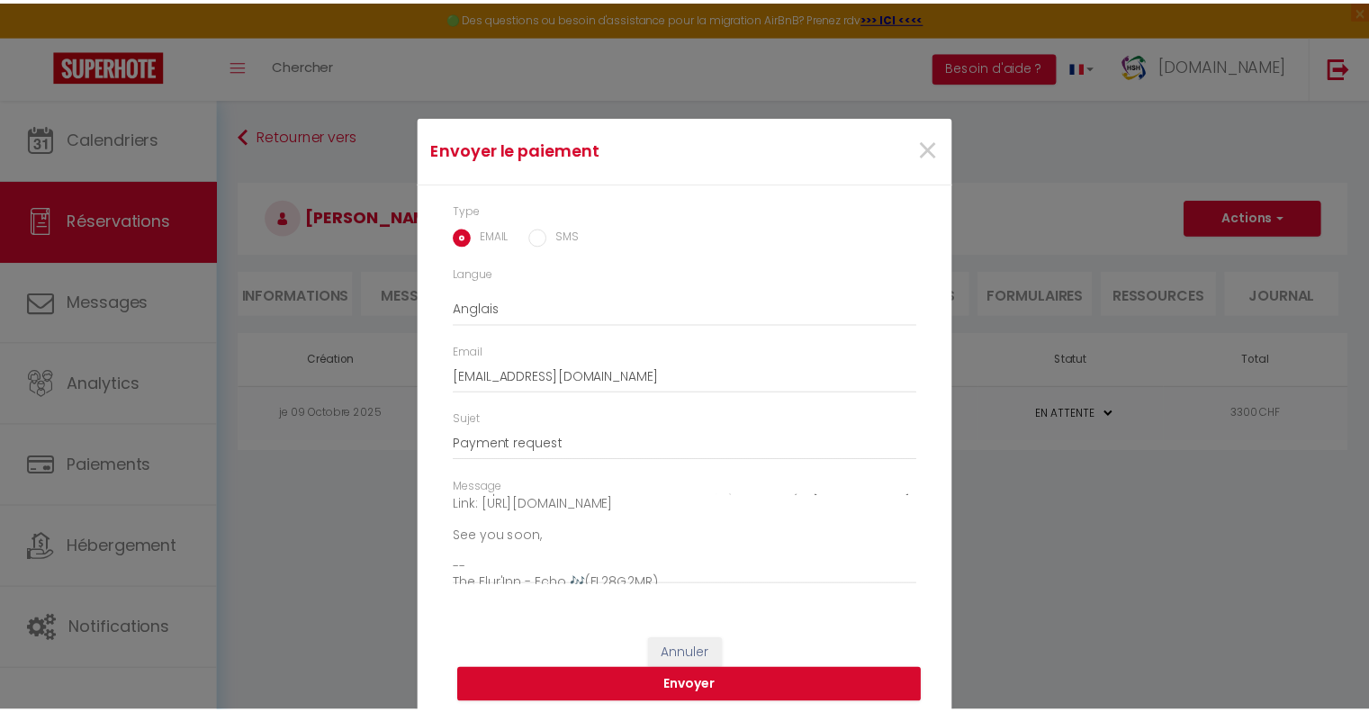
scroll to position [141, 0]
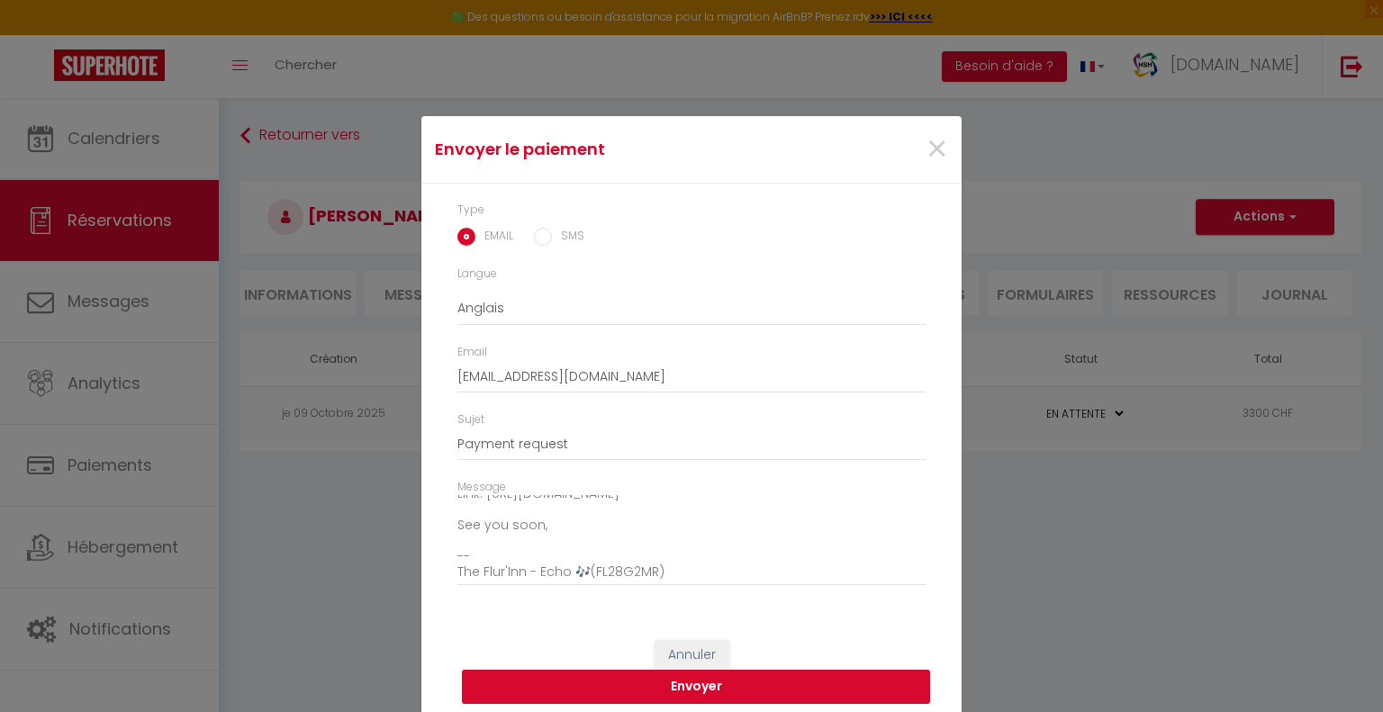
click at [779, 681] on button "Envoyer" at bounding box center [696, 687] width 468 height 34
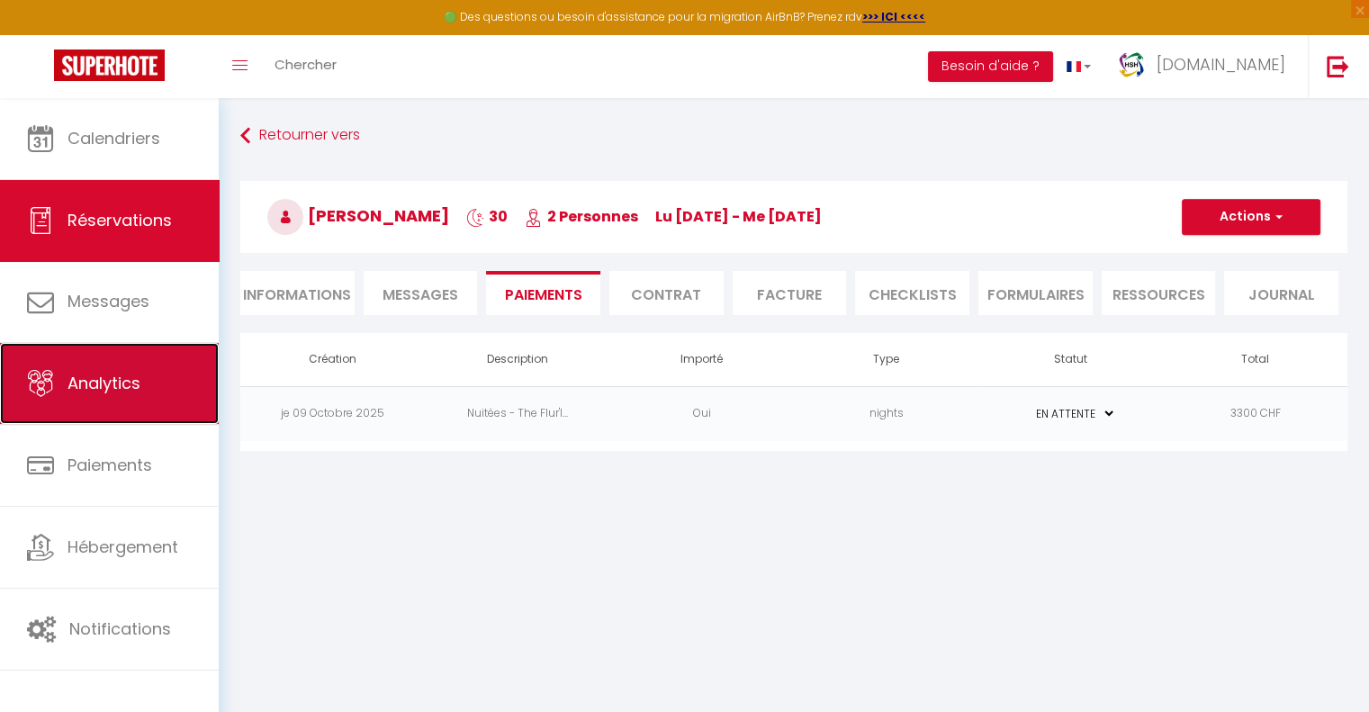
click at [110, 401] on link "Analytics" at bounding box center [109, 383] width 219 height 81
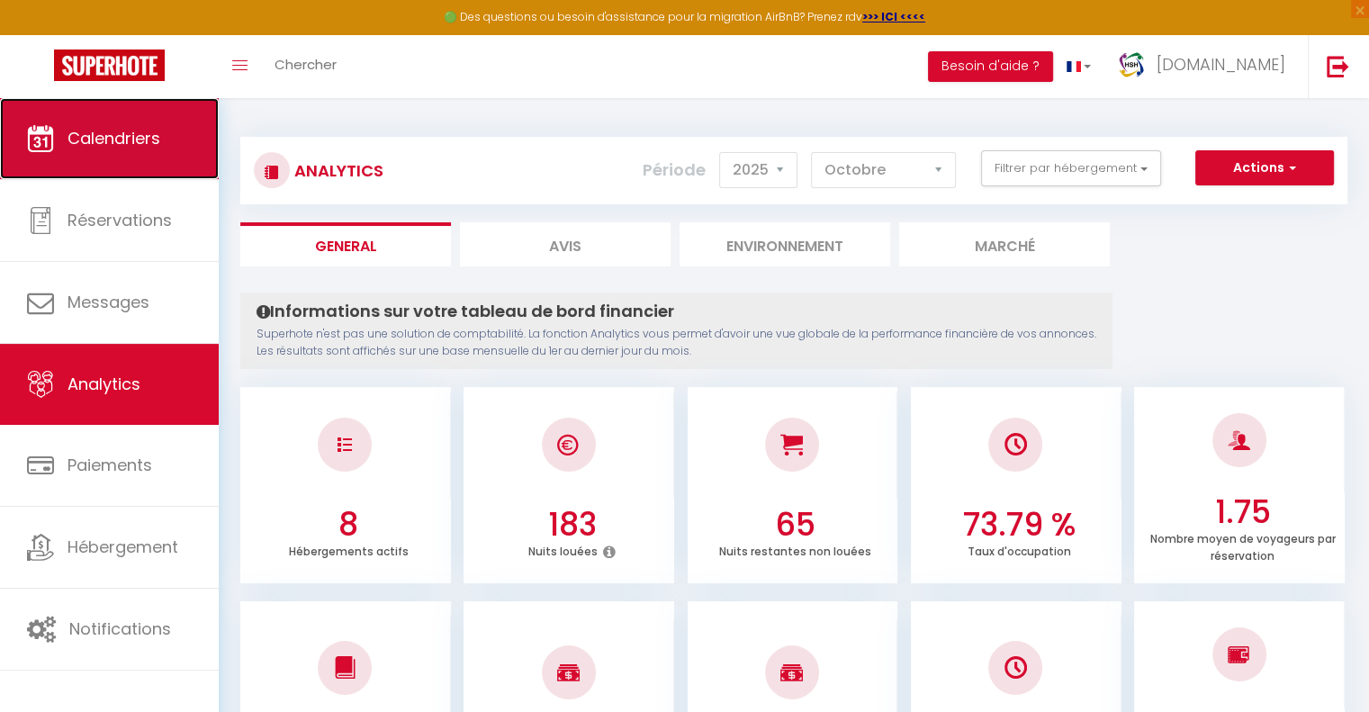
click at [164, 142] on link "Calendriers" at bounding box center [109, 138] width 219 height 81
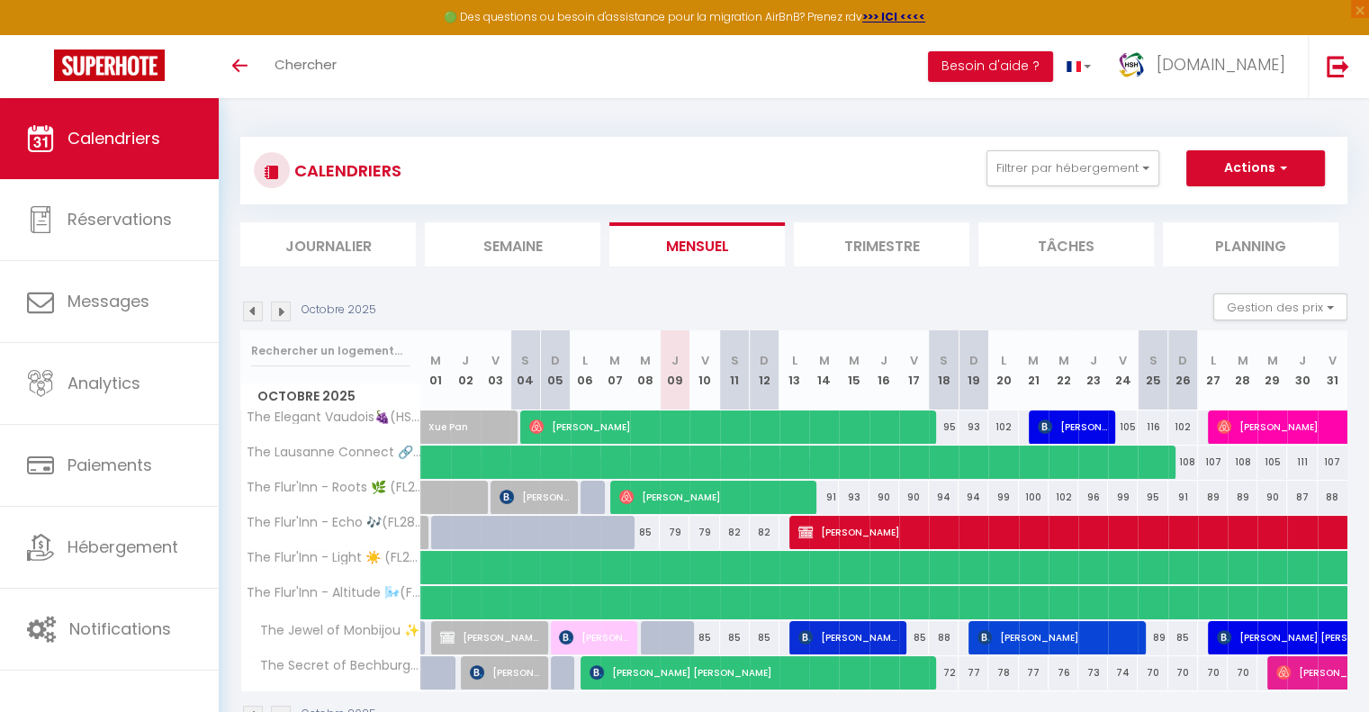
scroll to position [98, 0]
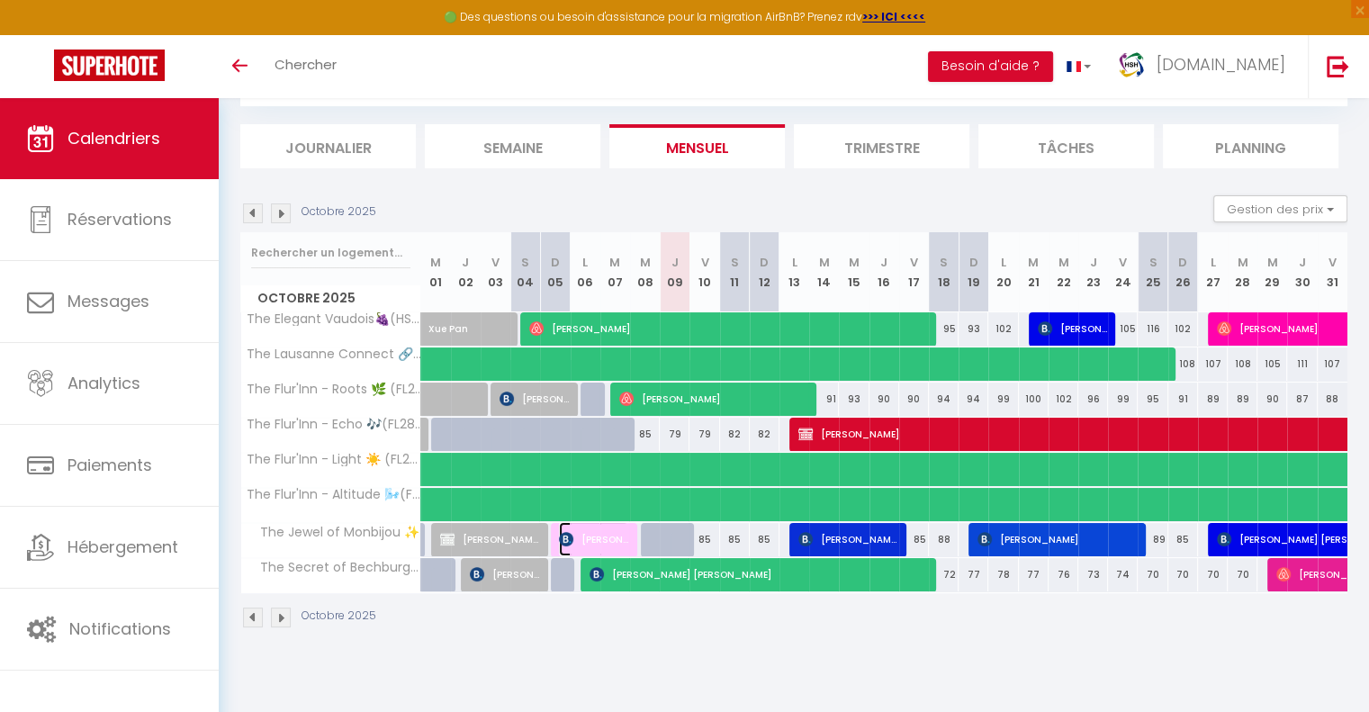
click at [590, 536] on span "[PERSON_NAME]" at bounding box center [593, 539] width 69 height 34
select select "OK"
select select "0"
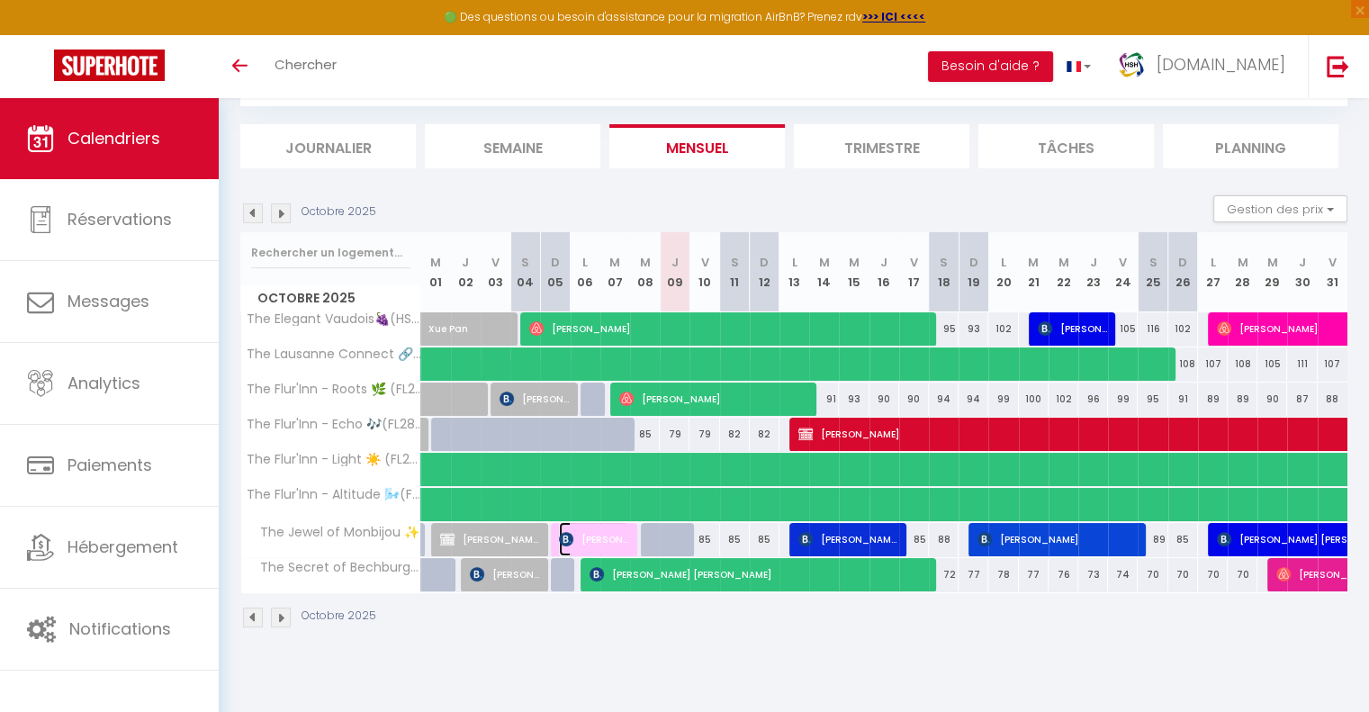
select select "1"
select select
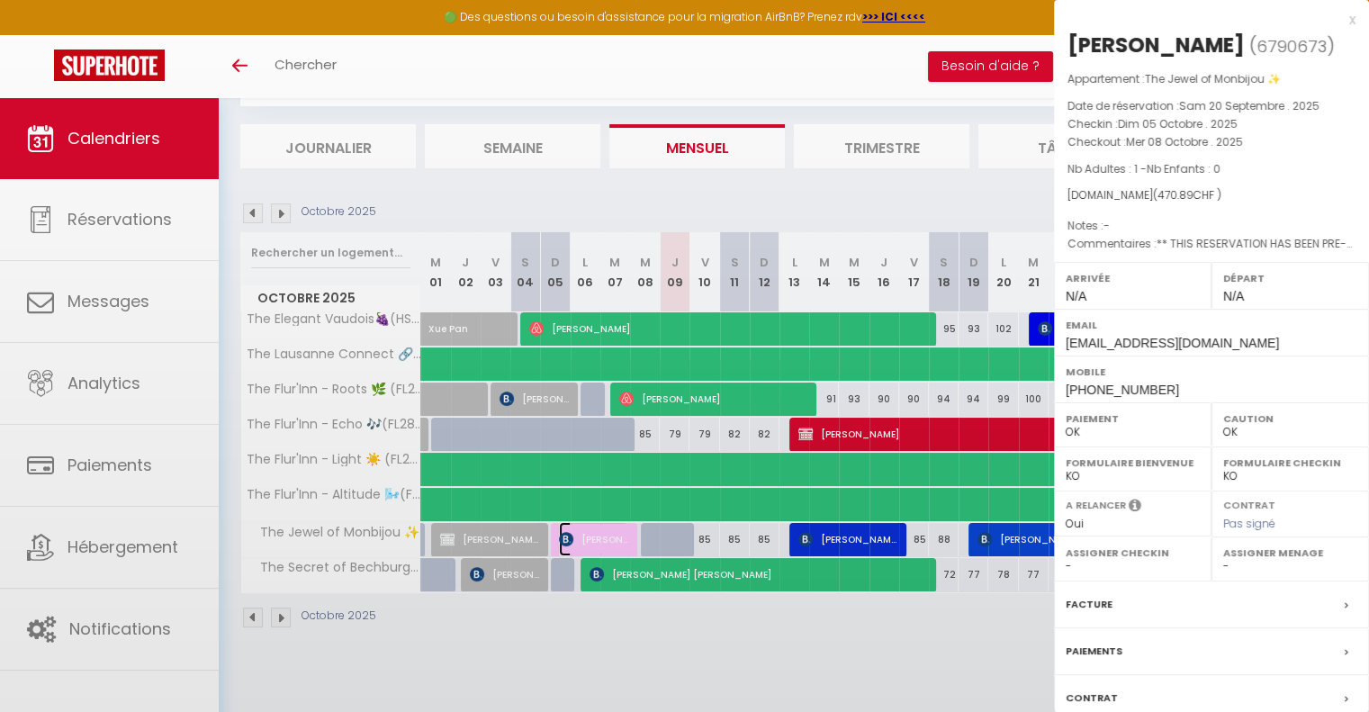
select select "47598"
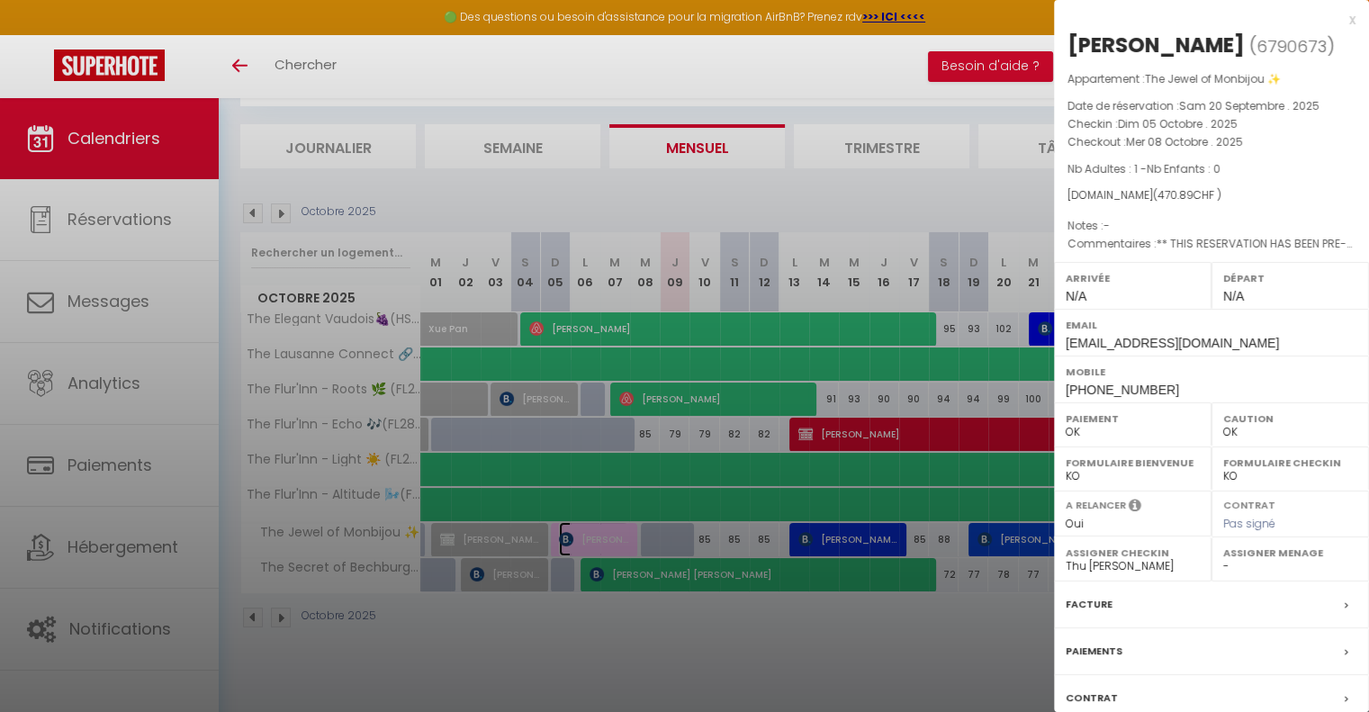
scroll to position [123, 0]
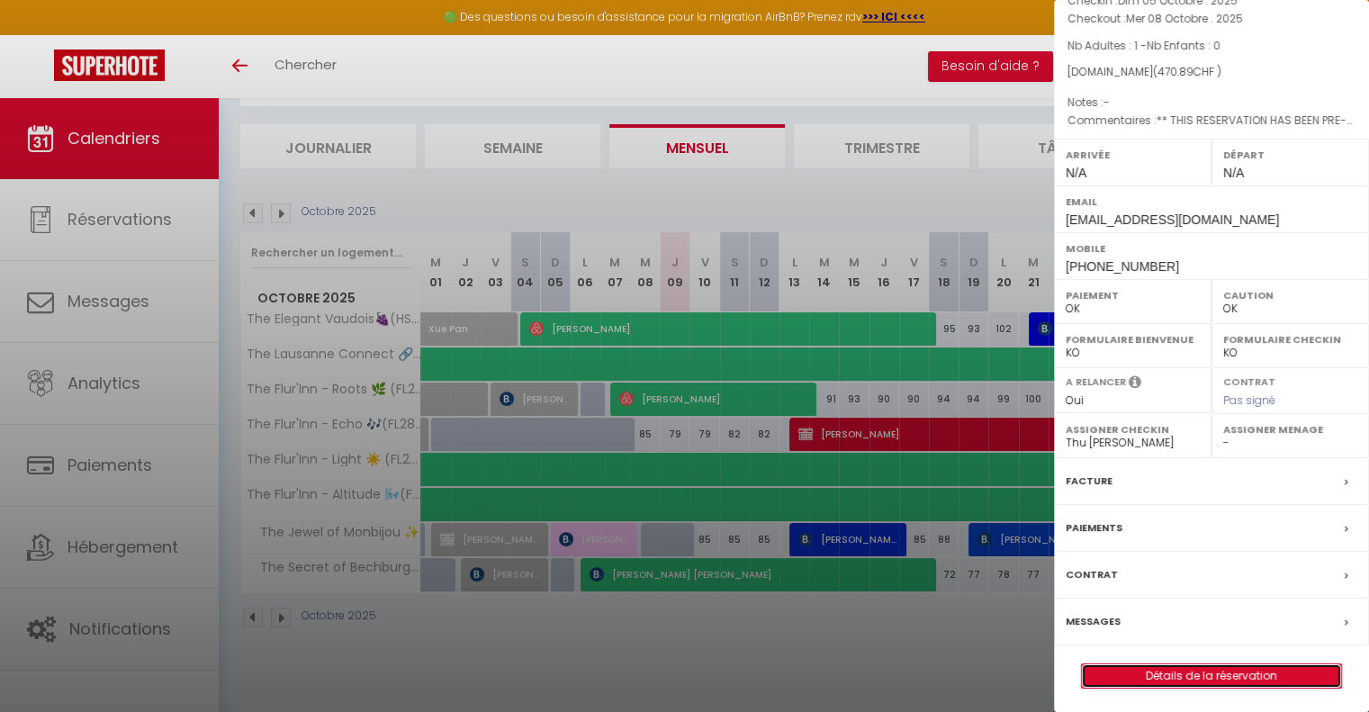
click at [1134, 667] on link "Détails de la réservation" at bounding box center [1211, 675] width 259 height 23
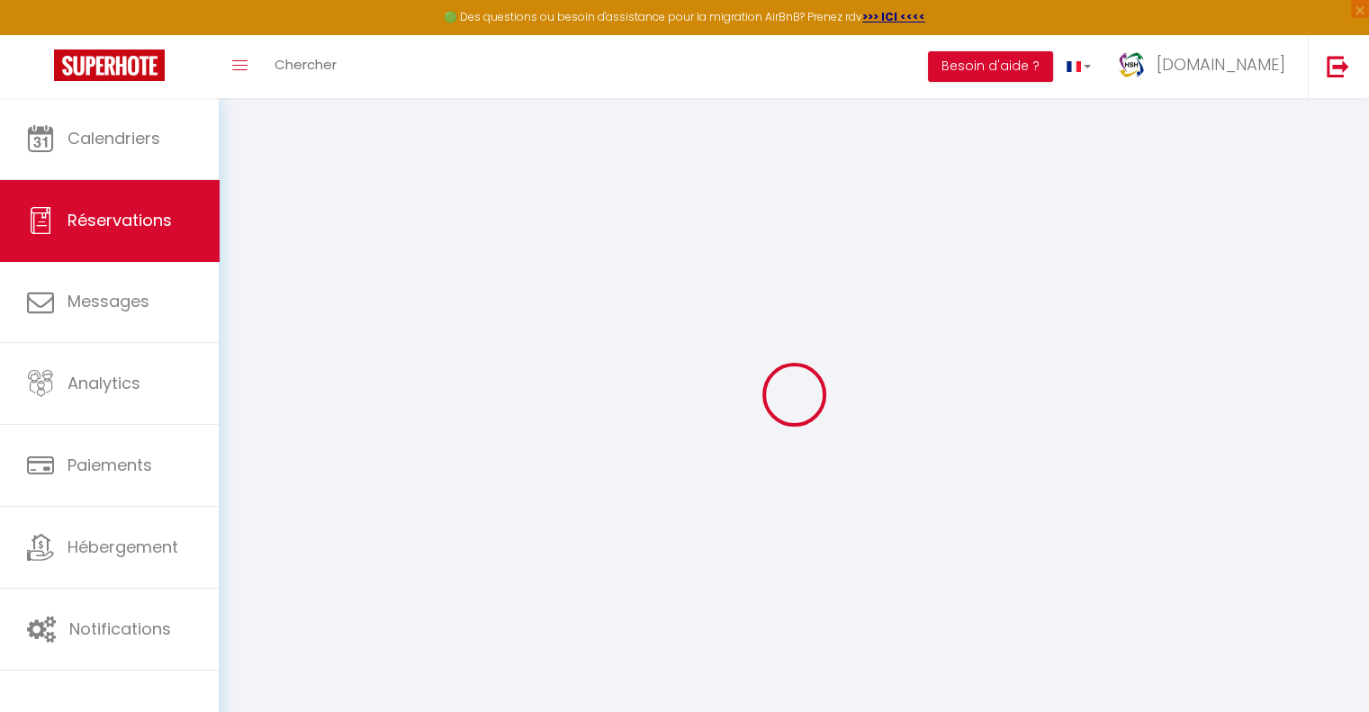
select select
checkbox input "false"
type textarea "** THIS RESERVATION HAS BEEN PRE-PAID ** Reservation has a cancellation grace p…"
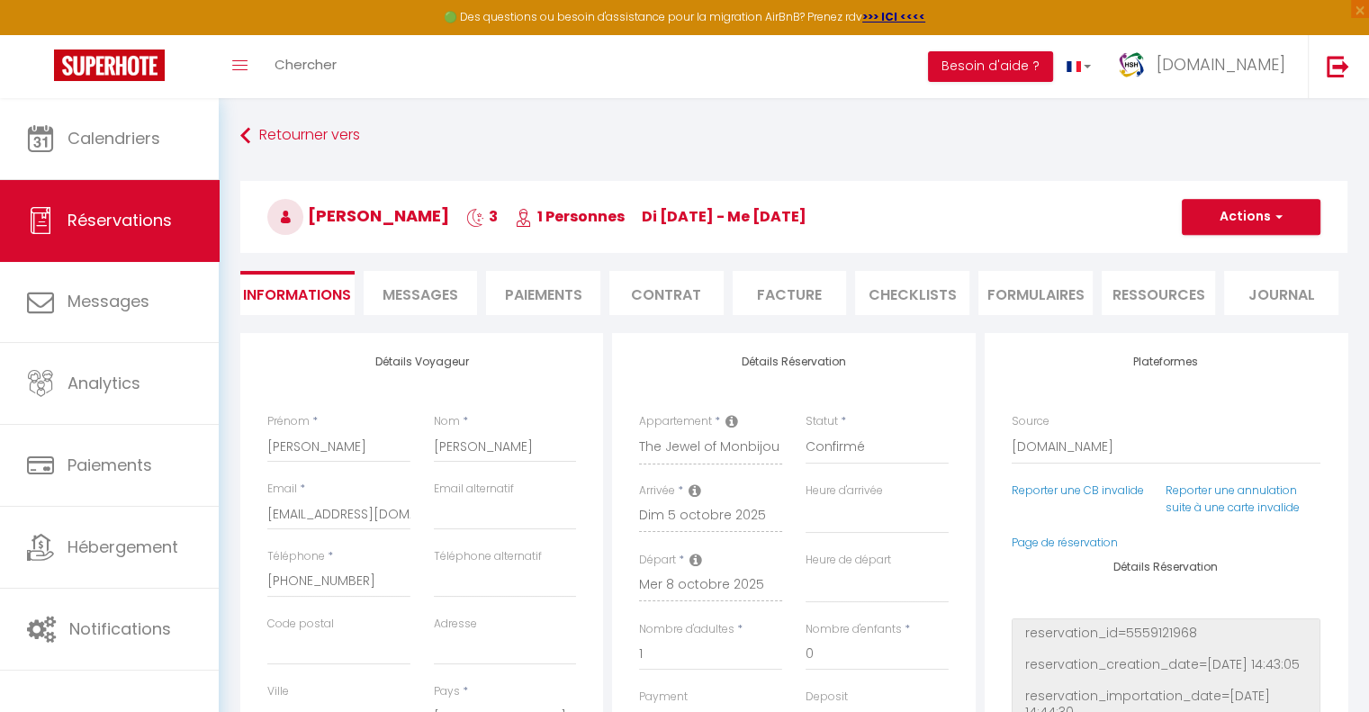
type input "150"
select select
checkbox input "false"
select select
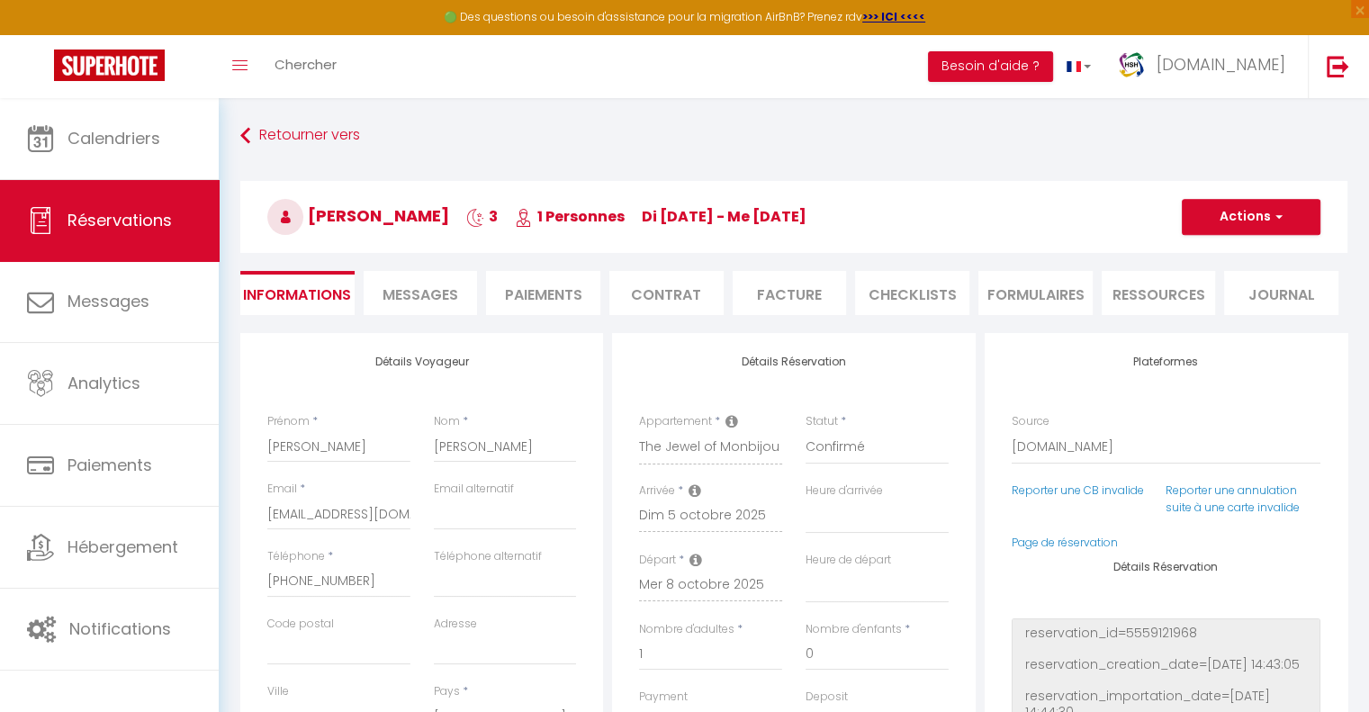
select select
click at [897, 297] on li "CHECKLISTS" at bounding box center [912, 293] width 114 height 44
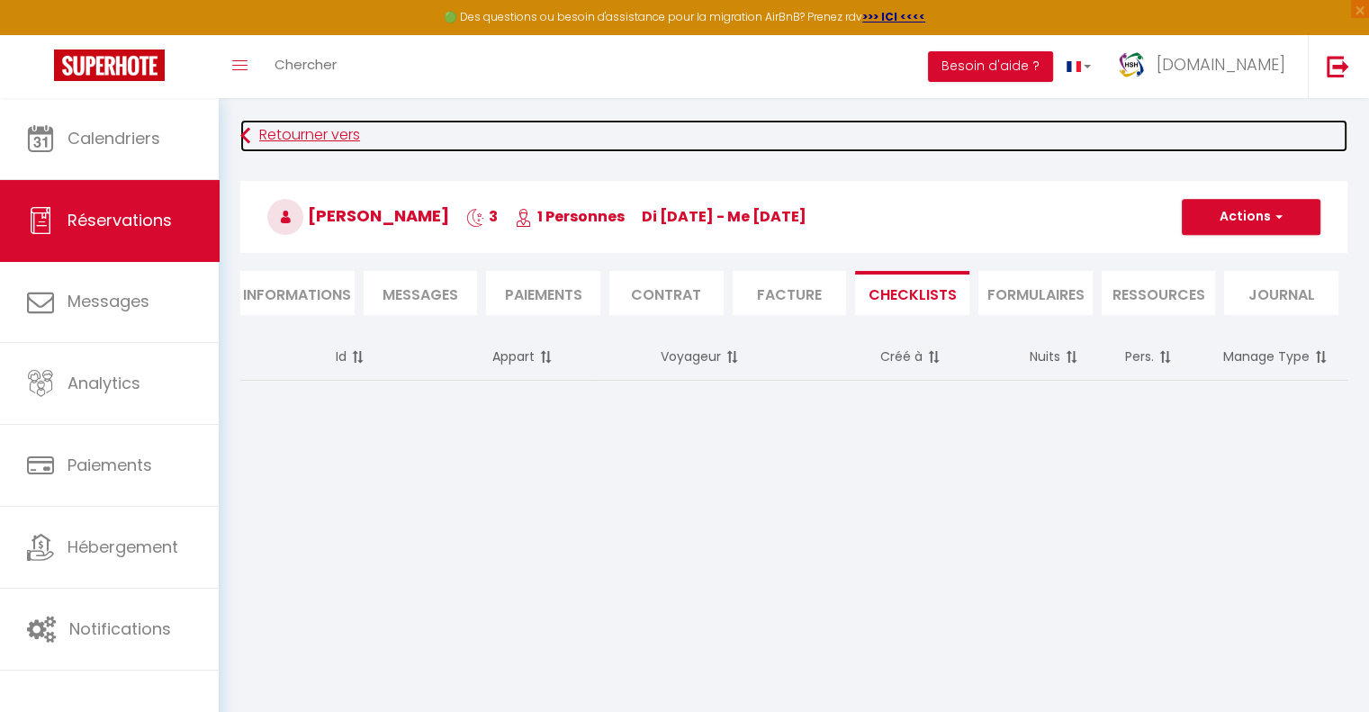
click at [292, 135] on link "Retourner vers" at bounding box center [793, 136] width 1107 height 32
select select
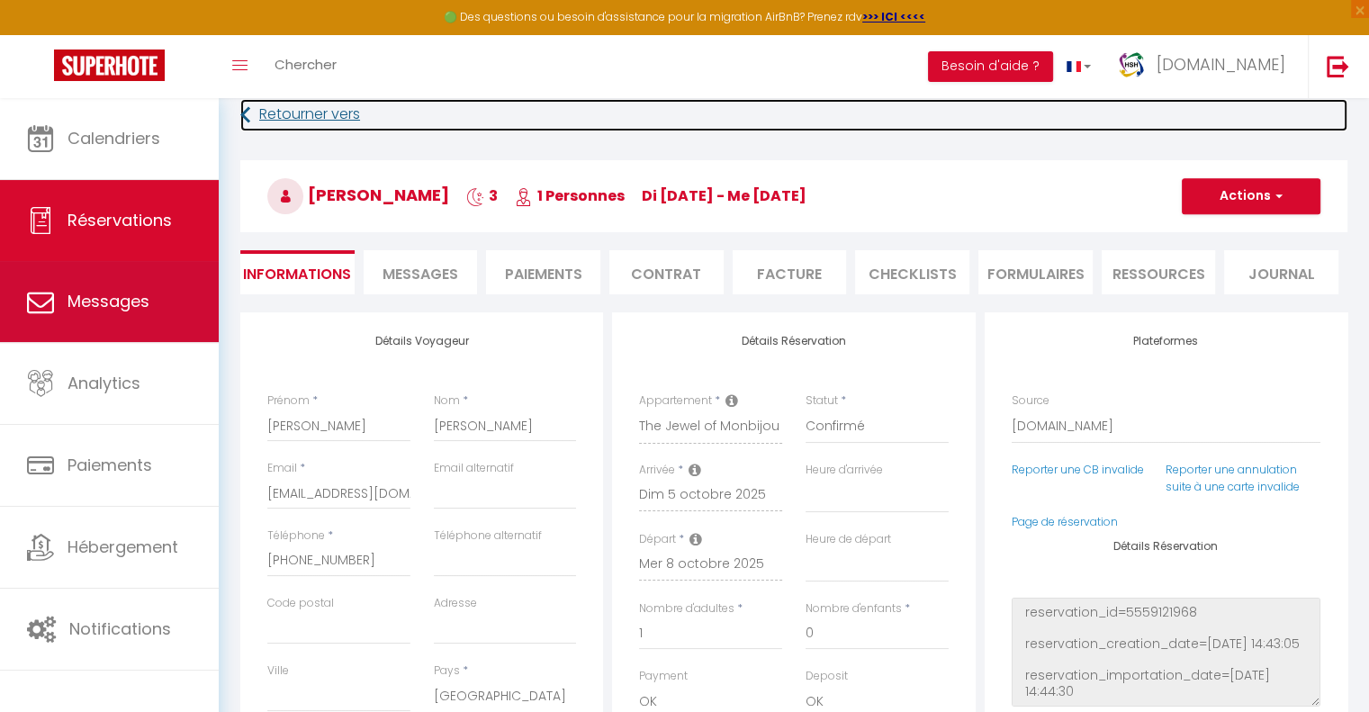
scroll to position [20, 0]
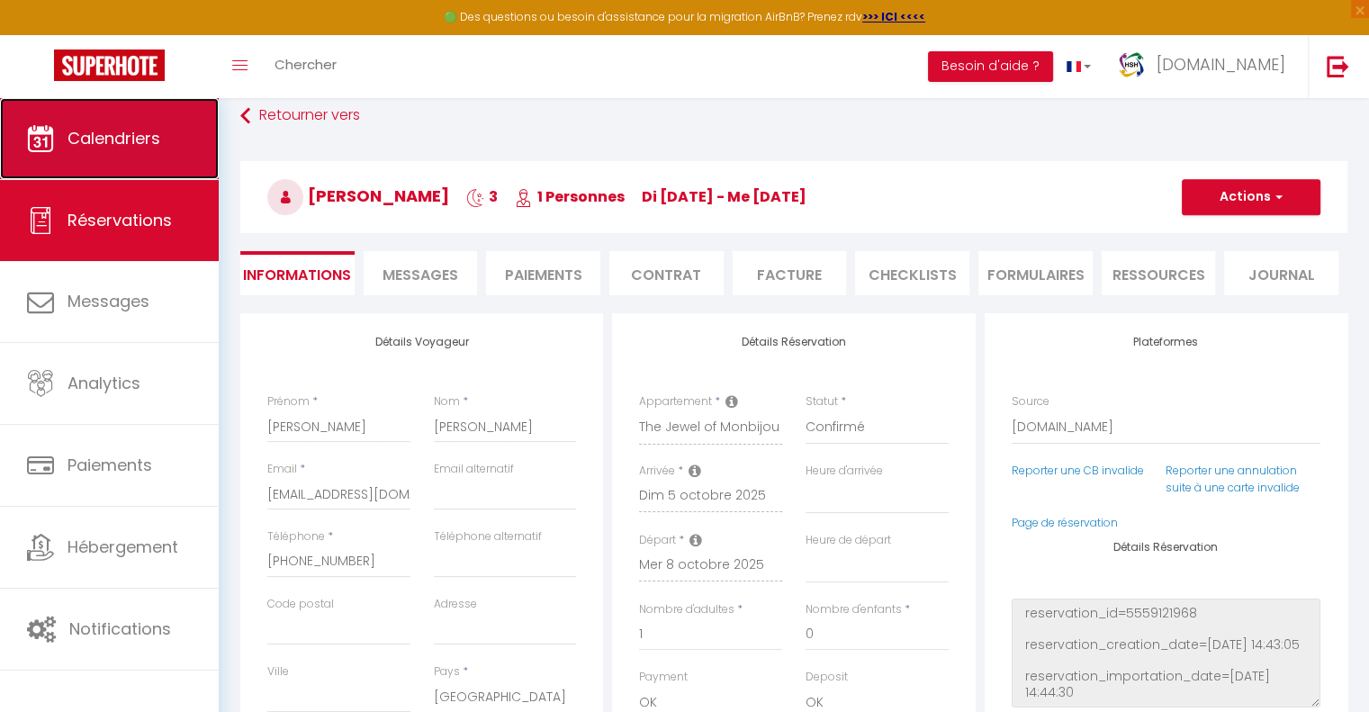
click at [146, 156] on link "Calendriers" at bounding box center [109, 138] width 219 height 81
